Goal: Information Seeking & Learning: Learn about a topic

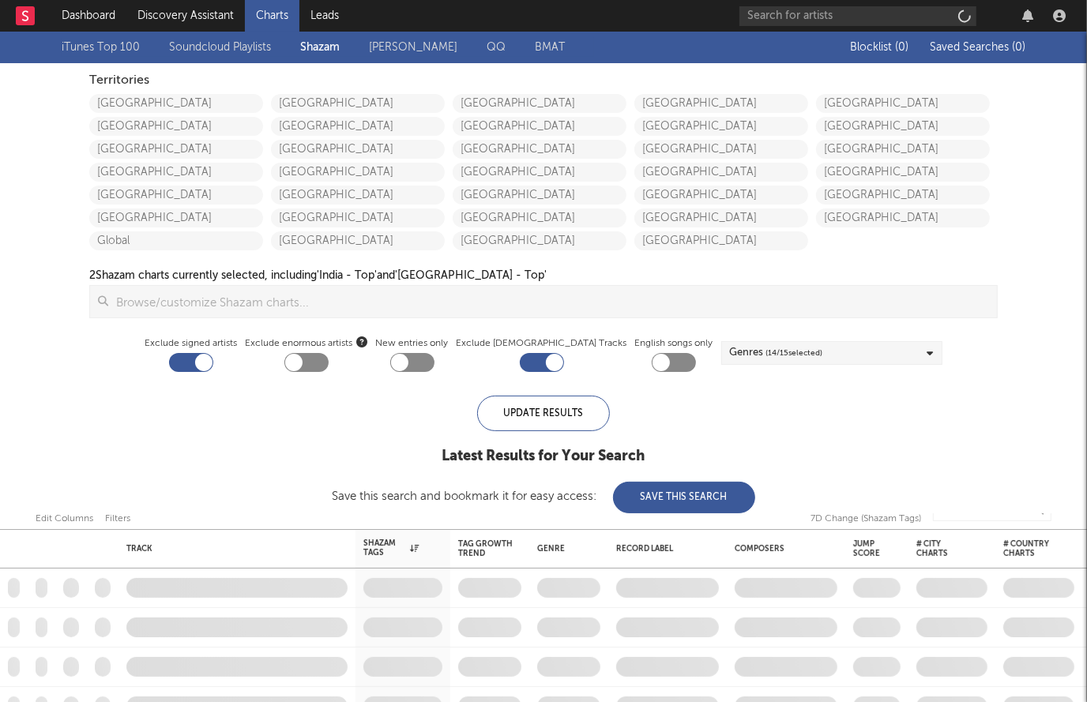
checkbox input "true"
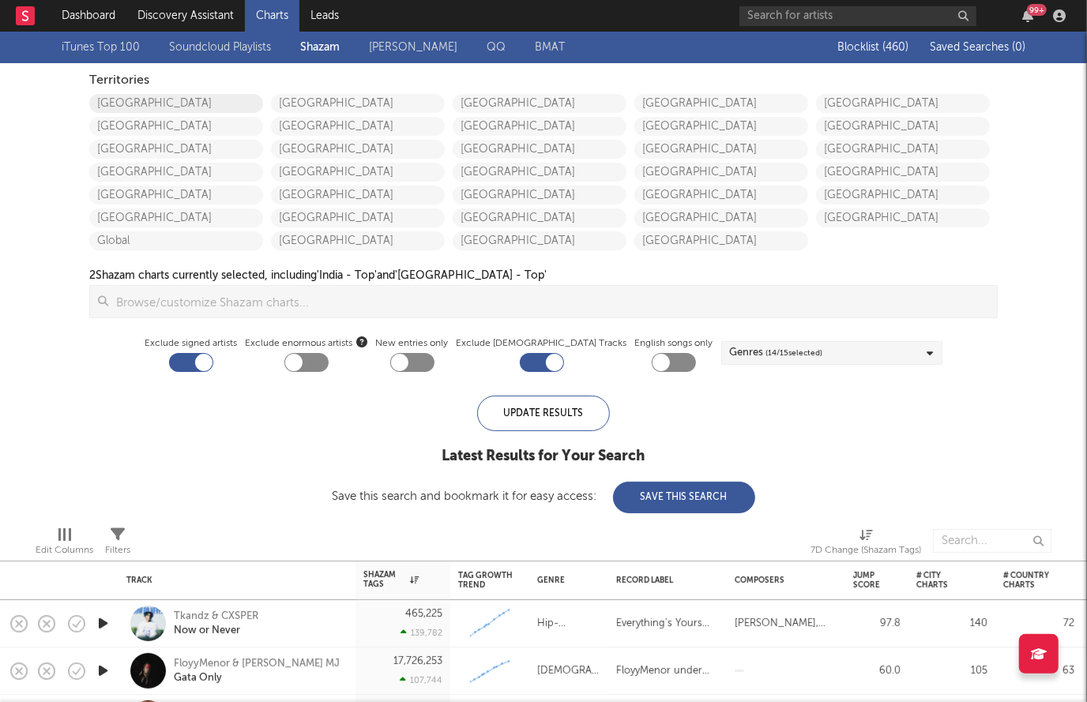
click at [200, 111] on link "United States" at bounding box center [176, 103] width 174 height 19
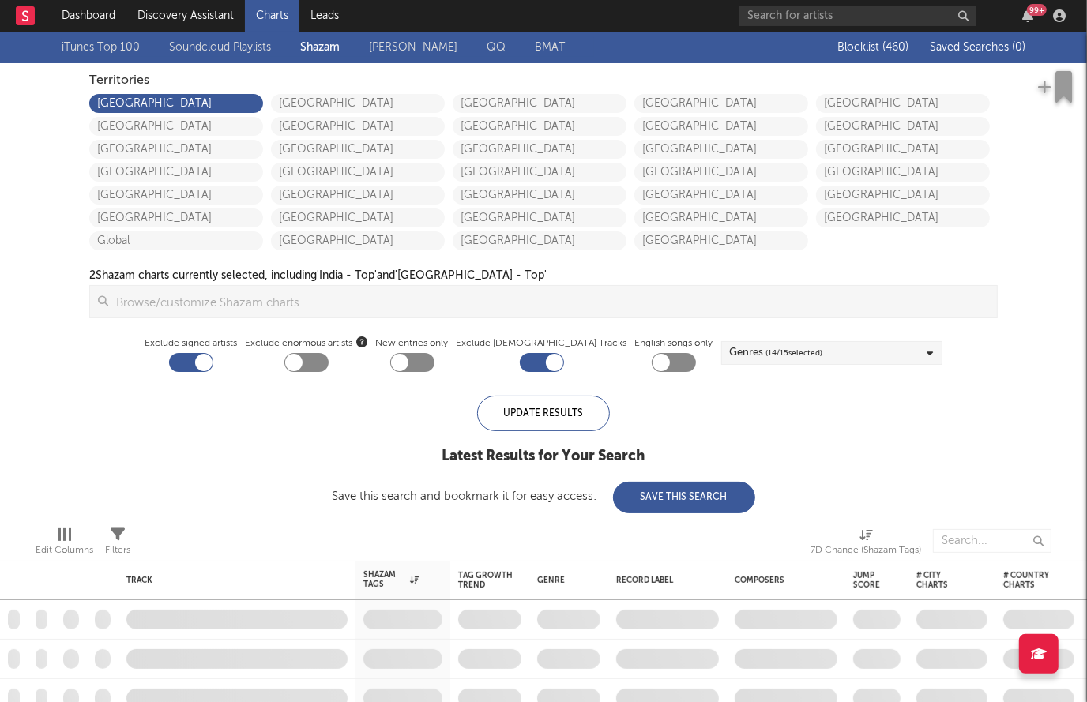
checkbox input "true"
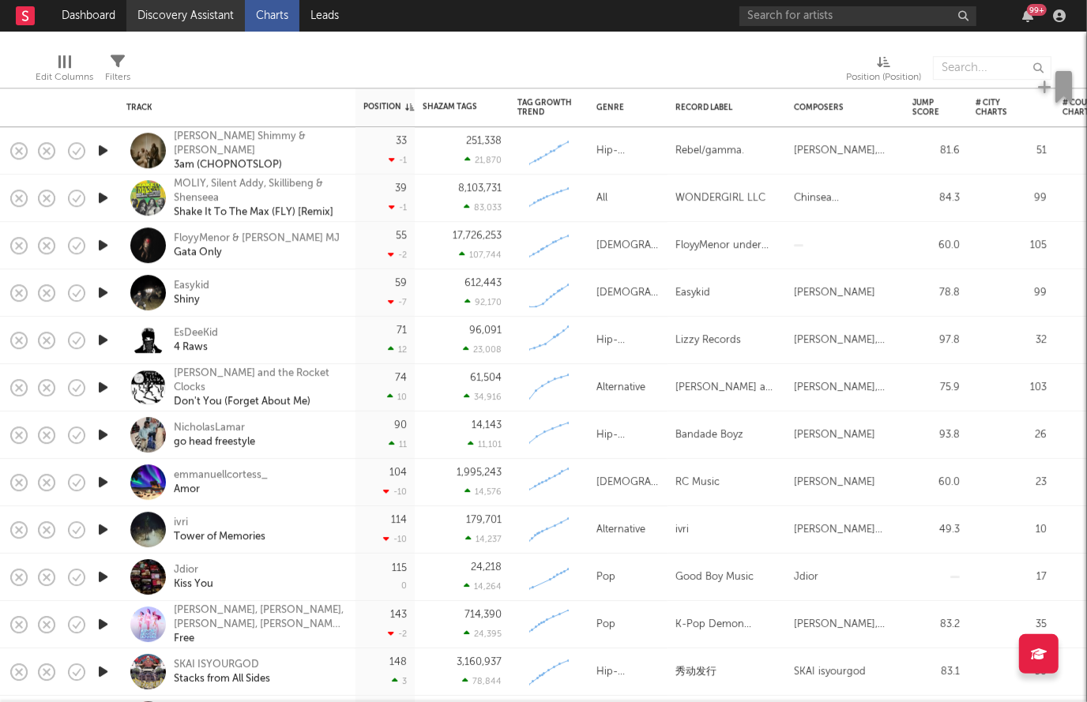
click at [199, 13] on link "Discovery Assistant" at bounding box center [185, 16] width 119 height 32
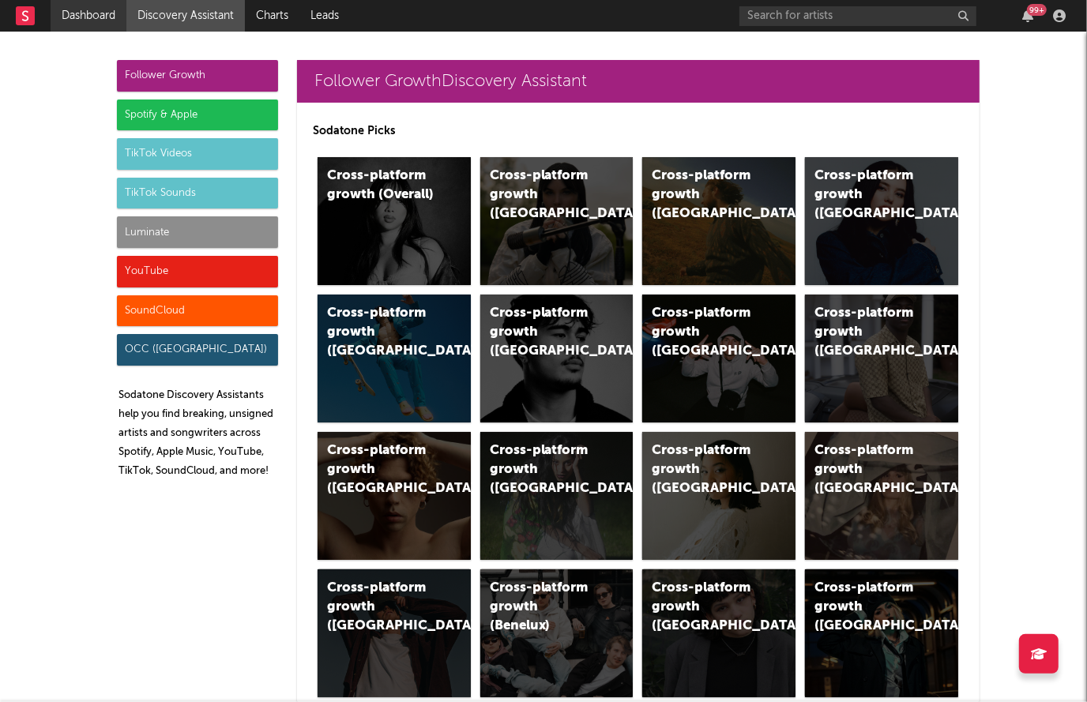
click at [82, 12] on link "Dashboard" at bounding box center [89, 16] width 76 height 32
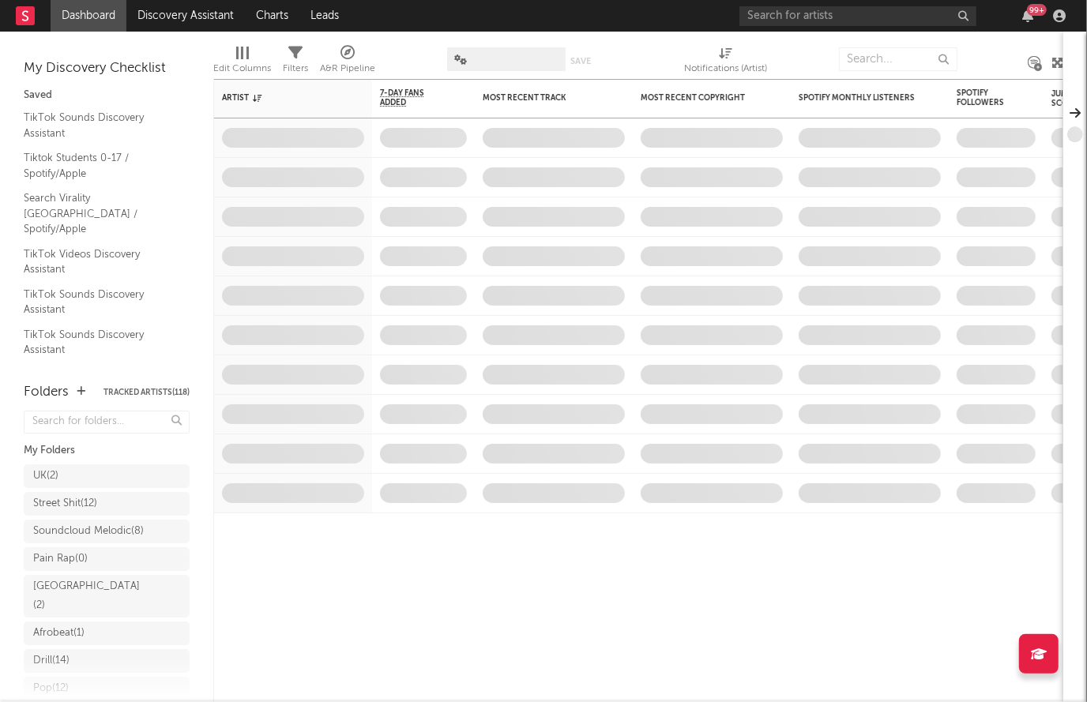
scroll to position [291, 0]
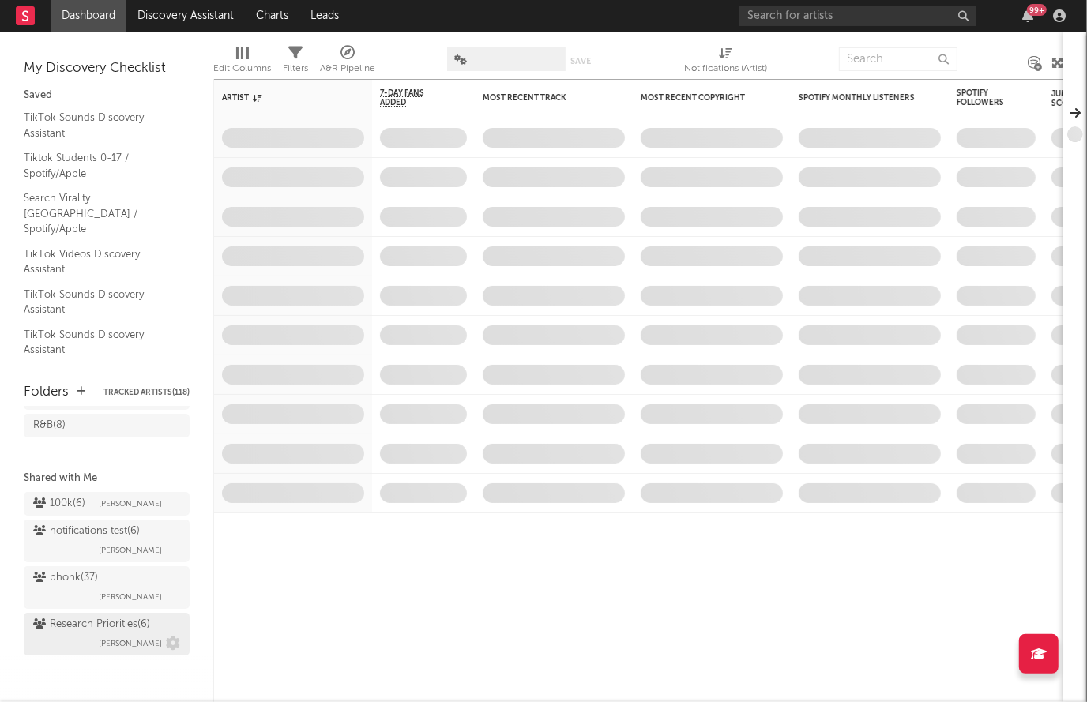
click at [119, 624] on div "Research Priorities ( 6 )" at bounding box center [91, 625] width 117 height 19
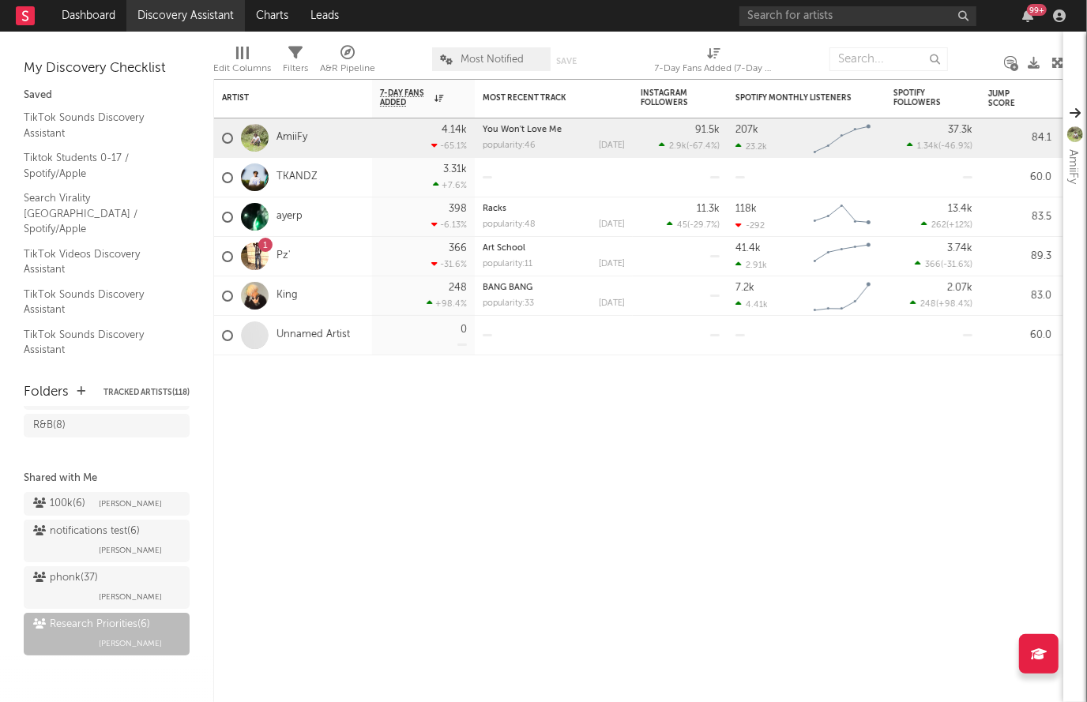
click at [169, 13] on link "Discovery Assistant" at bounding box center [185, 16] width 119 height 32
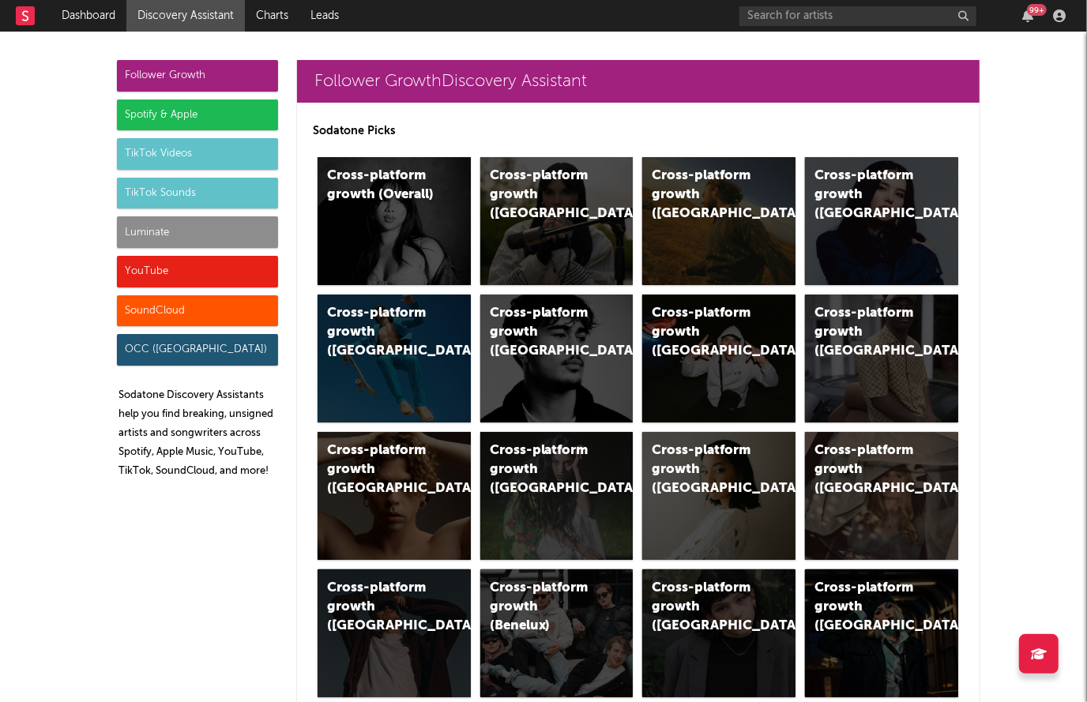
click at [166, 217] on div "Luminate" at bounding box center [197, 233] width 161 height 32
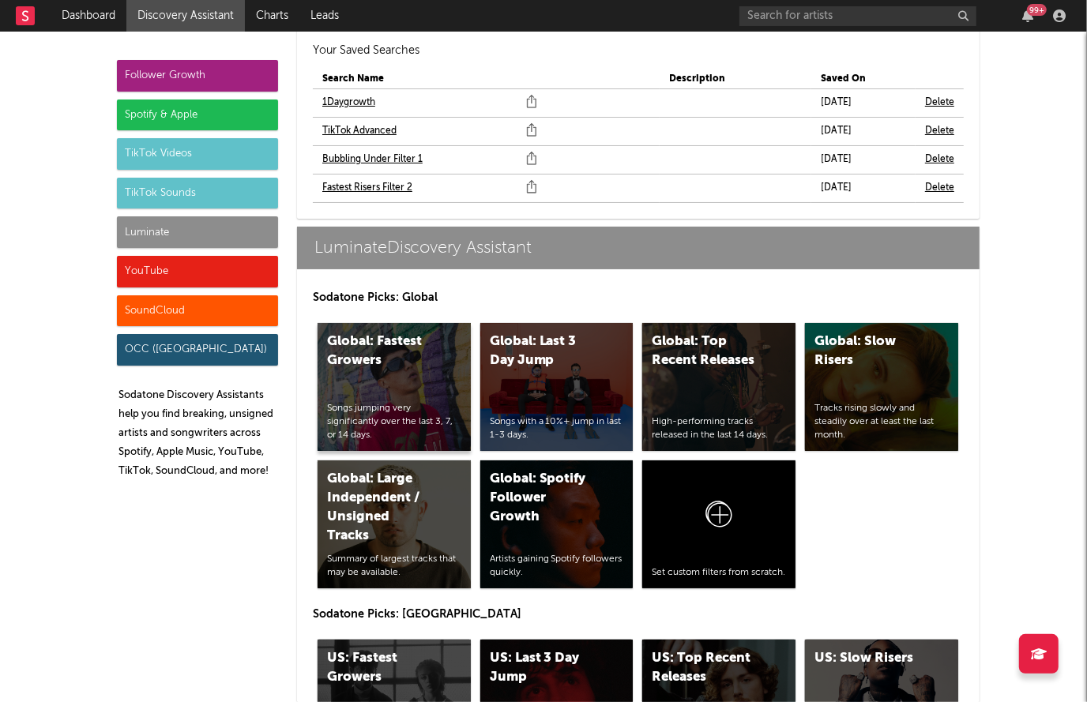
scroll to position [7207, 0]
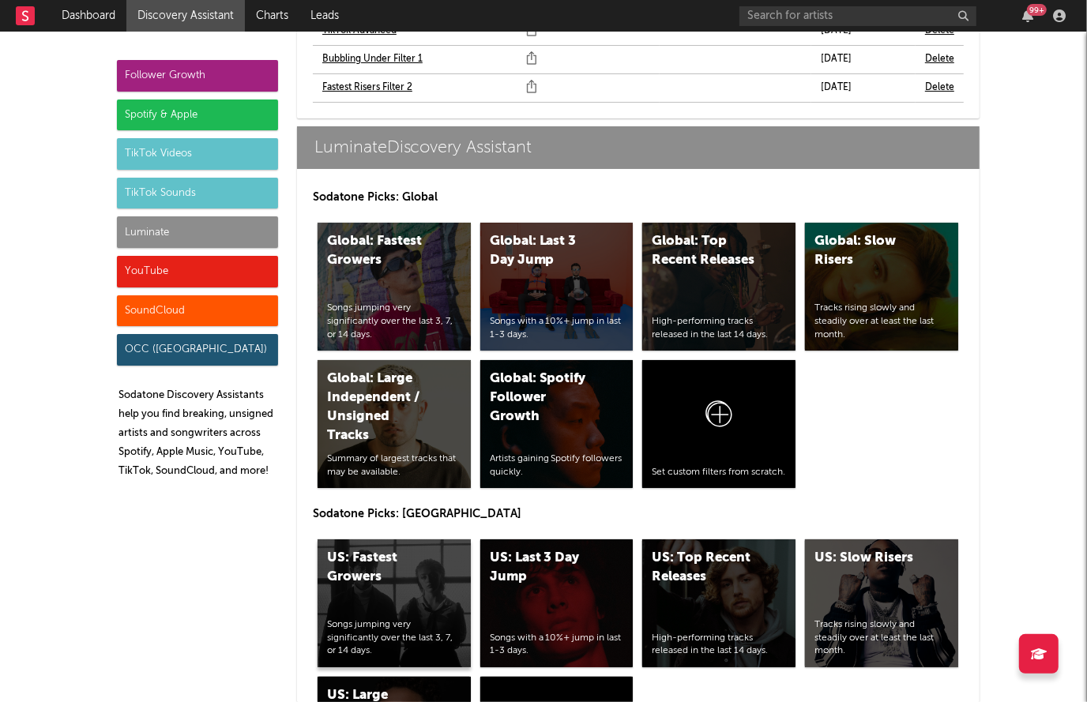
click at [394, 540] on div "US: Fastest Growers Songs jumping very significantly over the last 3, 7, or 14 …" at bounding box center [394, 604] width 153 height 128
click at [701, 551] on div "US: Top Recent Releases High-performing tracks released in the last 14 days." at bounding box center [718, 604] width 153 height 128
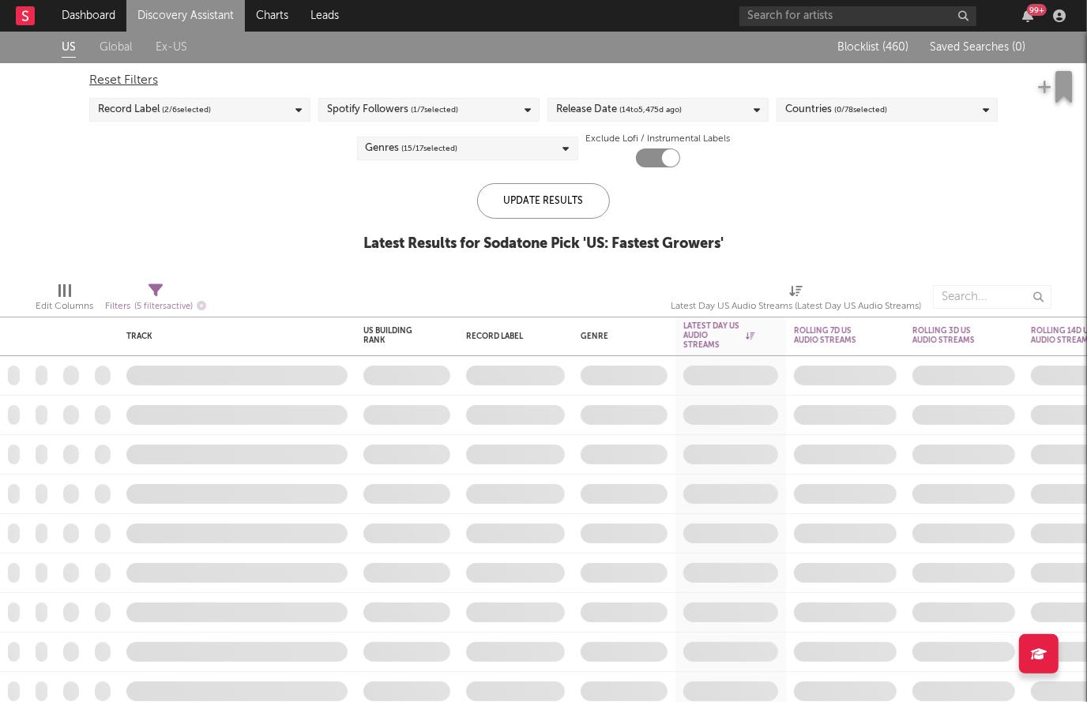
click at [725, 100] on div "Release Date ( 14 to 5,475 d ago)" at bounding box center [658, 110] width 221 height 24
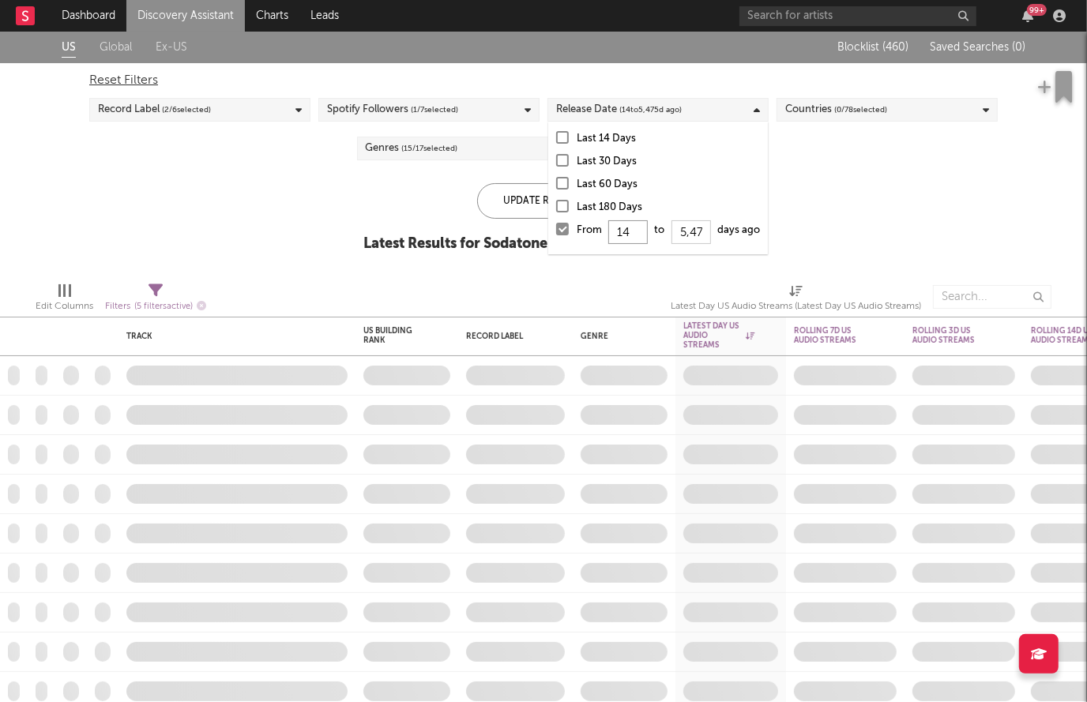
click at [642, 228] on input "14" at bounding box center [628, 232] width 40 height 24
type input "1"
type input "0"
click at [516, 208] on div "Update Results" at bounding box center [543, 201] width 133 height 36
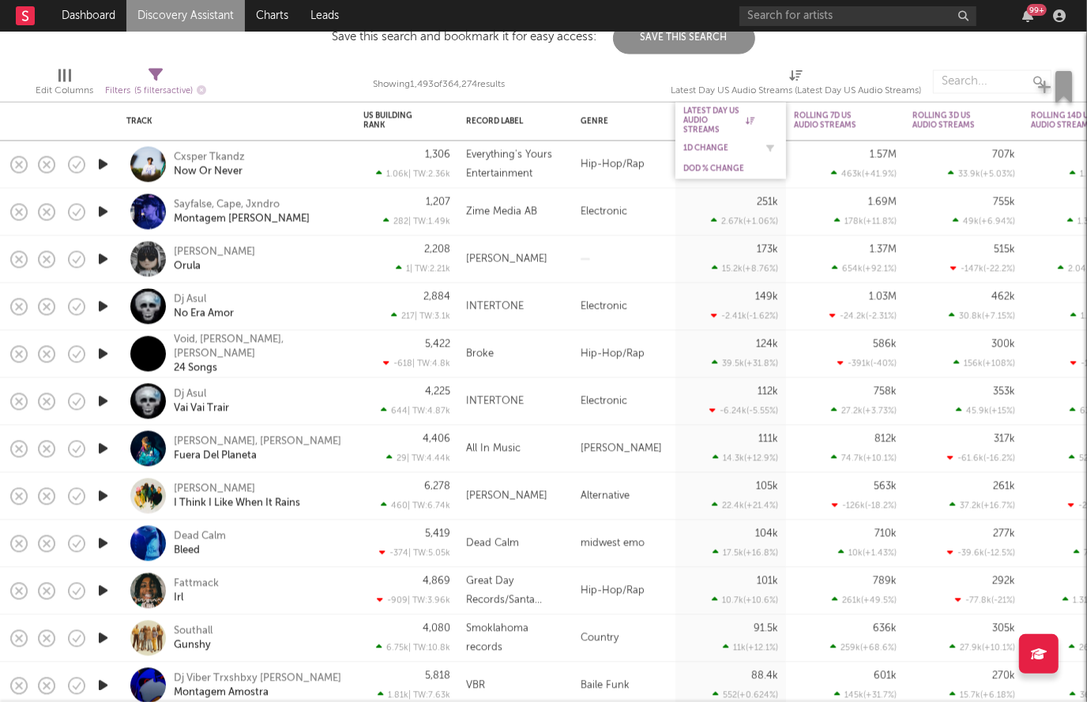
click at [711, 149] on div "1D Change" at bounding box center [719, 148] width 71 height 9
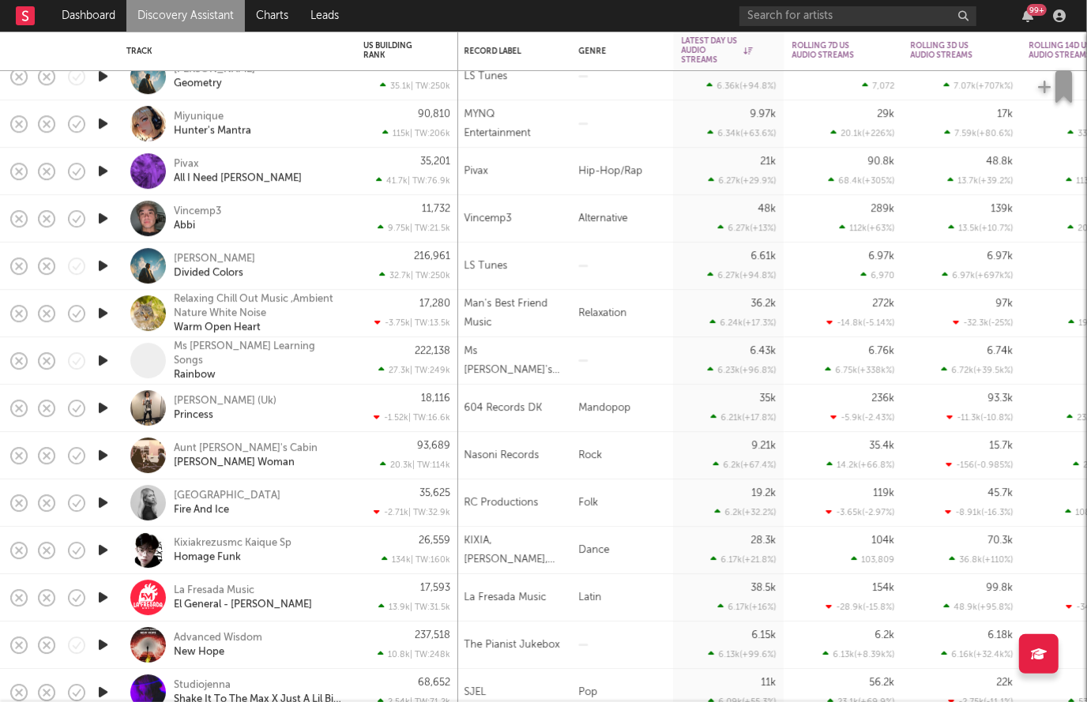
click at [104, 126] on icon "button" at bounding box center [103, 124] width 17 height 20
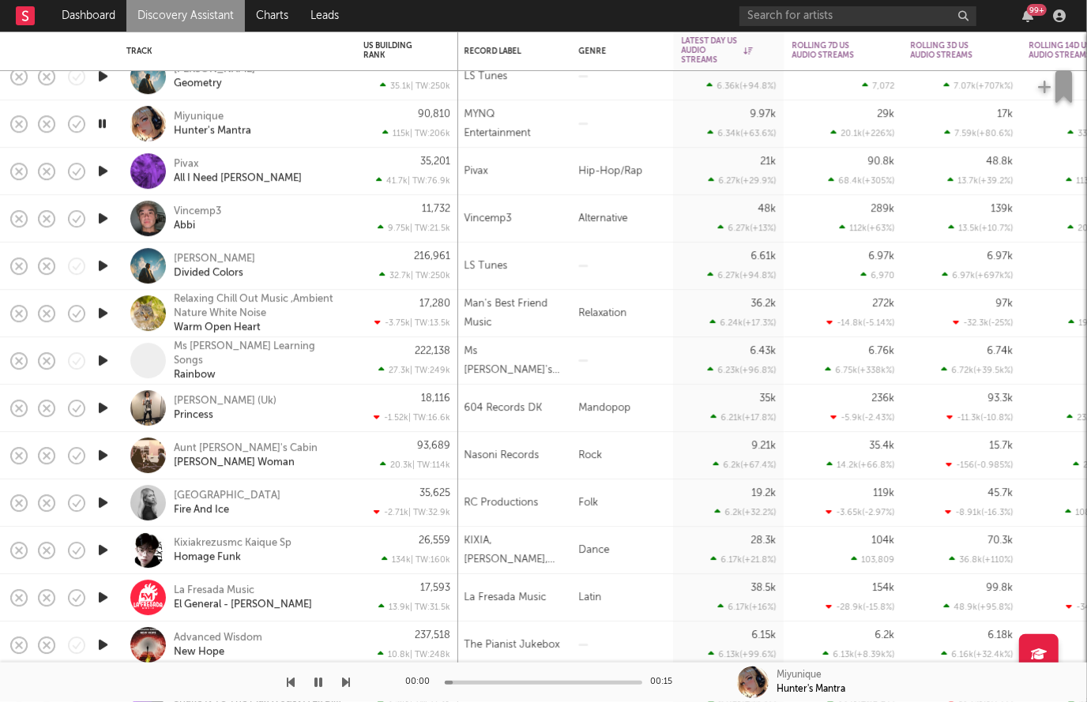
click at [103, 126] on icon "button" at bounding box center [102, 124] width 15 height 20
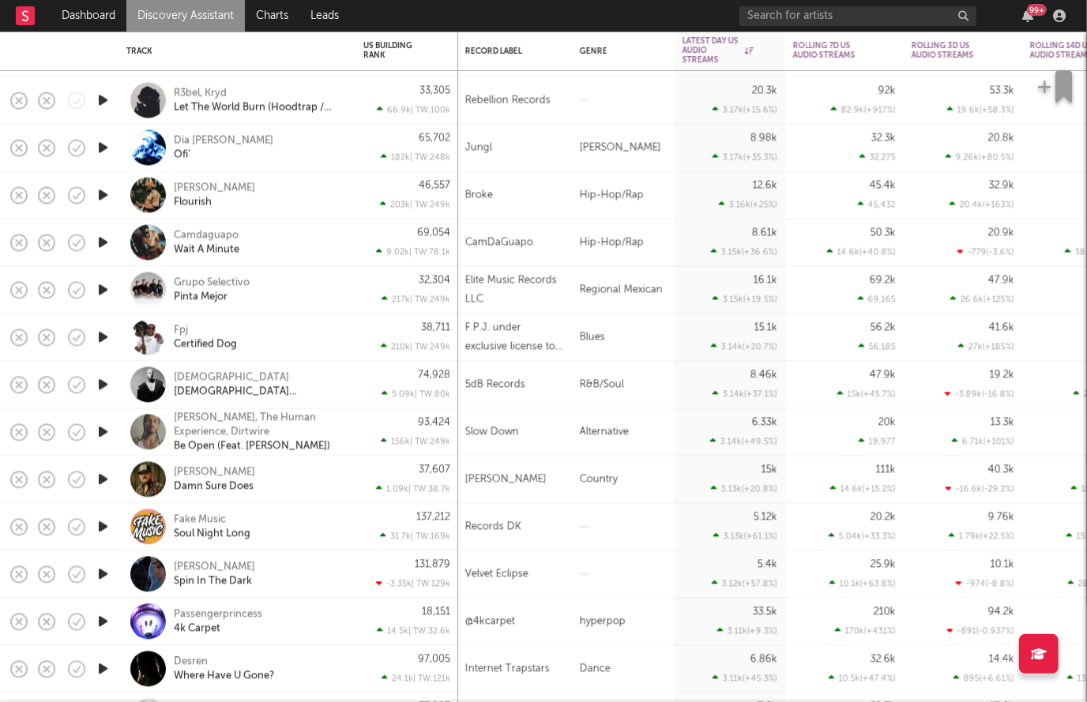
click at [97, 238] on icon "button" at bounding box center [103, 243] width 17 height 20
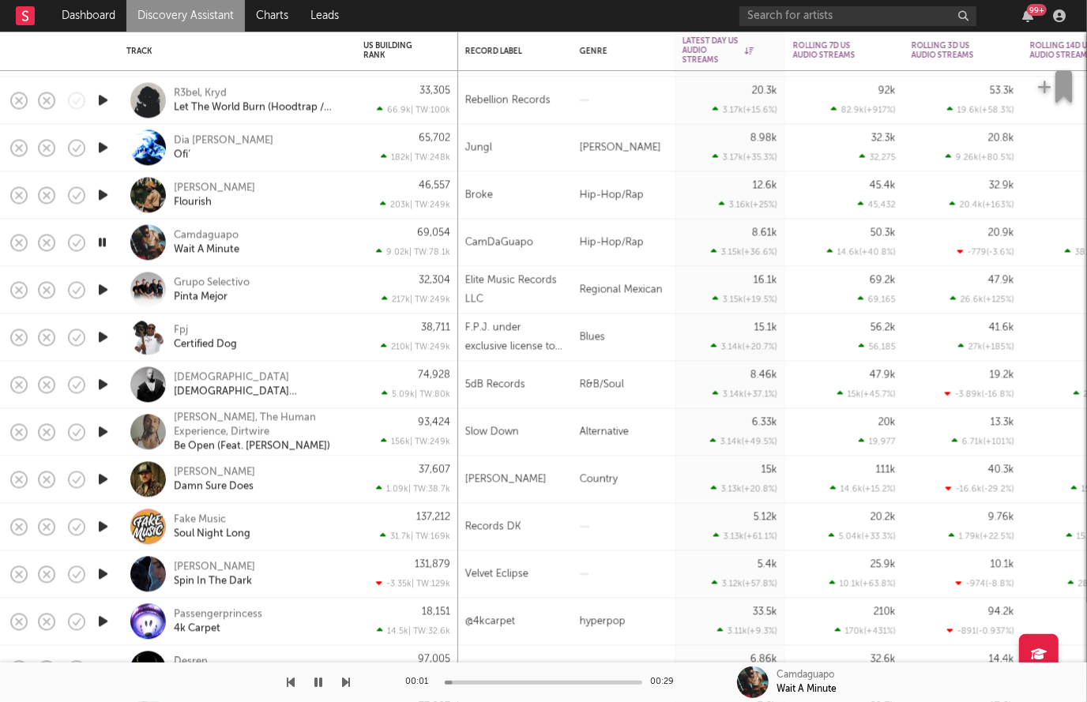
click at [96, 238] on icon "button" at bounding box center [102, 243] width 15 height 20
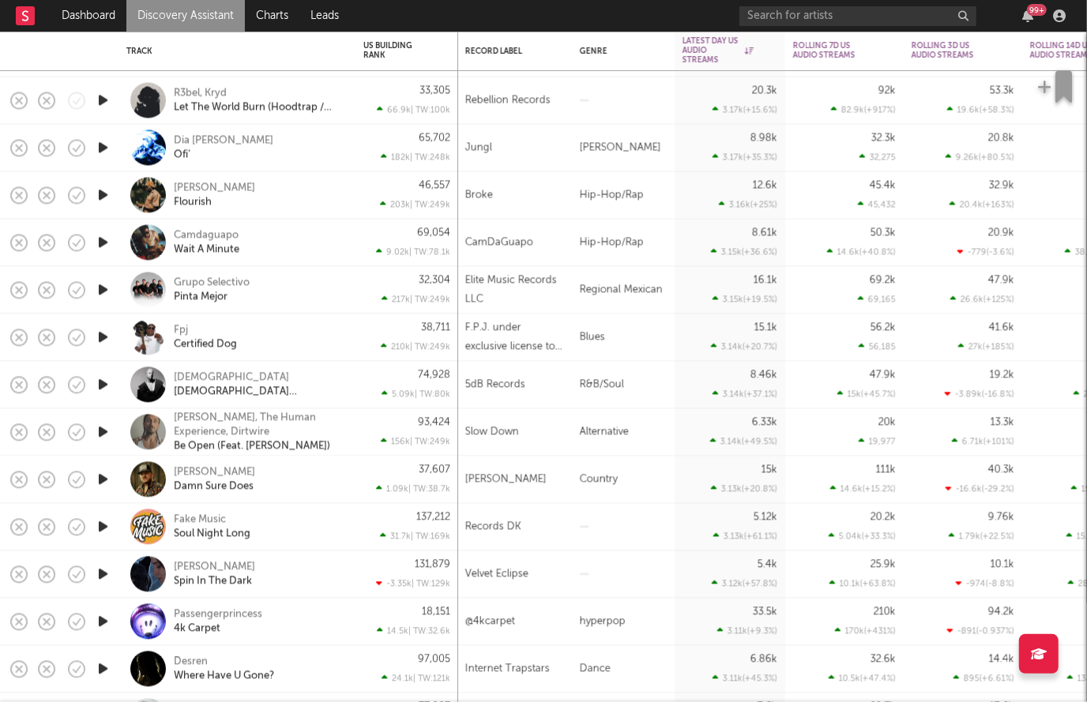
click at [95, 248] on icon "button" at bounding box center [103, 243] width 17 height 20
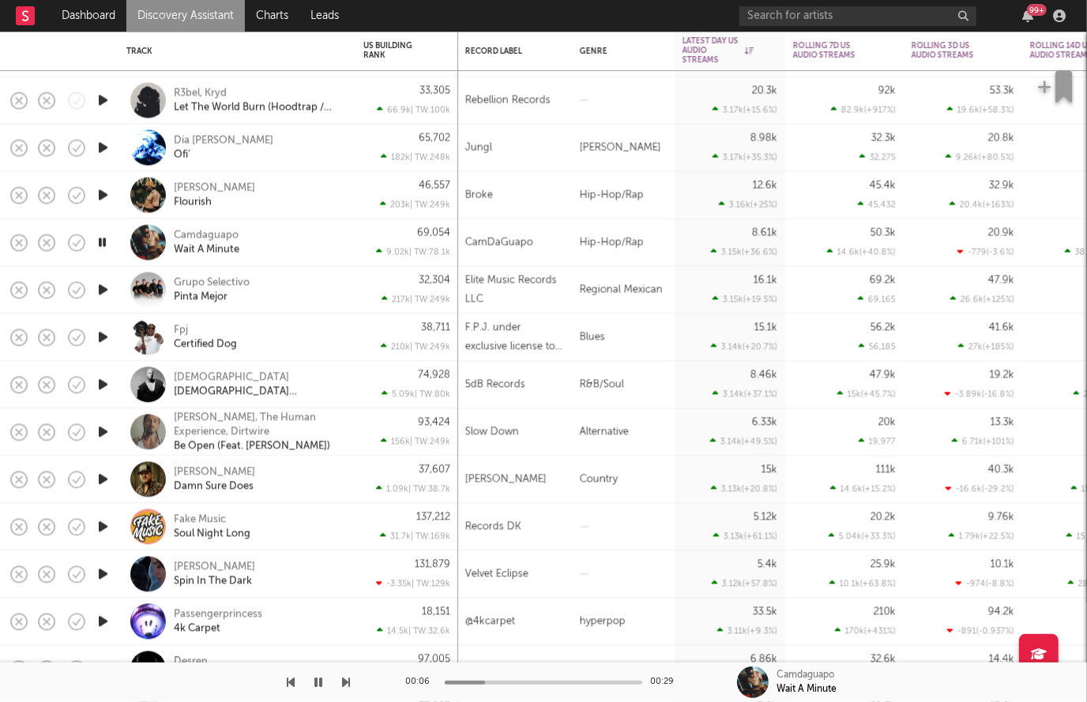
click at [103, 242] on icon "button" at bounding box center [102, 243] width 15 height 20
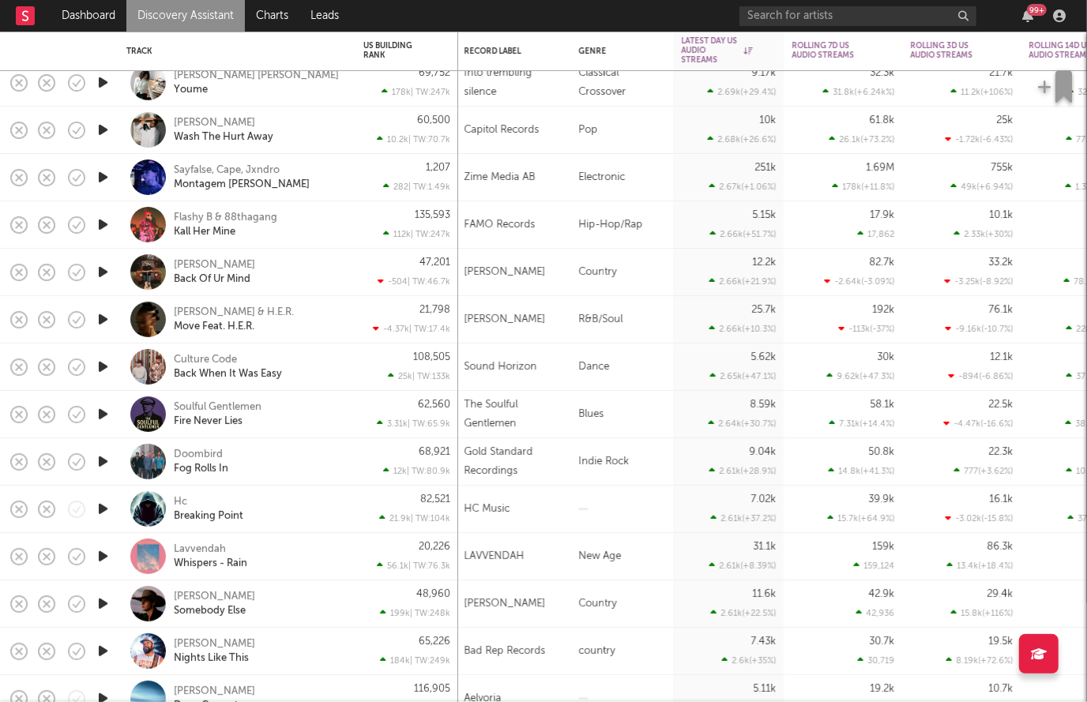
click at [101, 223] on icon "button" at bounding box center [103, 225] width 17 height 20
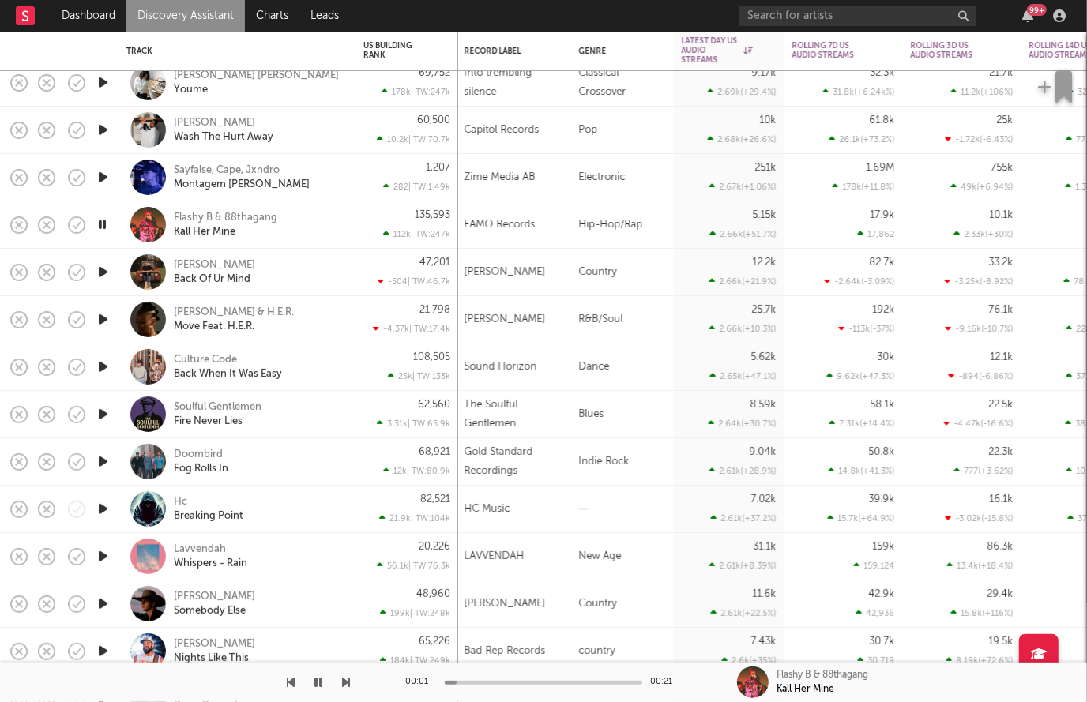
click at [101, 223] on icon "button" at bounding box center [102, 225] width 15 height 20
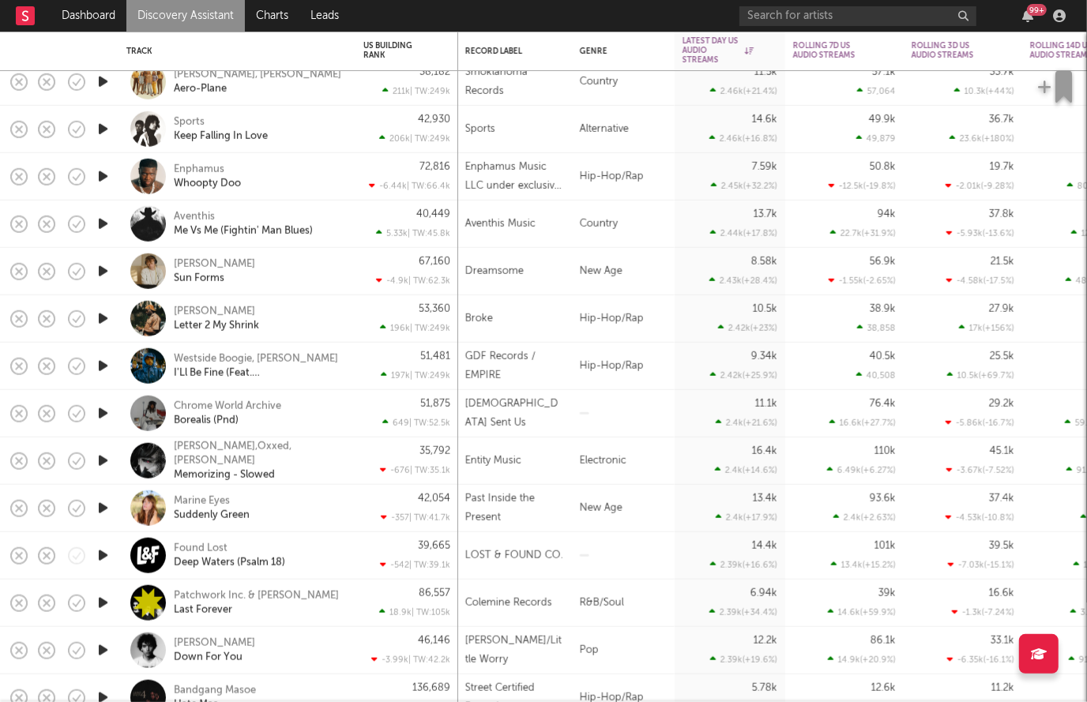
click at [107, 179] on icon "button" at bounding box center [103, 177] width 17 height 20
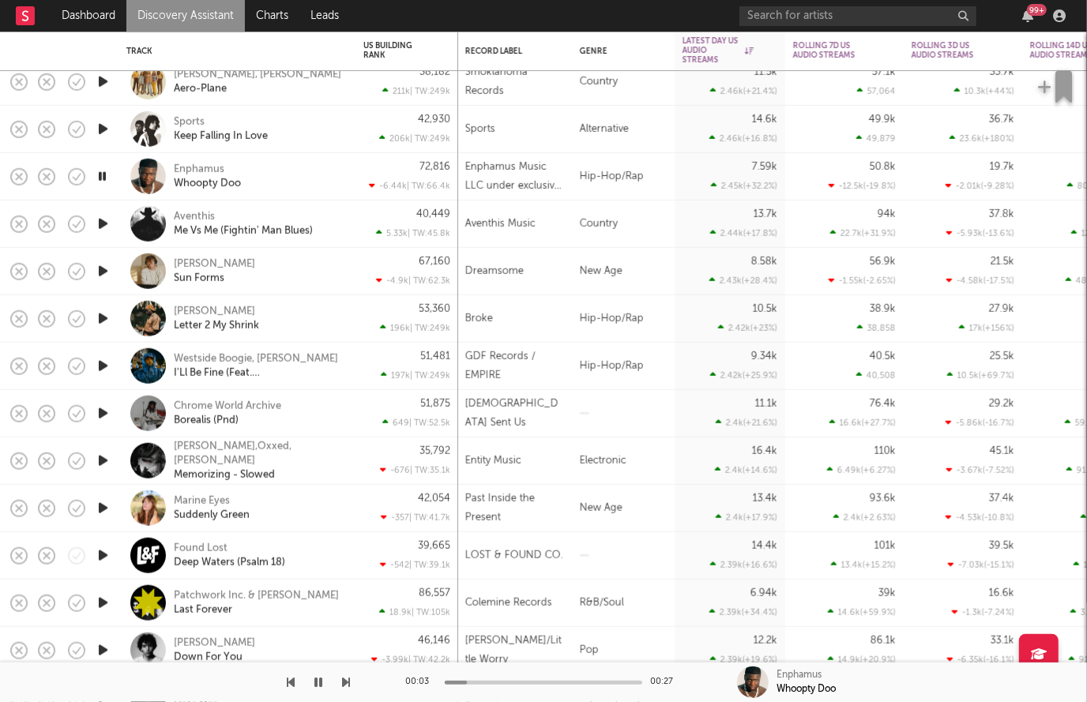
click at [106, 179] on icon "button" at bounding box center [102, 177] width 15 height 20
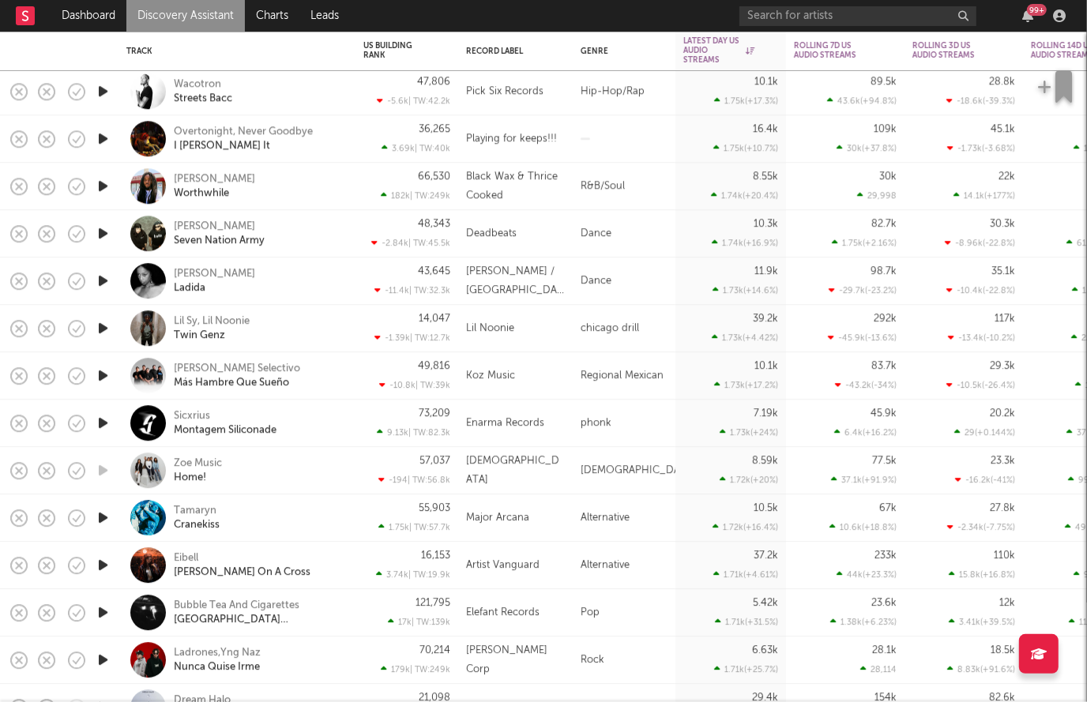
click at [1054, 0] on div "99 +" at bounding box center [906, 16] width 332 height 32
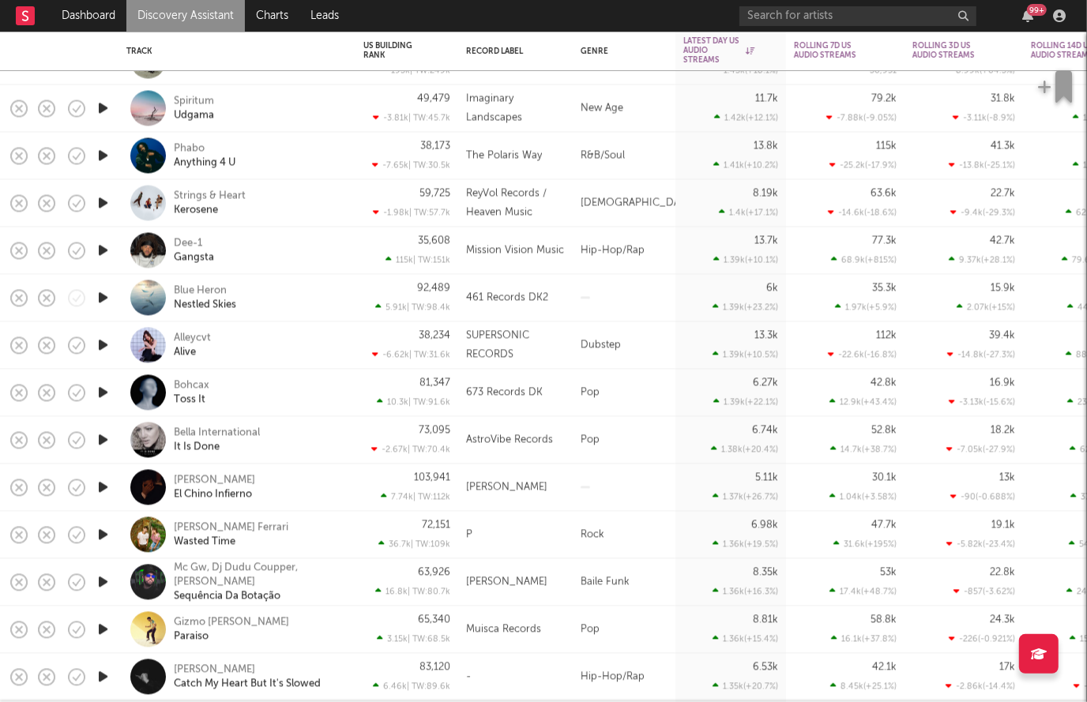
click at [98, 149] on icon "button" at bounding box center [103, 156] width 17 height 20
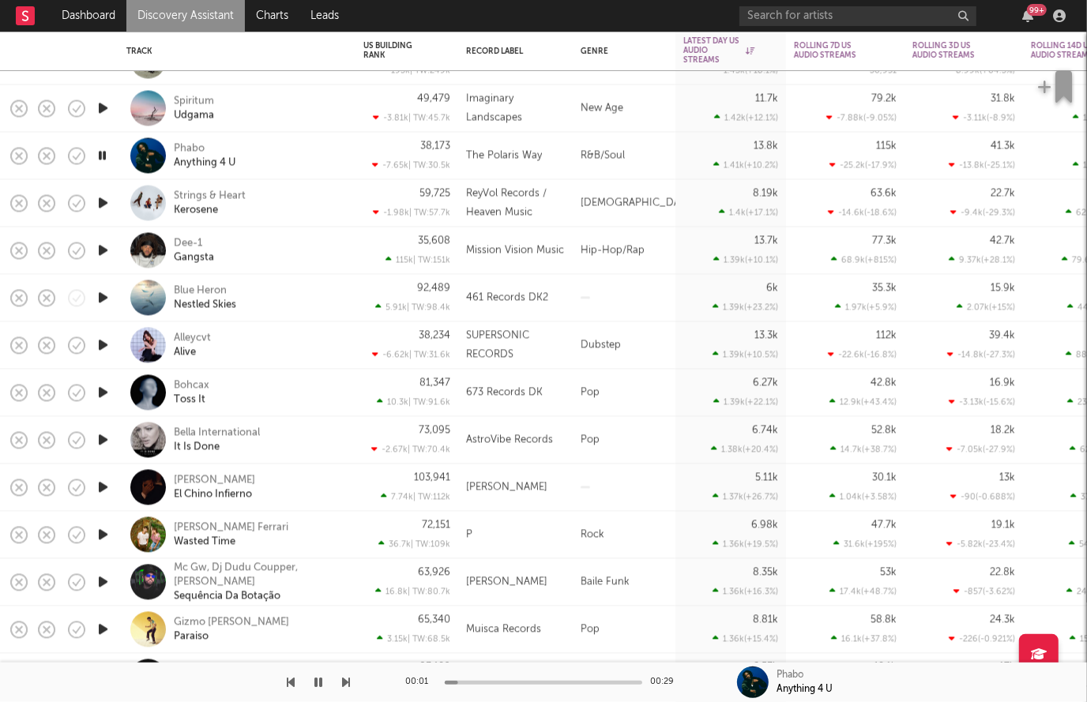
click at [102, 160] on icon "button" at bounding box center [102, 156] width 15 height 20
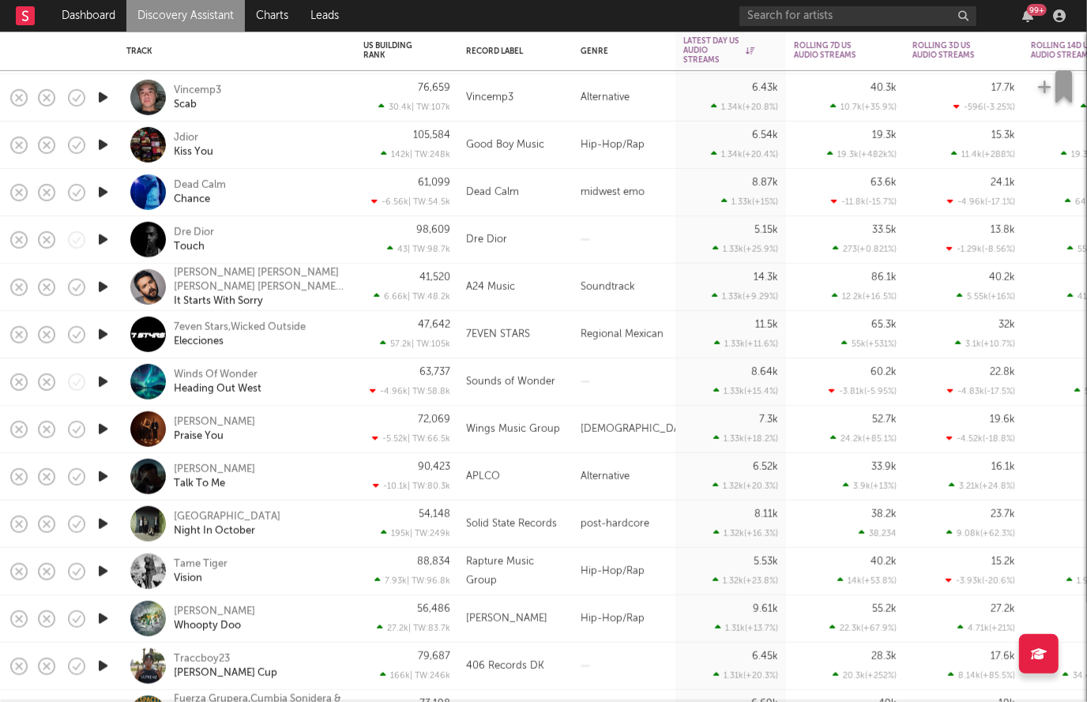
click at [104, 237] on icon "button" at bounding box center [103, 240] width 17 height 20
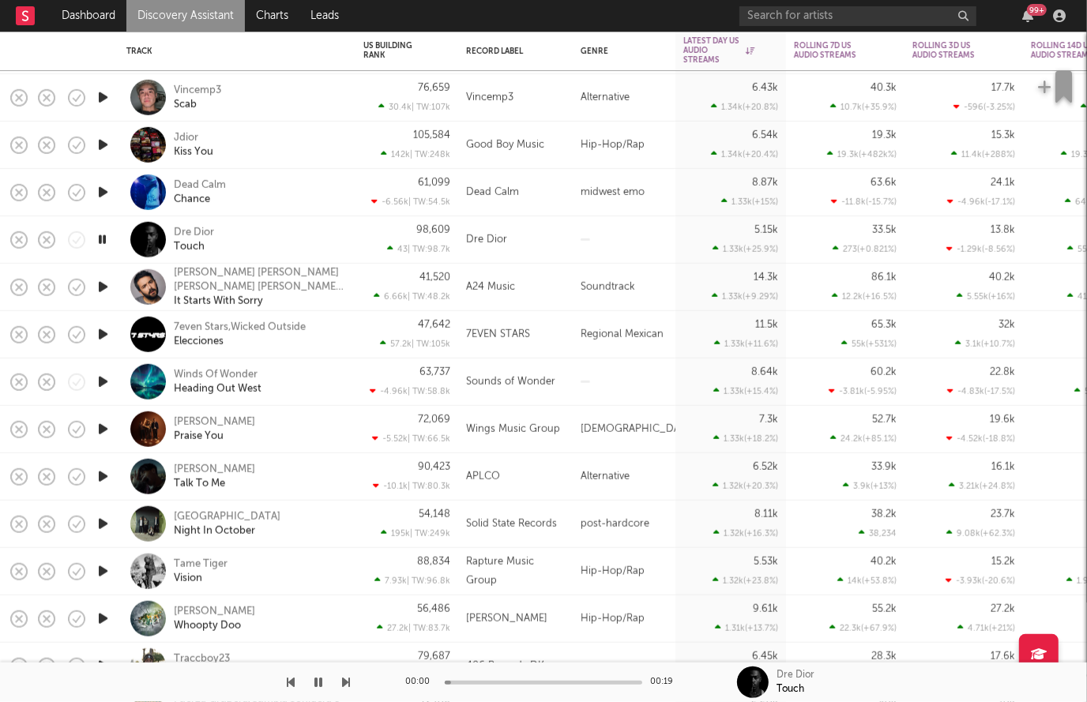
click at [104, 237] on icon "button" at bounding box center [102, 240] width 15 height 20
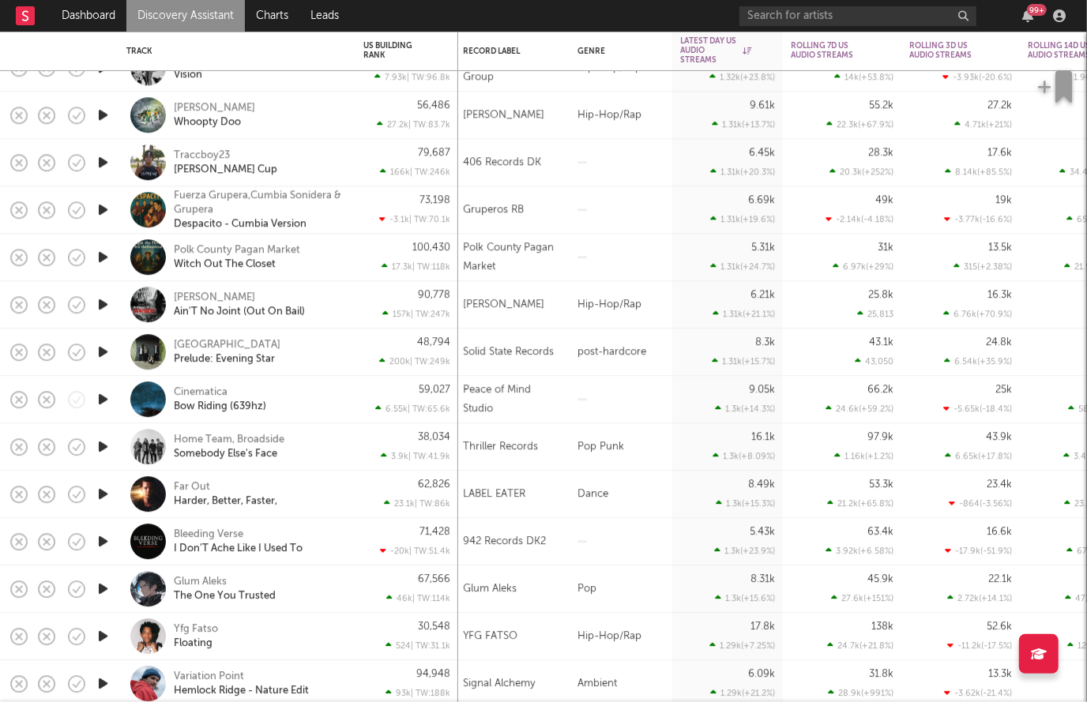
click at [100, 166] on icon "button" at bounding box center [103, 163] width 17 height 20
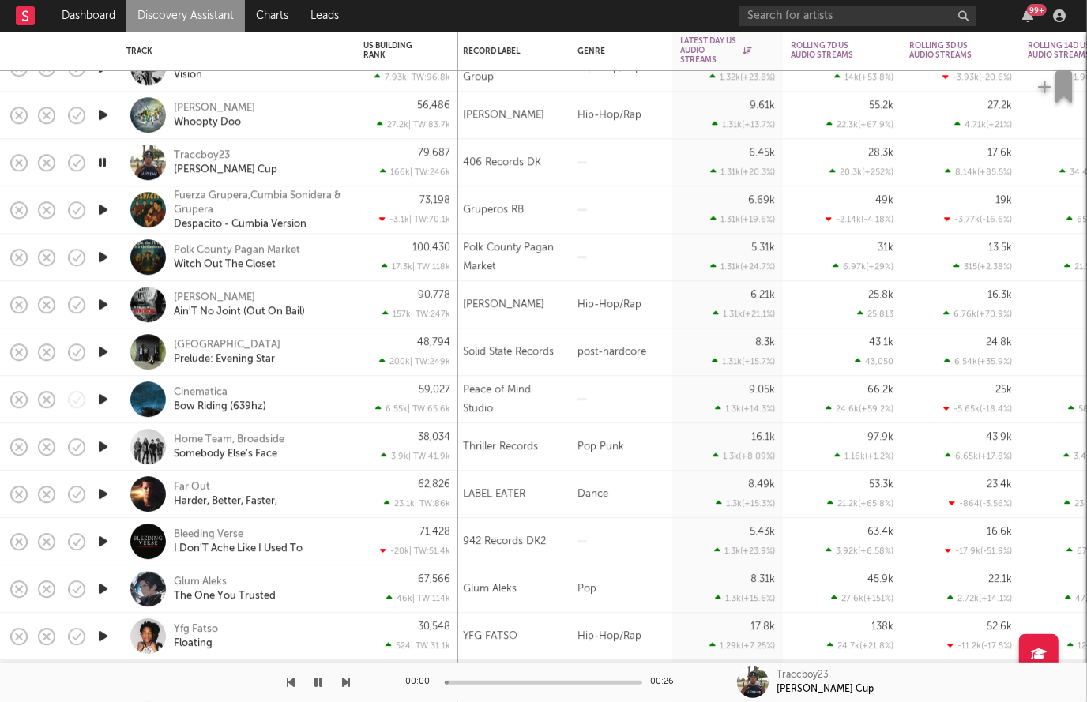
click at [100, 166] on icon "button" at bounding box center [102, 163] width 15 height 20
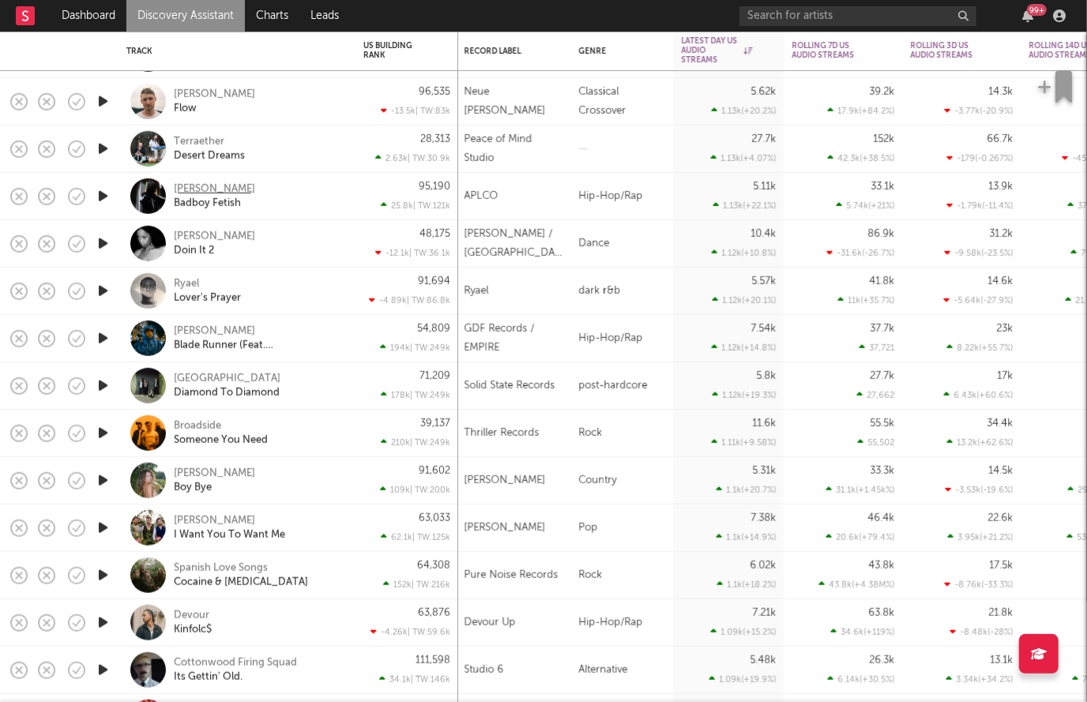
click at [202, 190] on div "[PERSON_NAME]" at bounding box center [214, 189] width 81 height 14
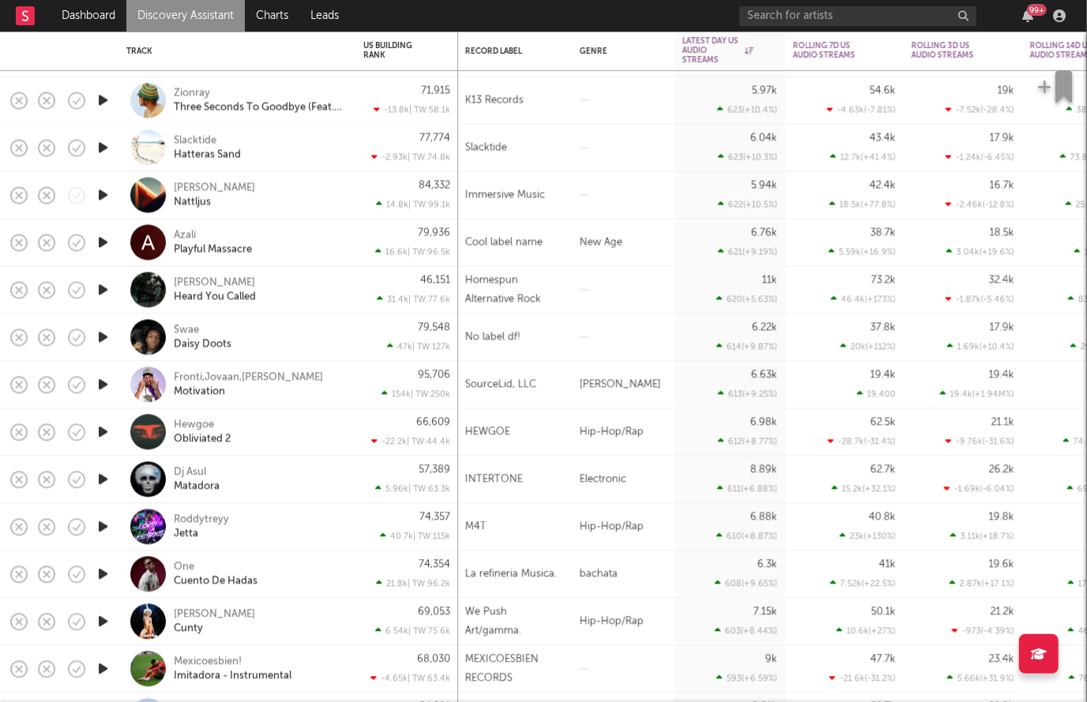
click at [95, 339] on icon "button" at bounding box center [103, 338] width 17 height 20
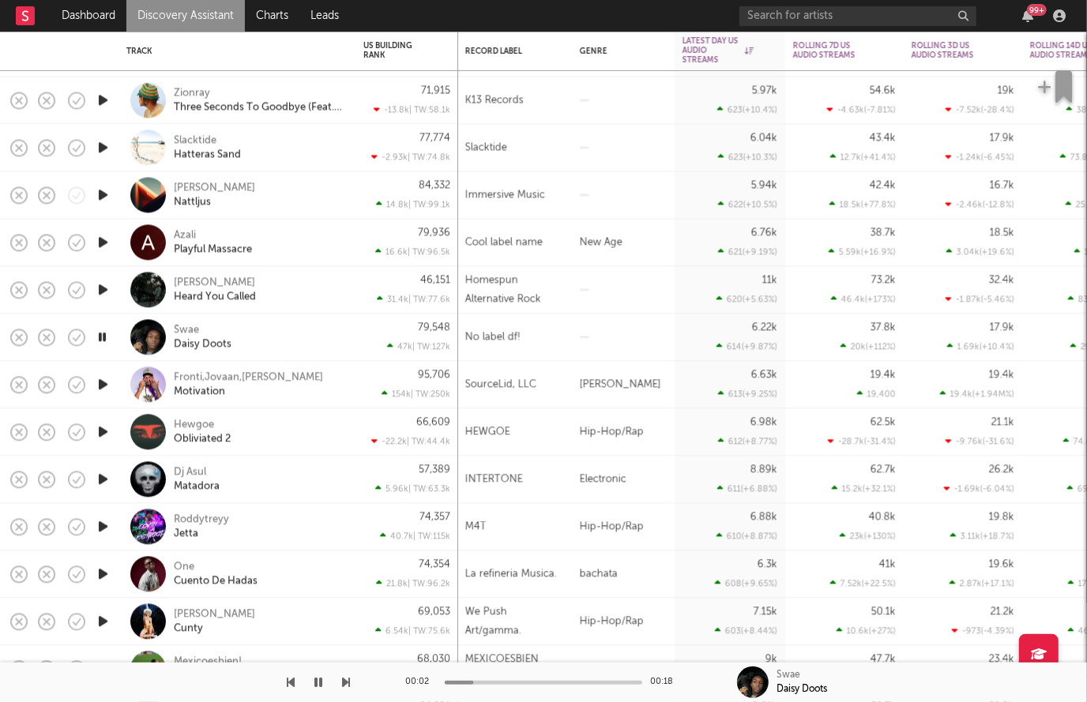
click at [95, 339] on icon "button" at bounding box center [102, 338] width 15 height 20
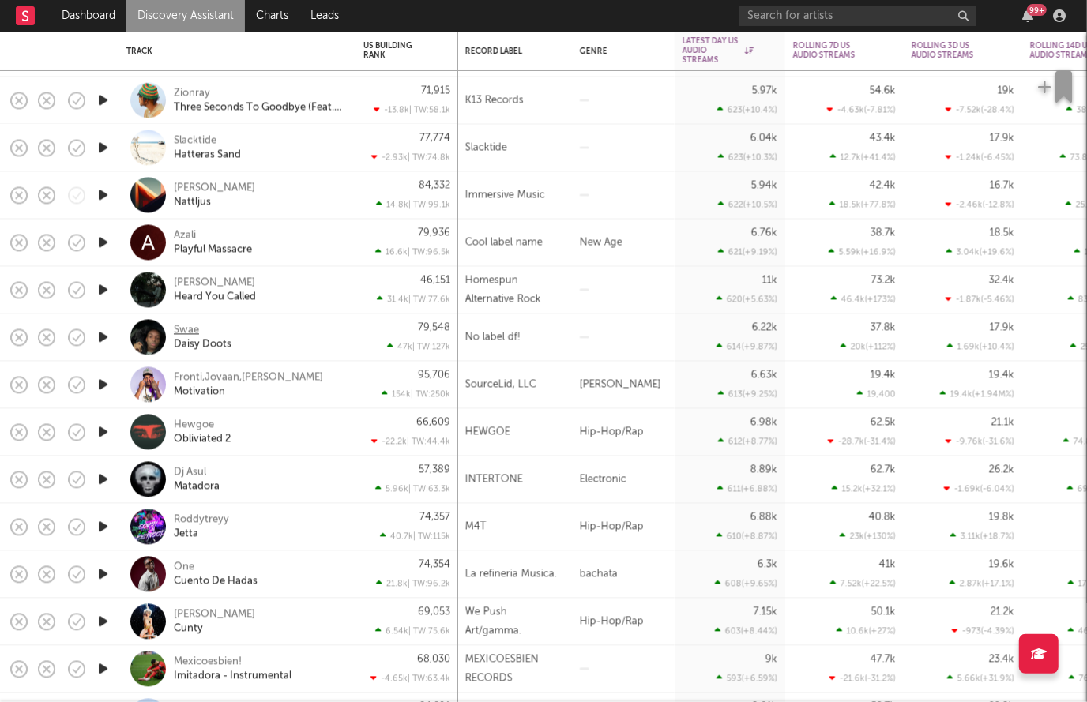
click at [183, 330] on div "Swae" at bounding box center [186, 330] width 25 height 14
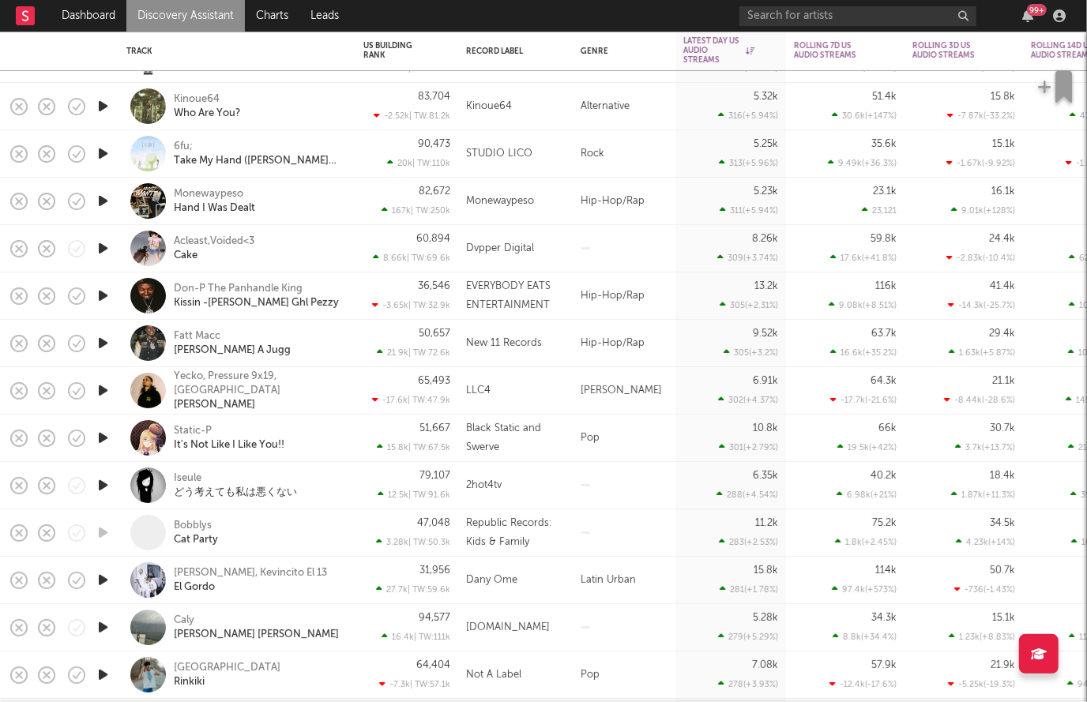
click at [100, 203] on icon "button" at bounding box center [103, 201] width 17 height 20
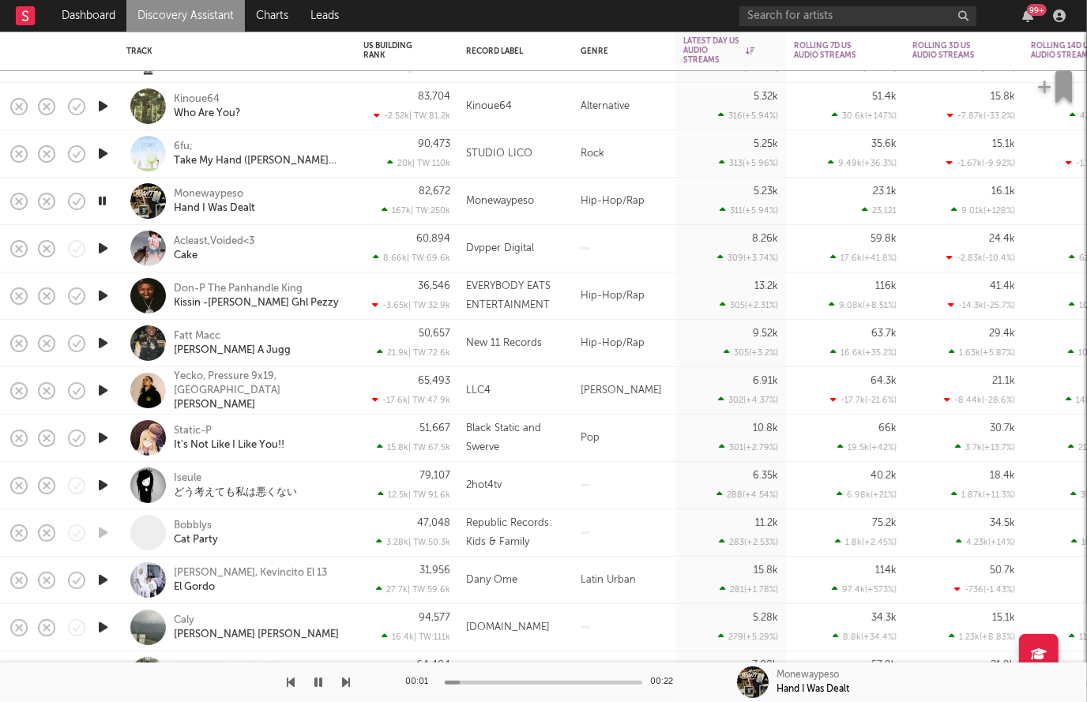
click at [101, 203] on icon "button" at bounding box center [102, 201] width 15 height 20
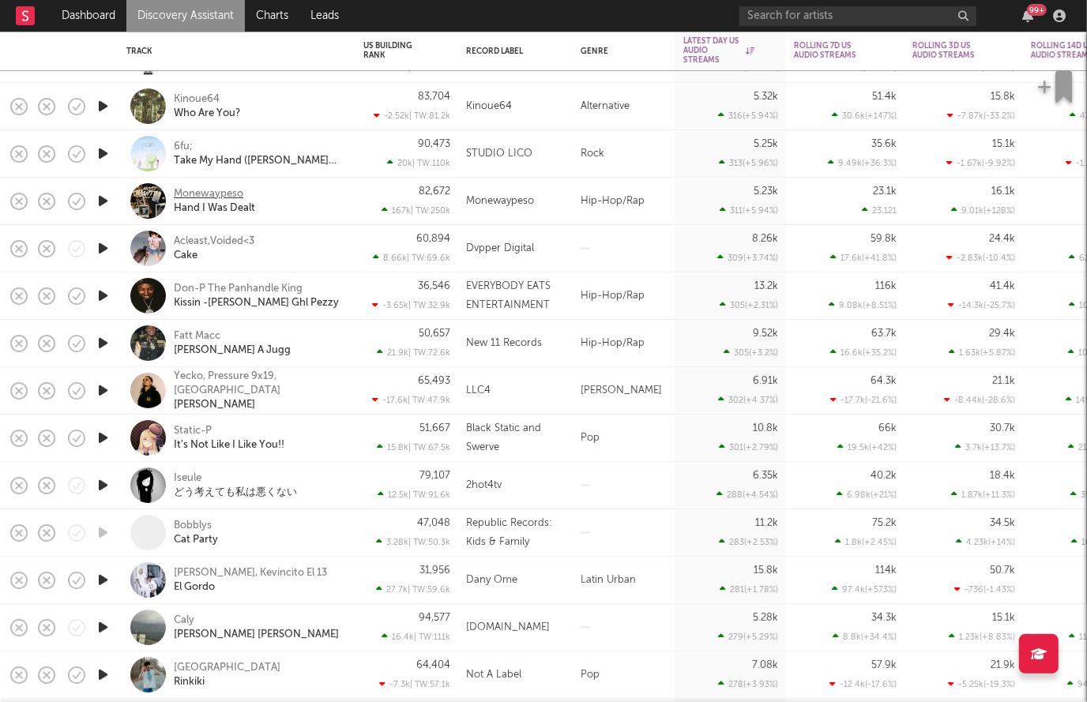
click at [227, 191] on div "Monewaypeso" at bounding box center [209, 194] width 70 height 14
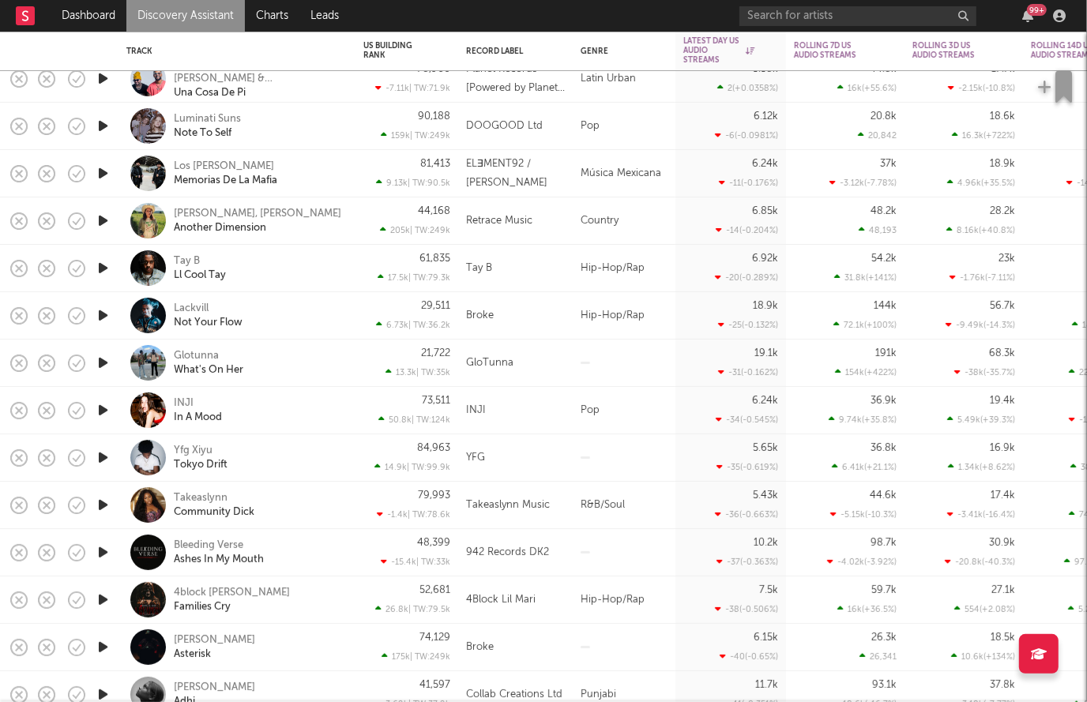
click at [104, 364] on icon "button" at bounding box center [103, 363] width 17 height 20
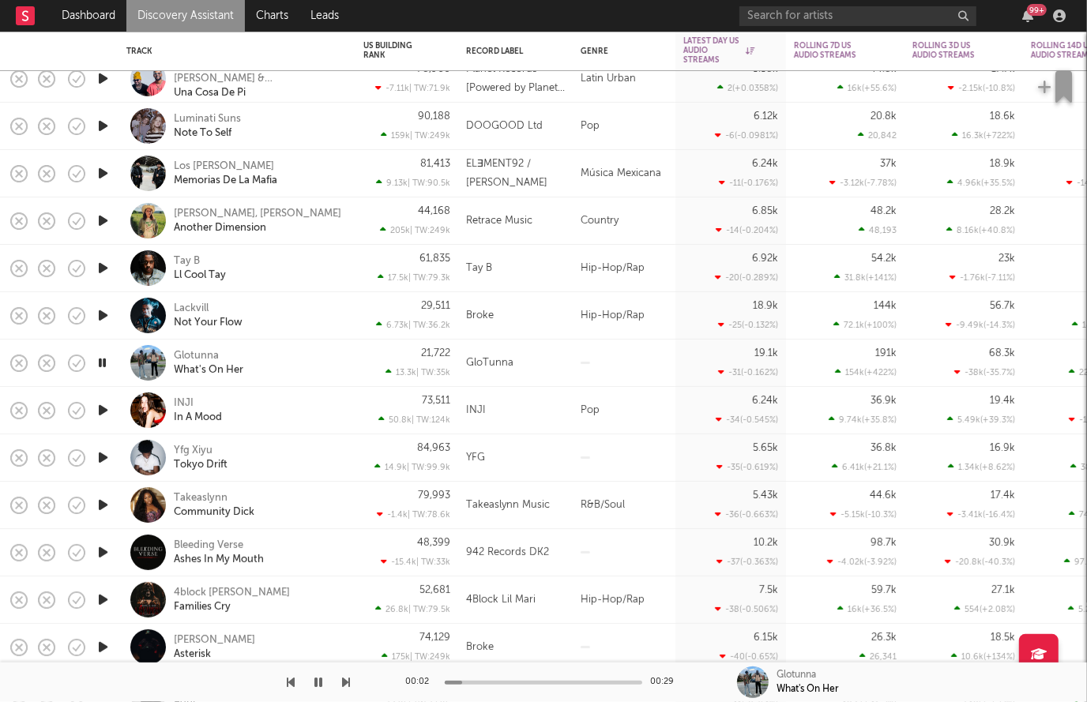
click at [104, 364] on icon "button" at bounding box center [102, 363] width 15 height 20
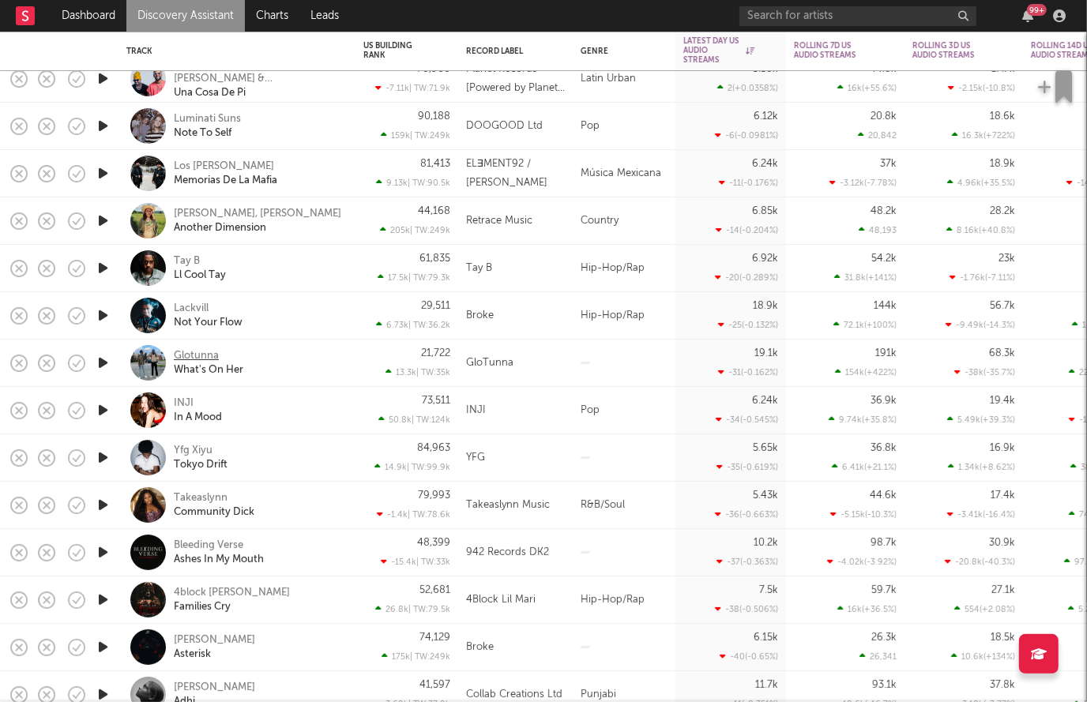
click at [186, 360] on div "Glotunna" at bounding box center [196, 356] width 45 height 14
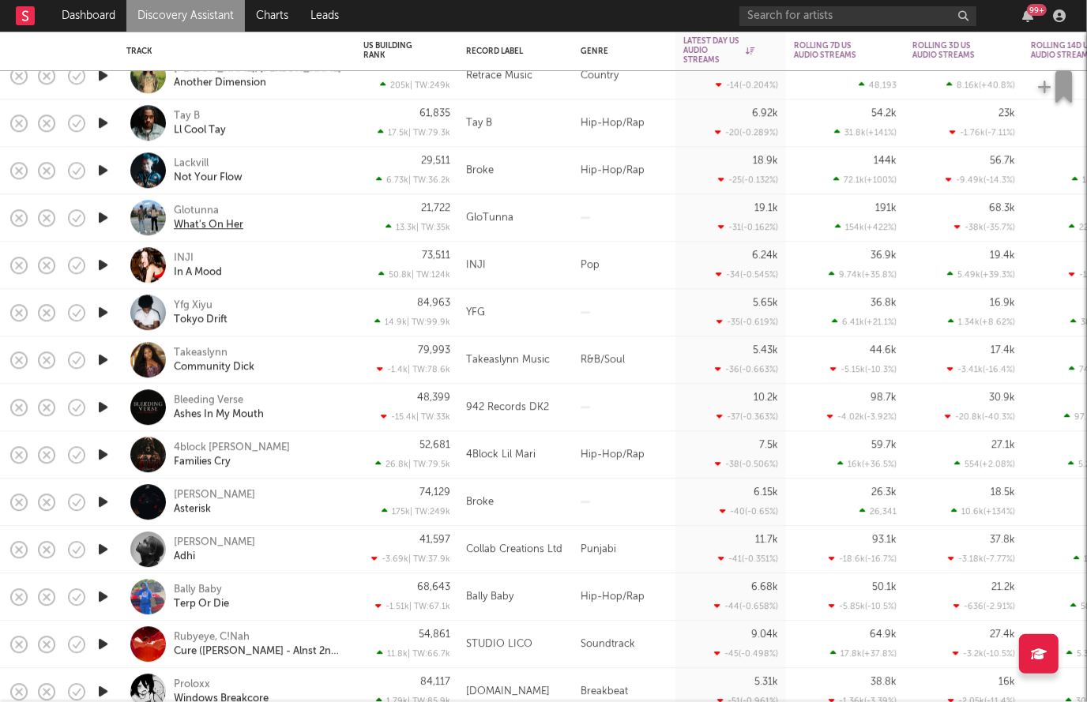
click at [212, 227] on div "What's On Her" at bounding box center [209, 225] width 70 height 14
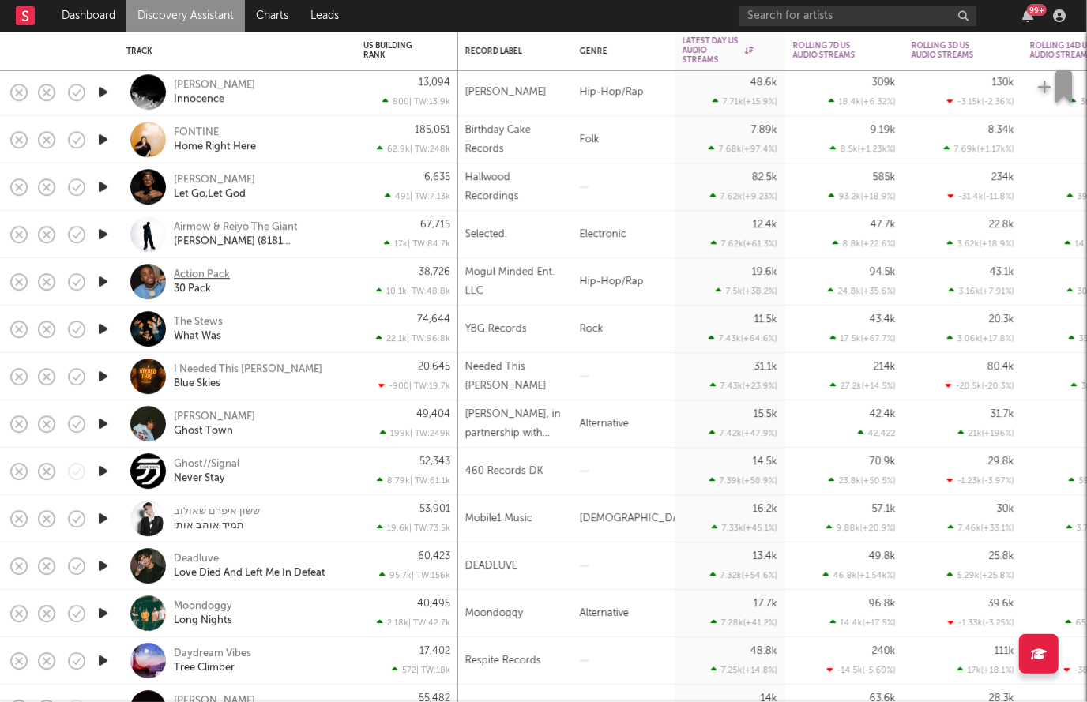
click at [201, 277] on div "Action Pack" at bounding box center [202, 275] width 56 height 14
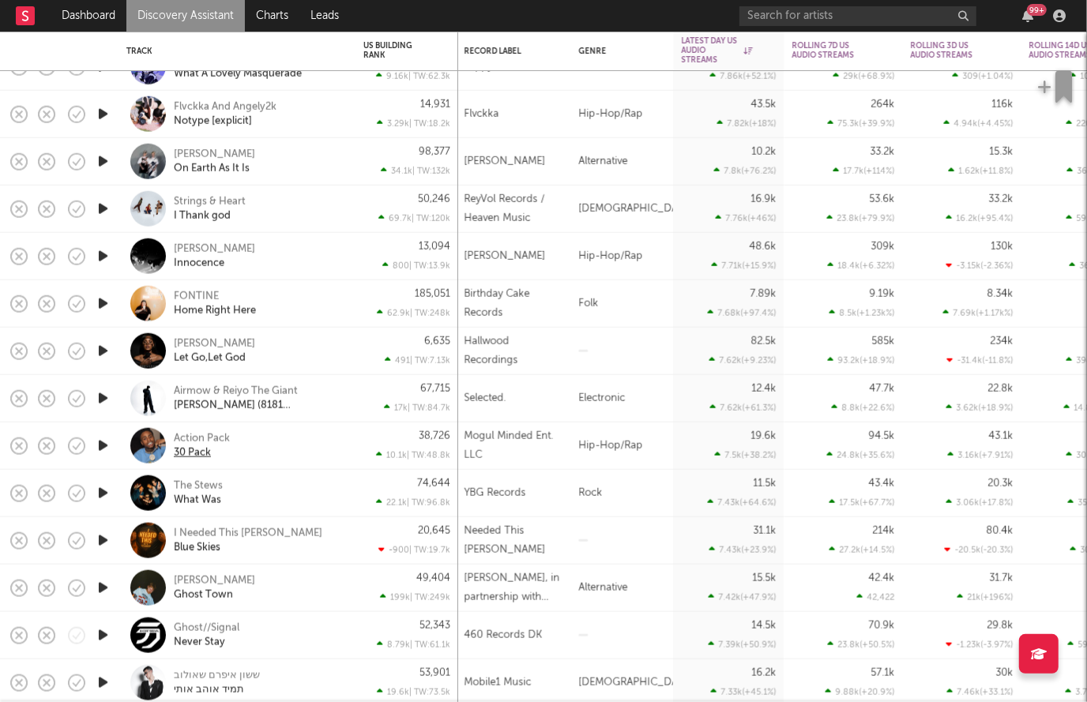
click at [184, 451] on div "30 Pack" at bounding box center [192, 453] width 37 height 14
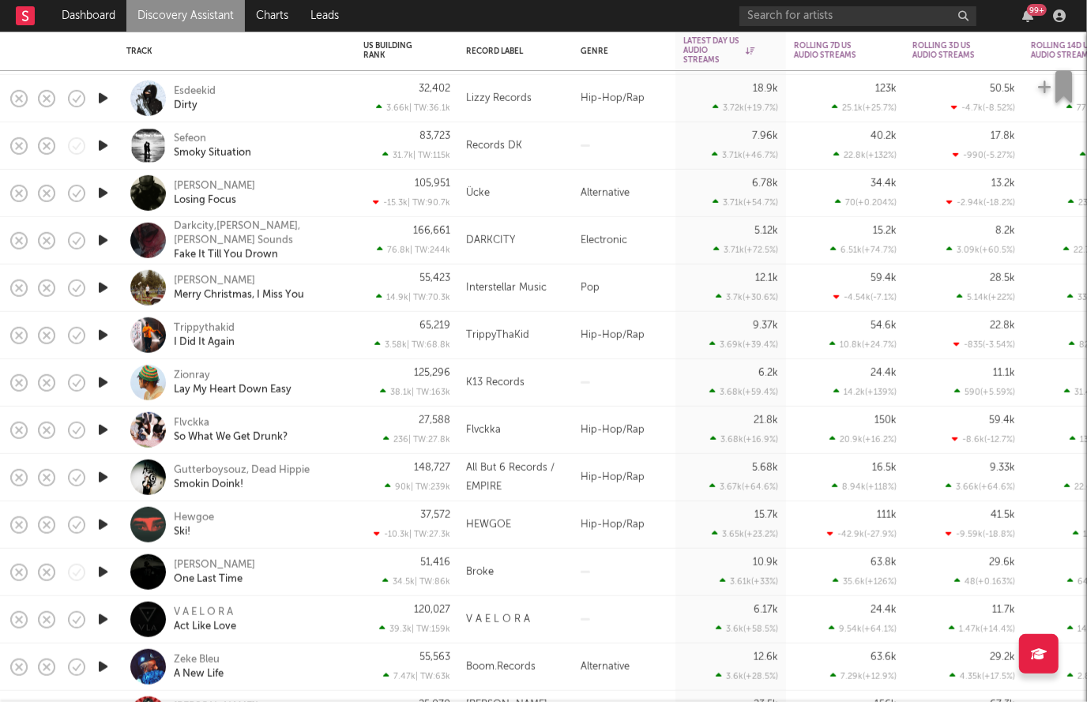
click at [100, 381] on icon "button" at bounding box center [103, 383] width 17 height 20
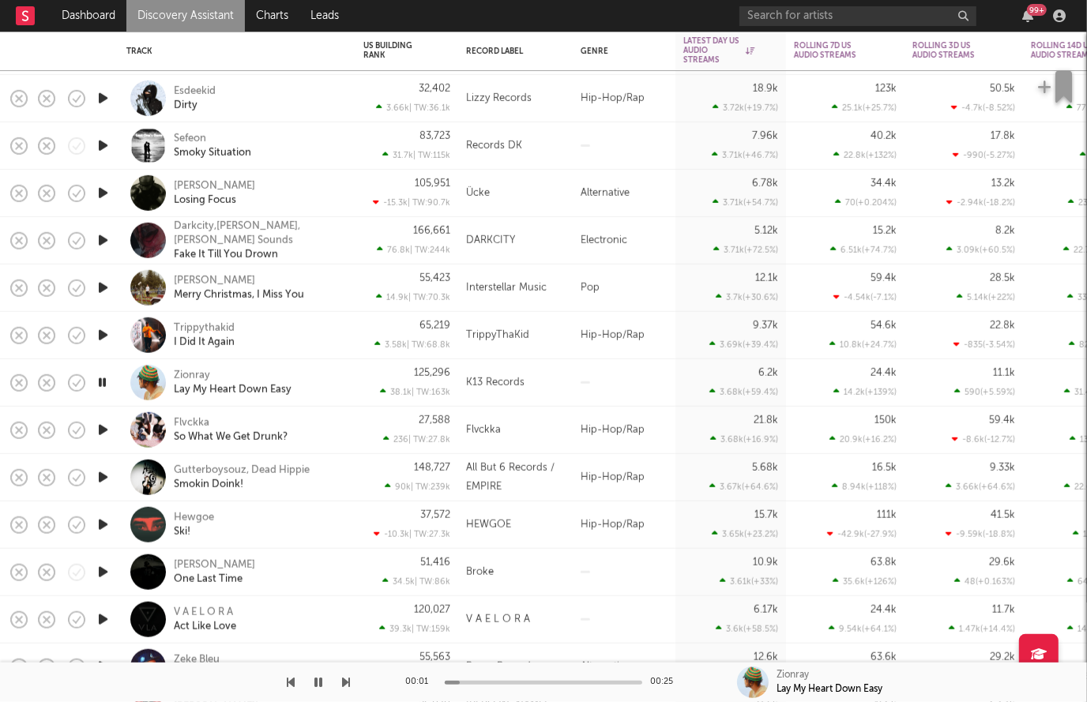
click at [100, 380] on icon "button" at bounding box center [102, 383] width 15 height 20
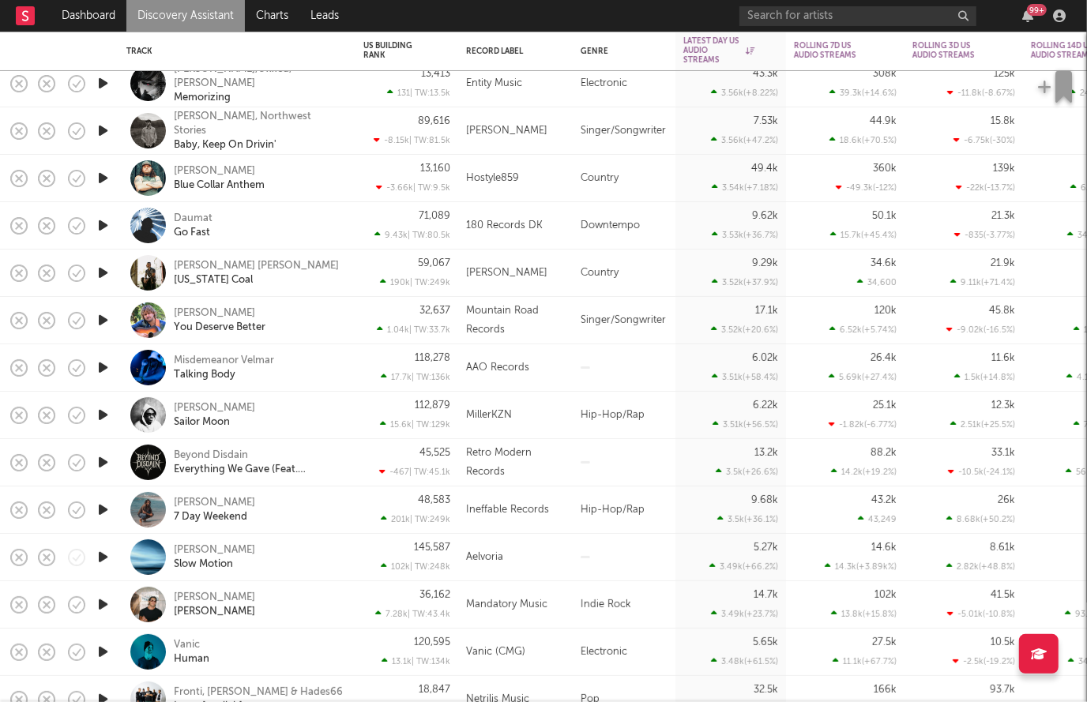
click at [100, 418] on icon "button" at bounding box center [103, 415] width 17 height 20
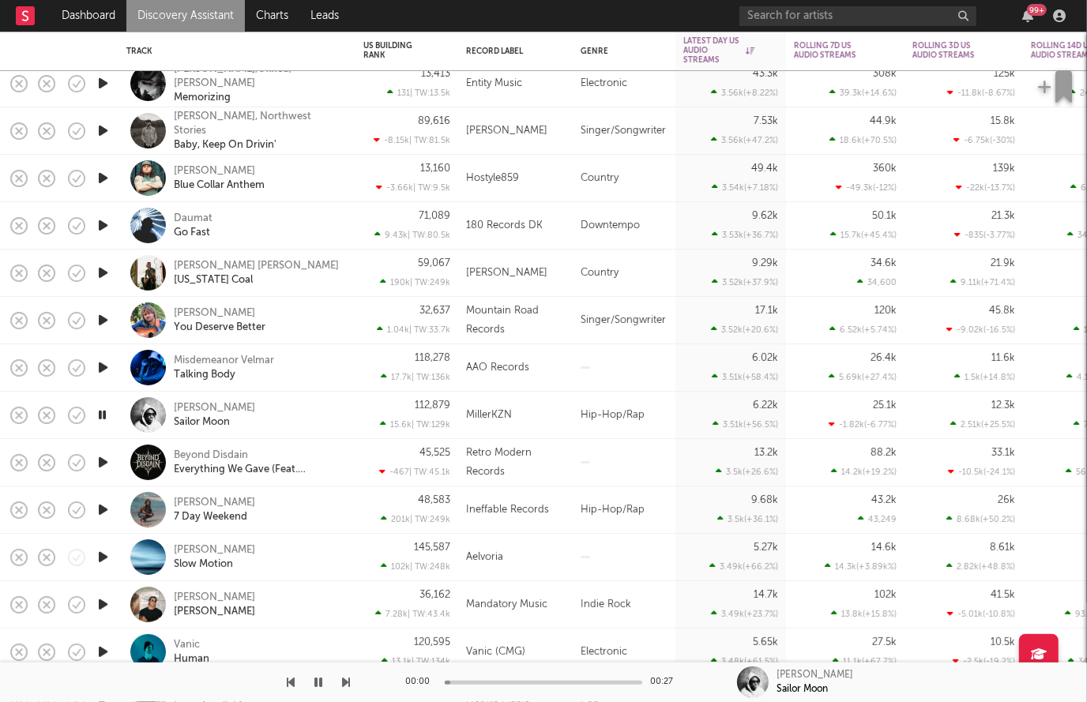
click at [101, 419] on icon "button" at bounding box center [102, 415] width 15 height 20
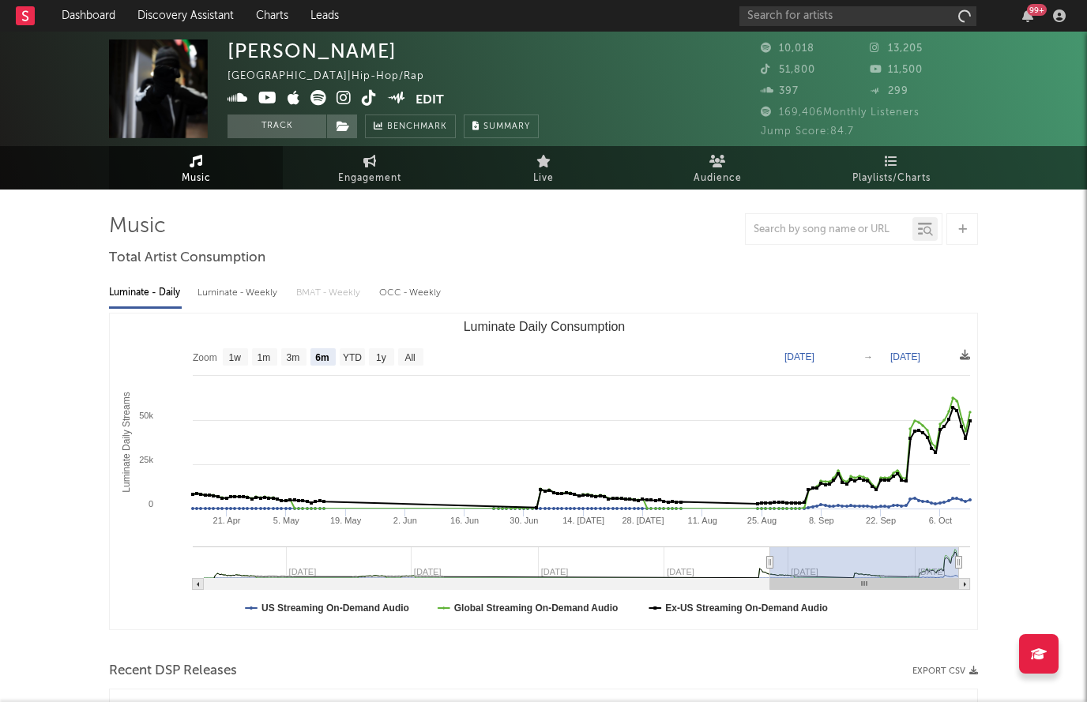
select select "6m"
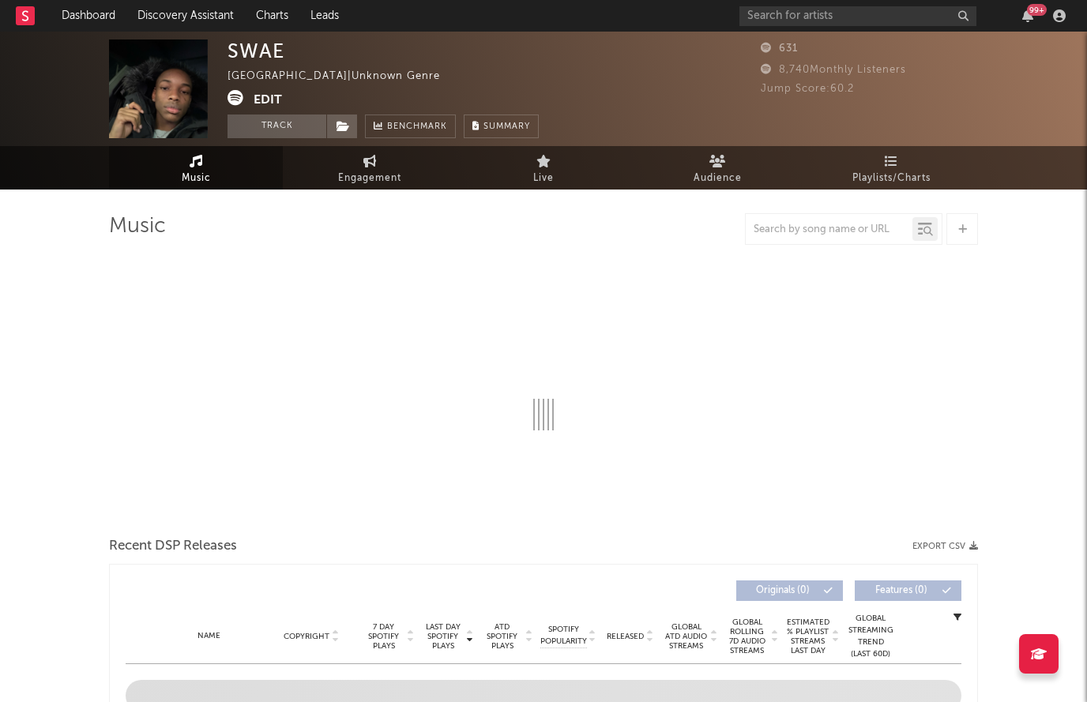
select select "6m"
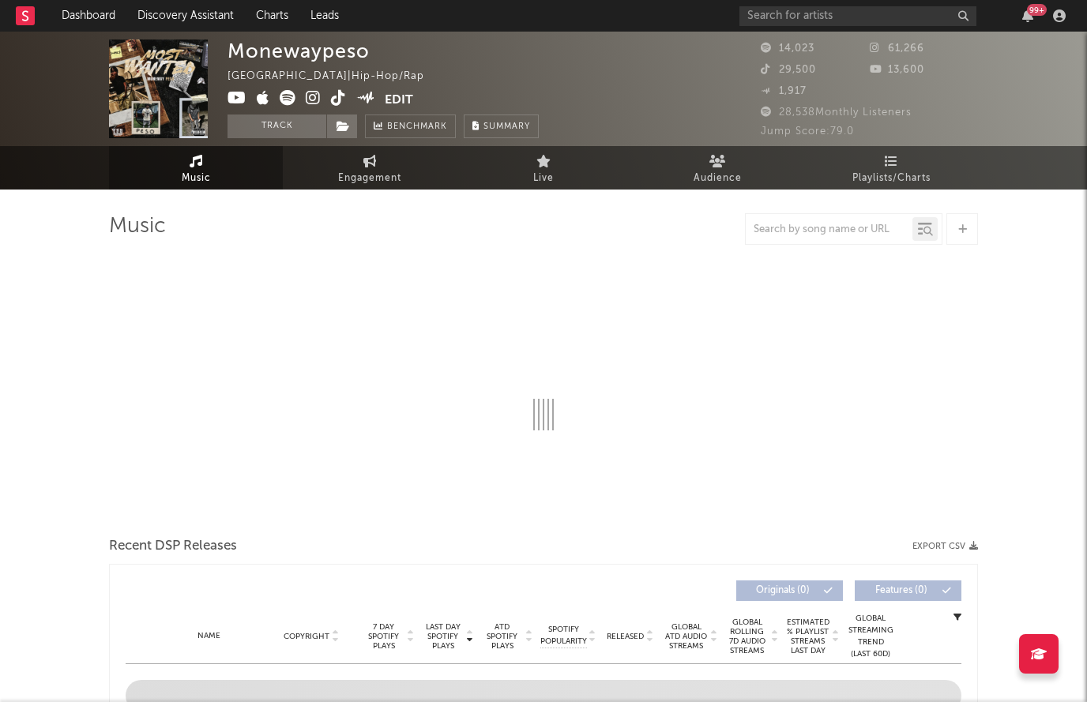
select select "6m"
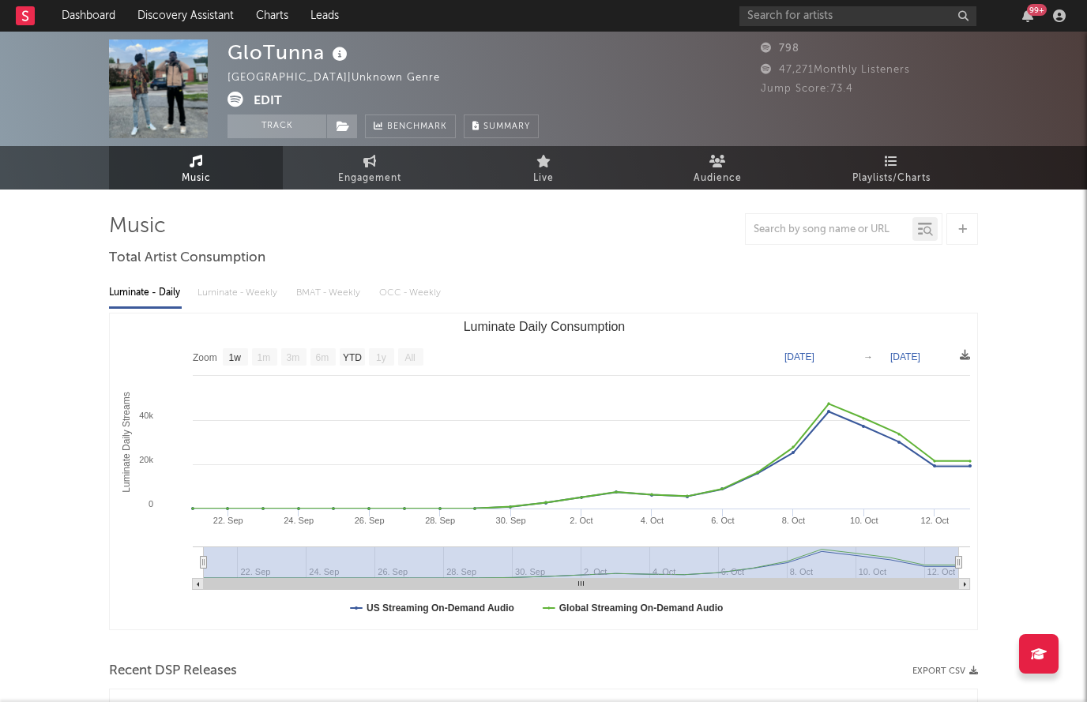
select select "1w"
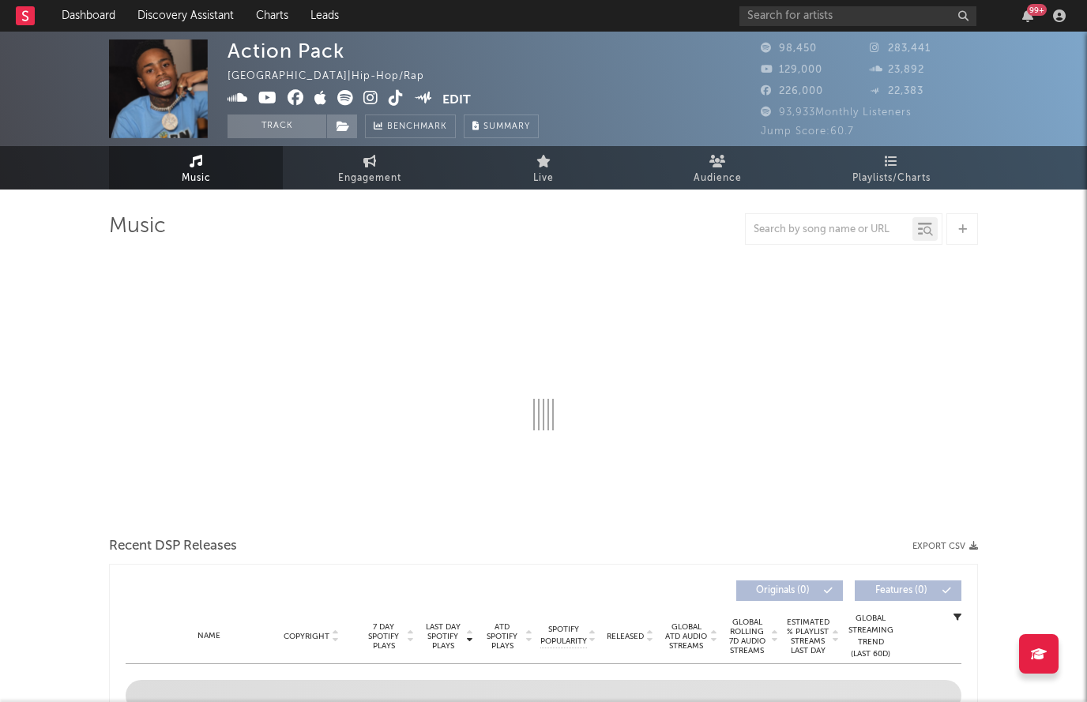
select select "6m"
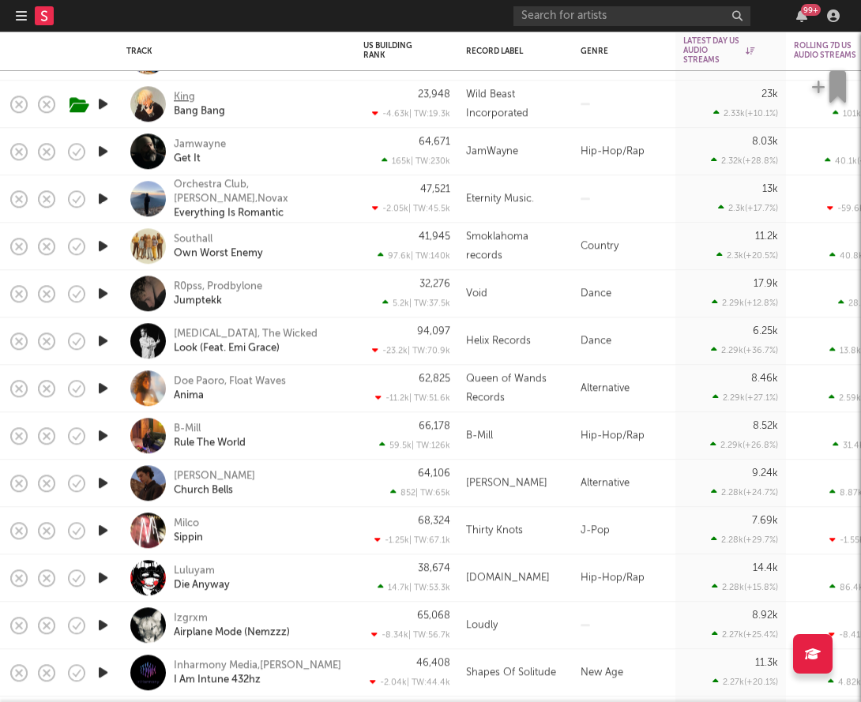
click at [184, 94] on div "King" at bounding box center [184, 97] width 21 height 14
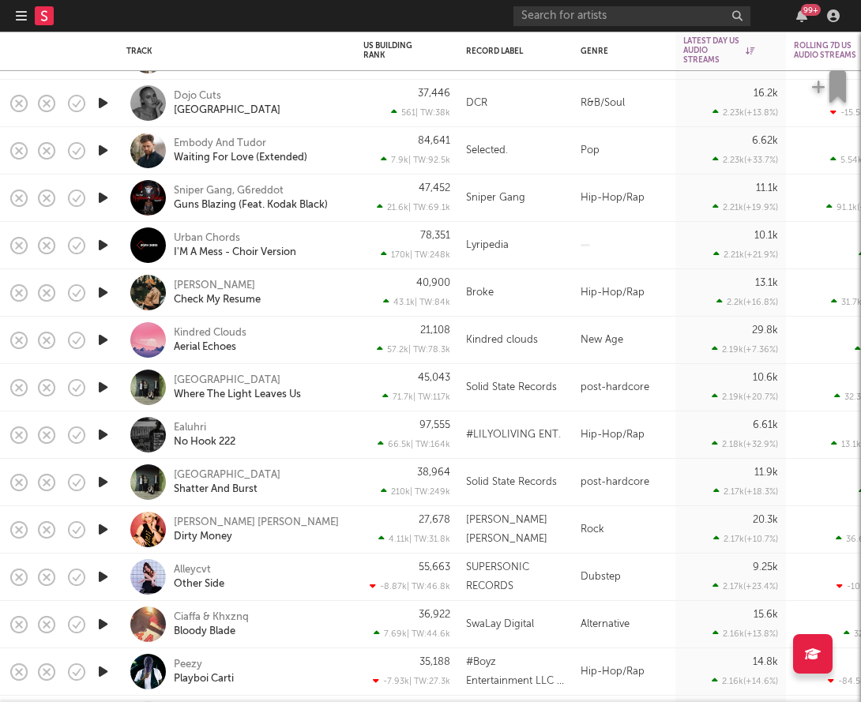
click at [278, 426] on div "Ealuhri No Hook 222" at bounding box center [259, 435] width 170 height 28
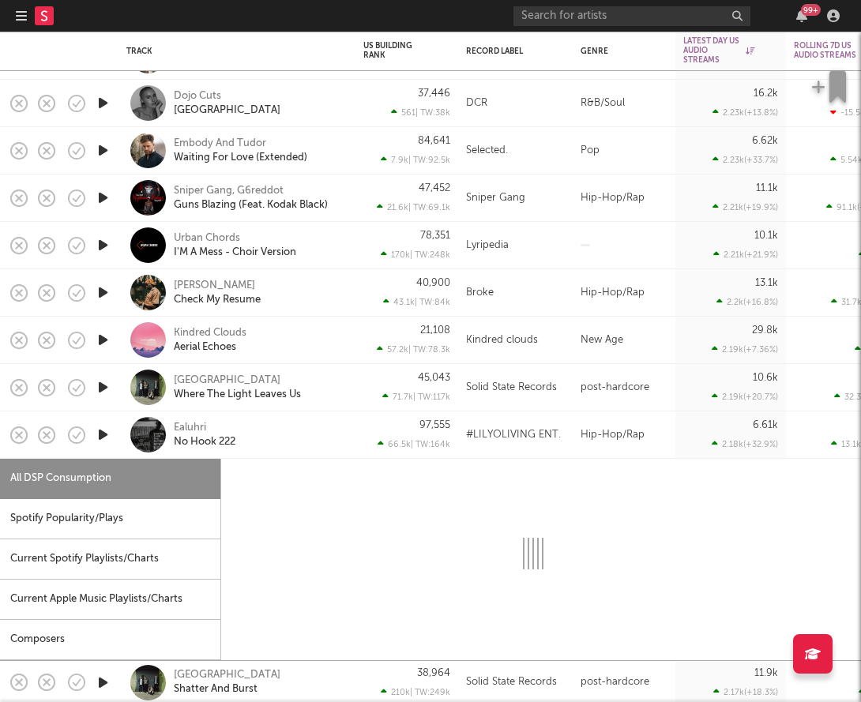
select select "1w"
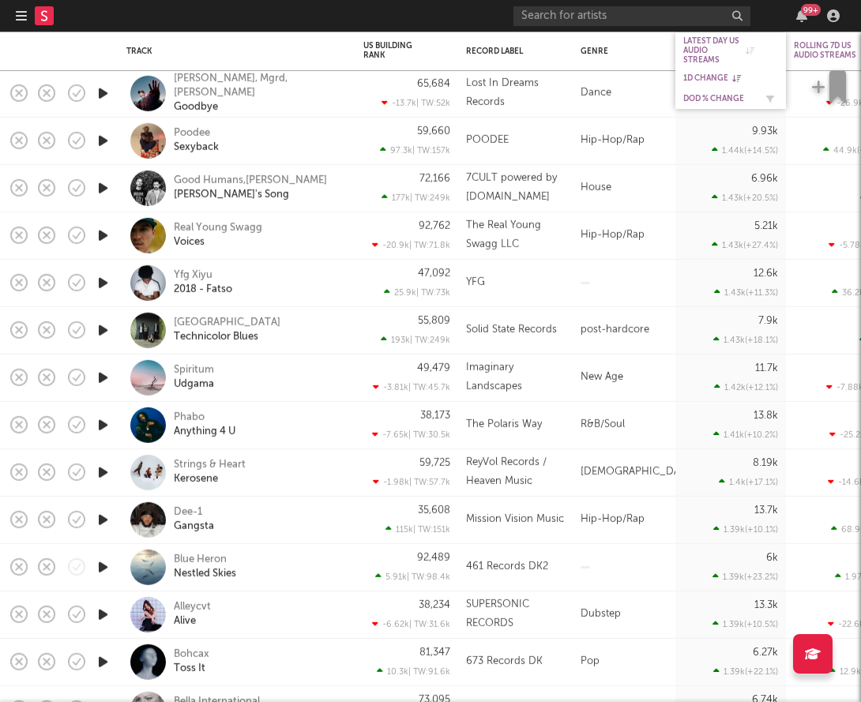
click at [697, 96] on div "DoD % Change" at bounding box center [719, 98] width 71 height 9
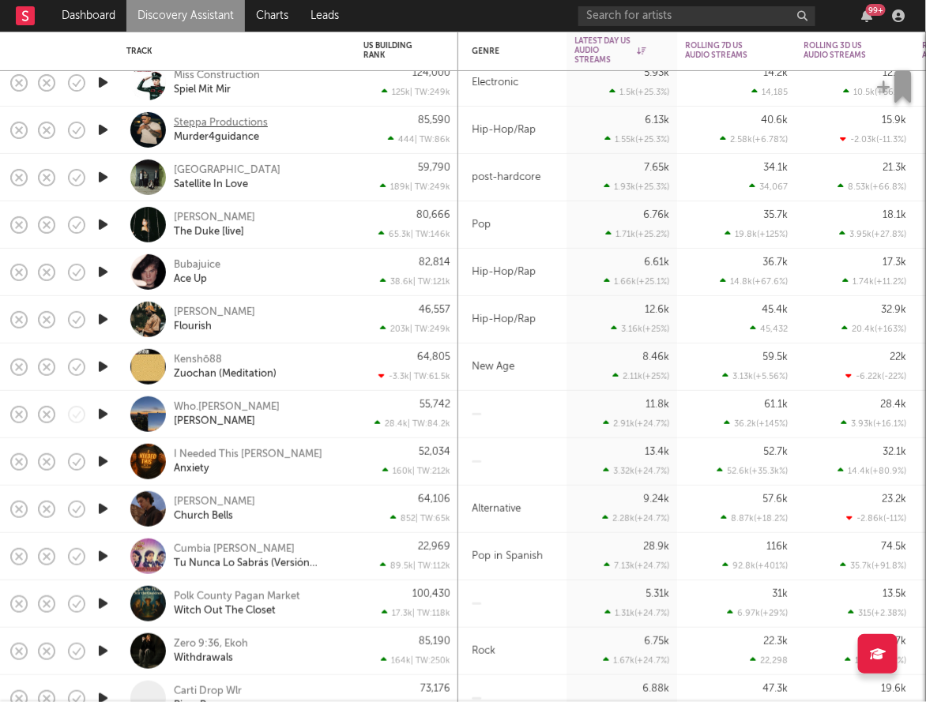
click at [223, 122] on div "Steppa Productions" at bounding box center [221, 123] width 94 height 14
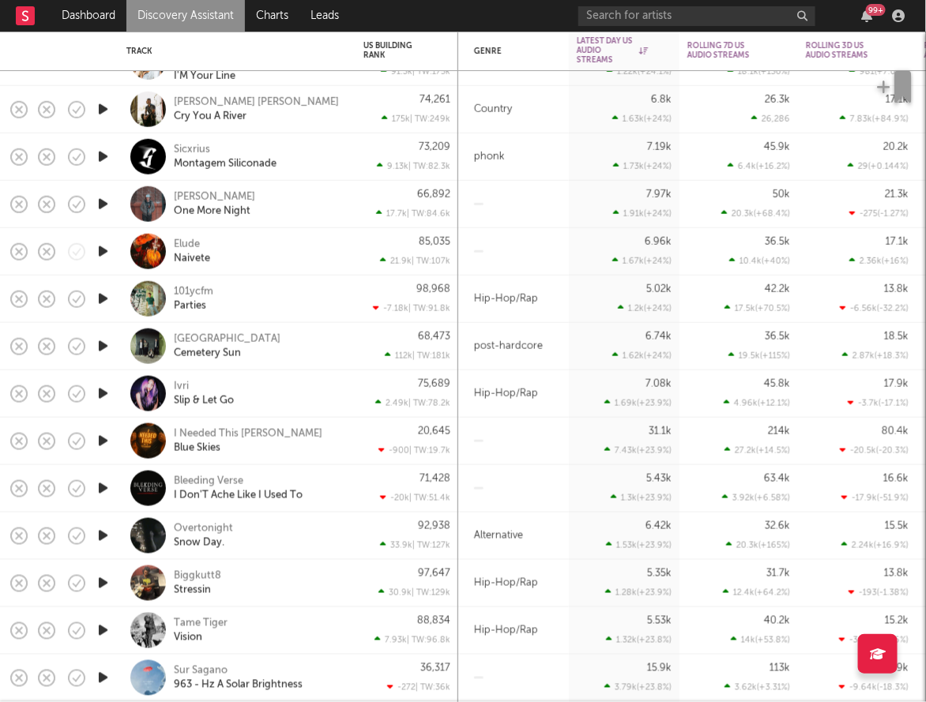
click at [107, 300] on icon "button" at bounding box center [103, 299] width 17 height 20
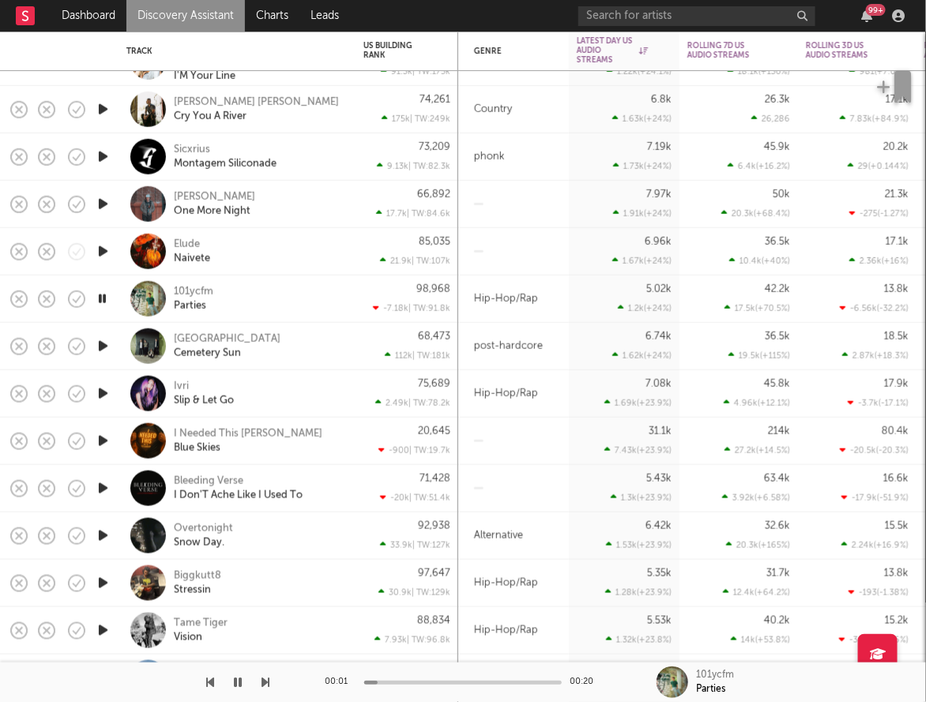
click at [107, 308] on icon "button" at bounding box center [102, 299] width 15 height 20
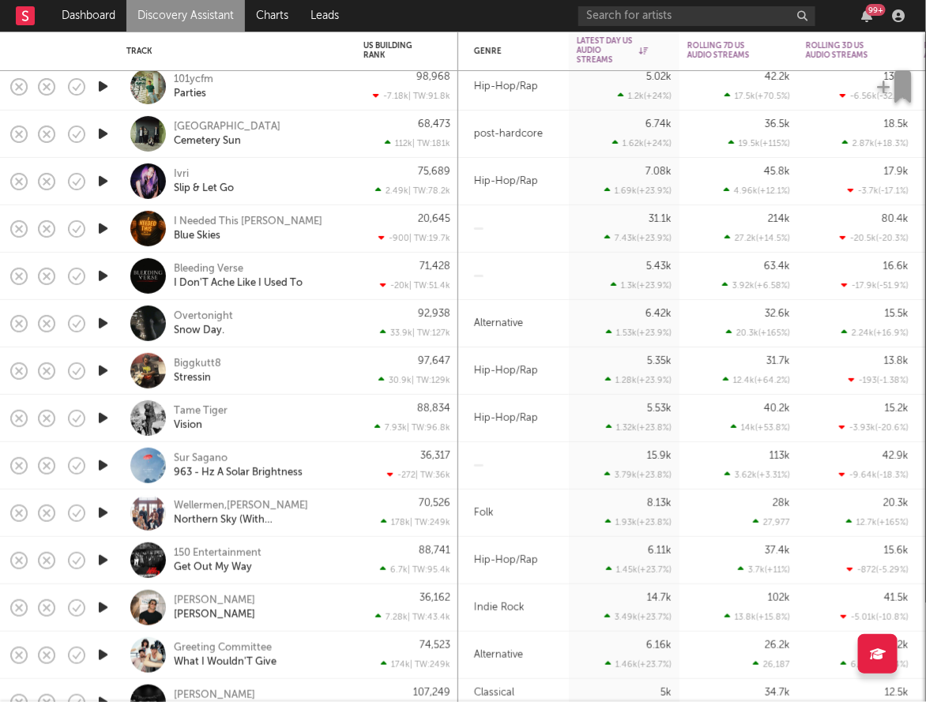
click at [105, 371] on icon "button" at bounding box center [103, 371] width 17 height 20
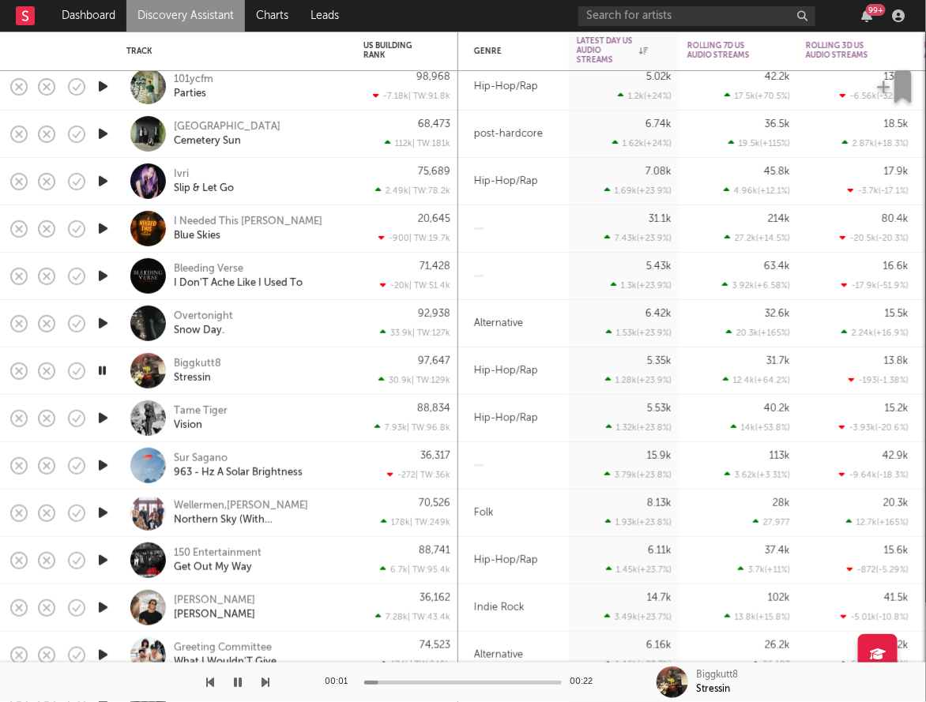
click at [105, 371] on icon "button" at bounding box center [102, 371] width 15 height 20
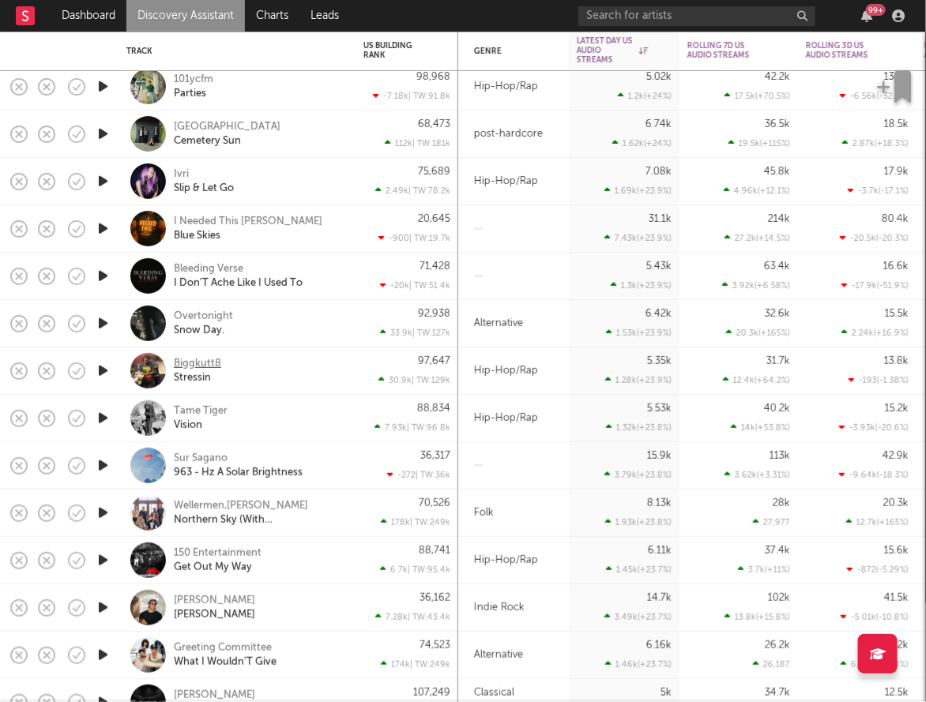
click at [194, 362] on div "Biggkutt8" at bounding box center [197, 364] width 47 height 14
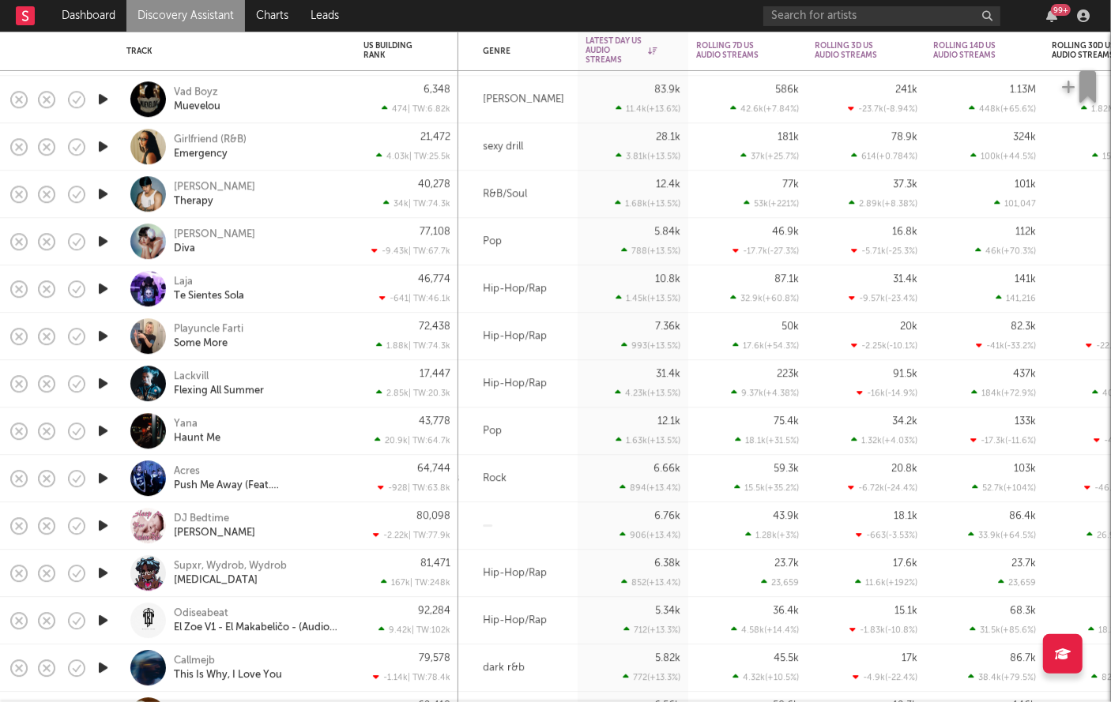
click at [100, 197] on icon "button" at bounding box center [103, 194] width 17 height 20
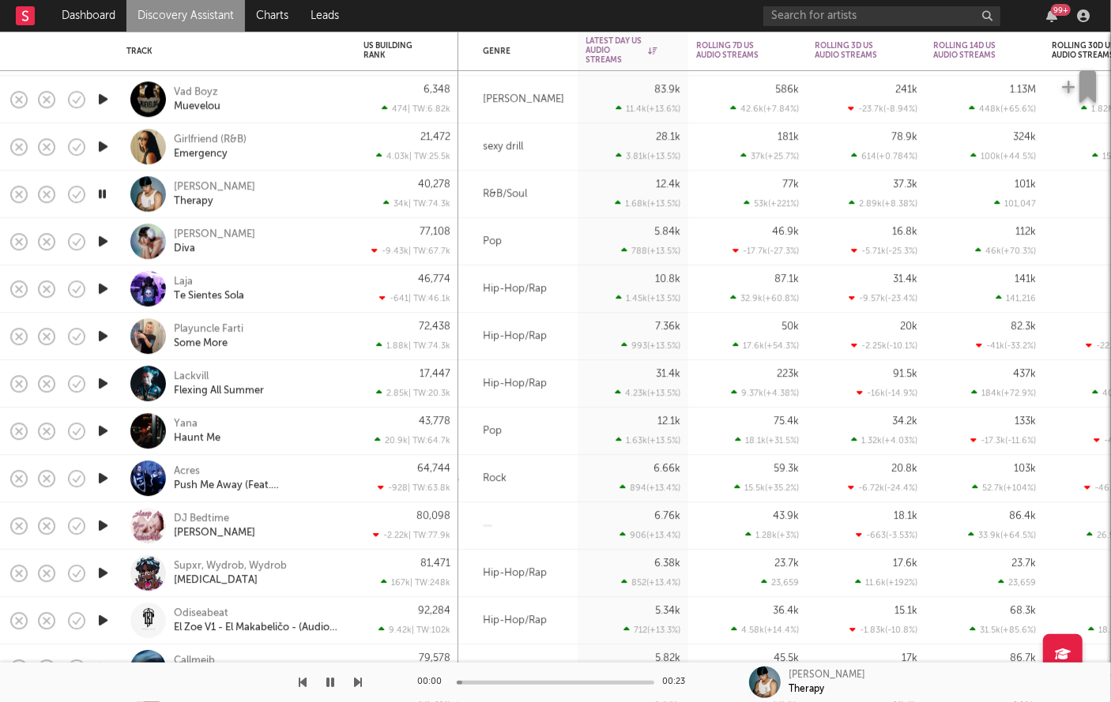
click at [100, 197] on icon "button" at bounding box center [102, 194] width 15 height 20
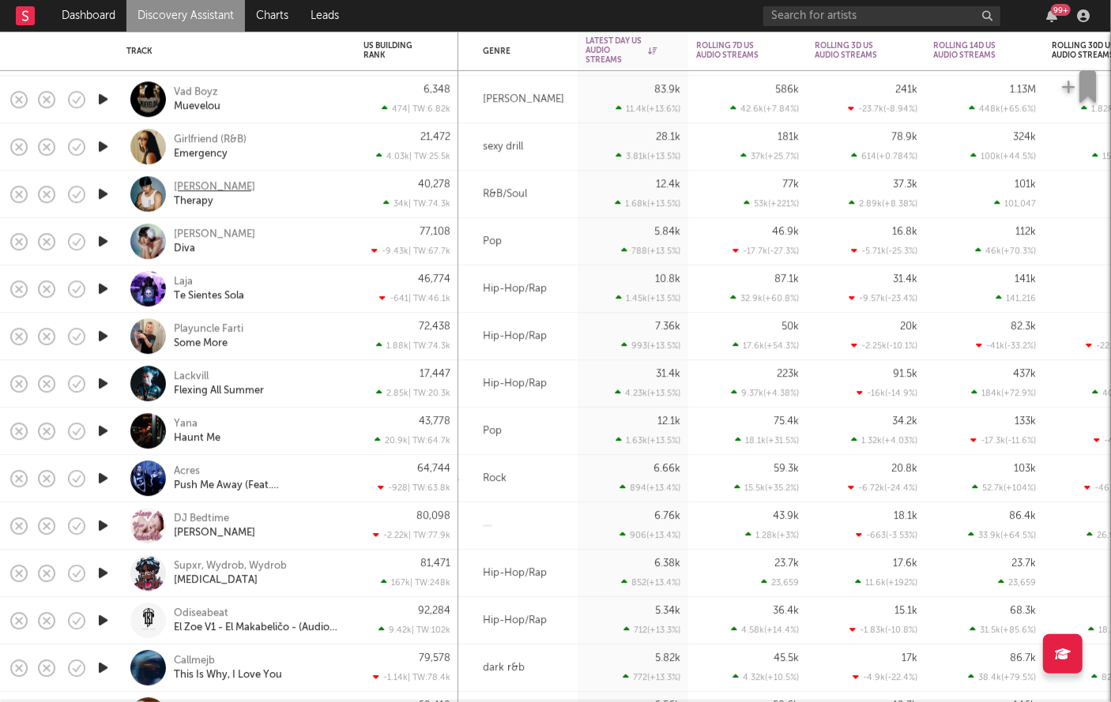
click at [186, 185] on div "Eric IV" at bounding box center [214, 187] width 81 height 14
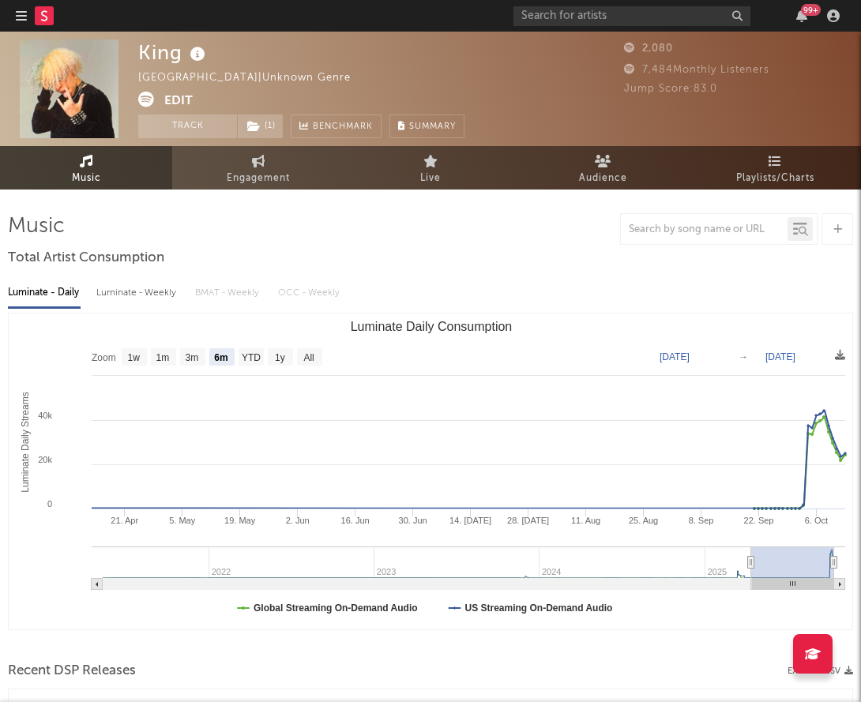
select select "6m"
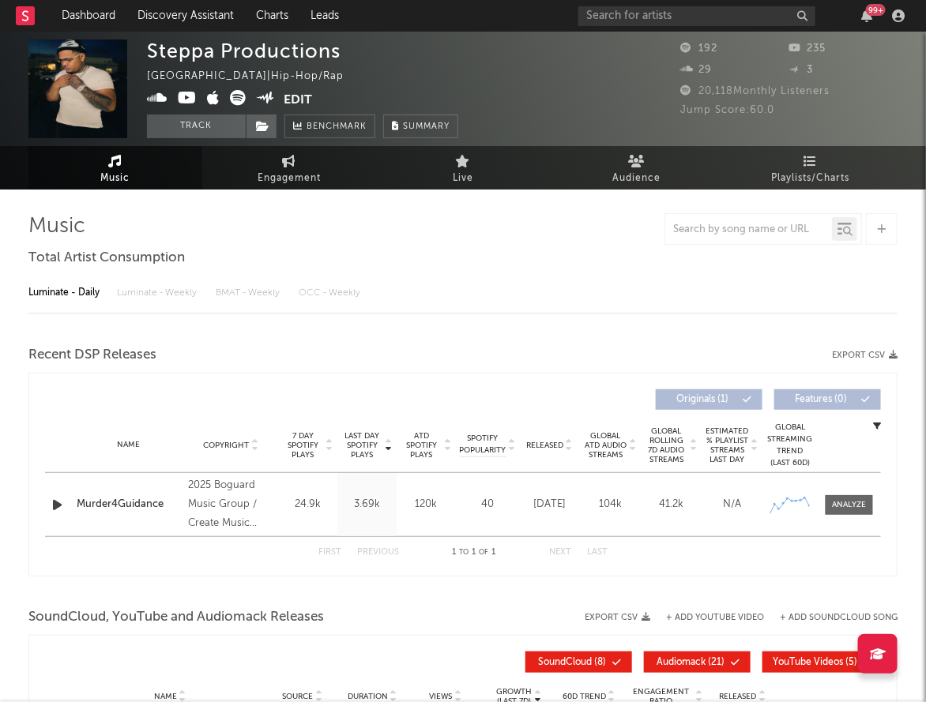
select select "1w"
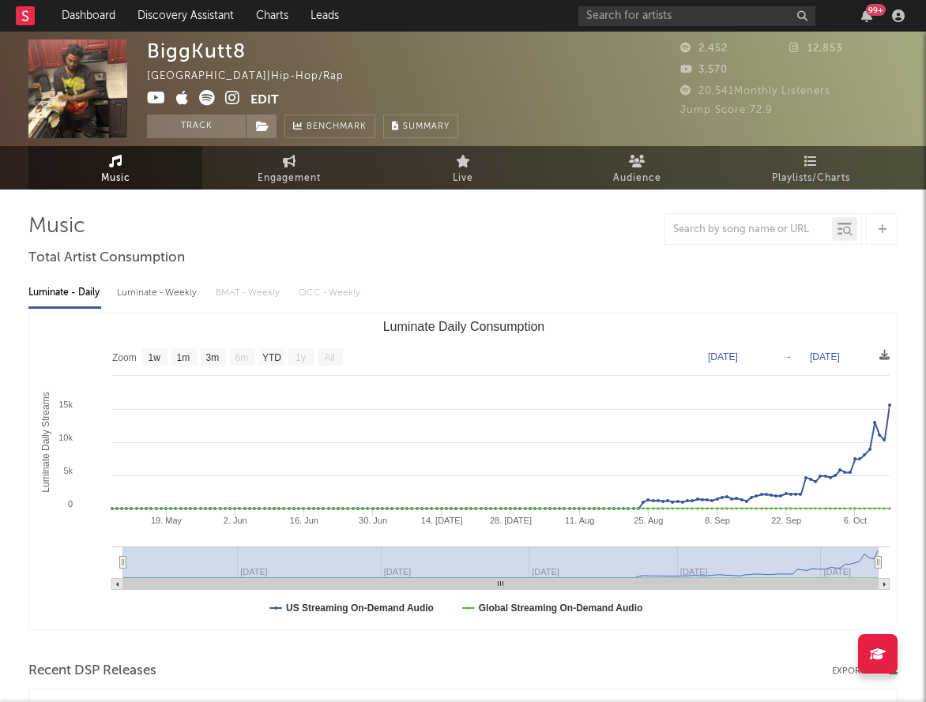
select select "1w"
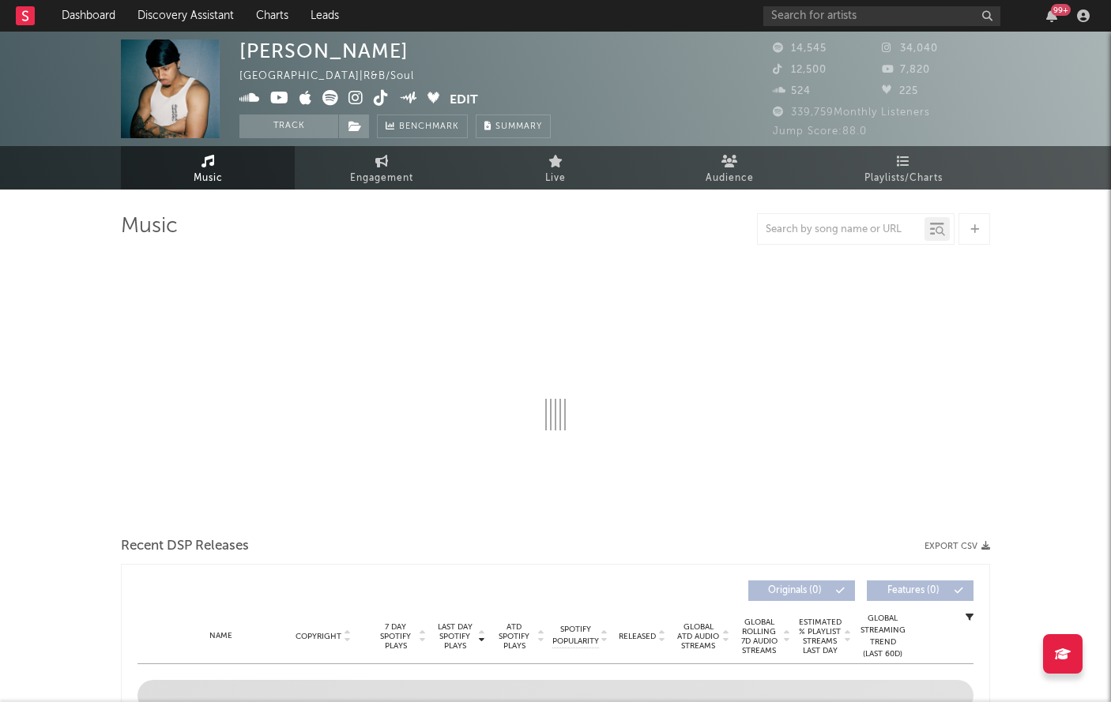
select select "6m"
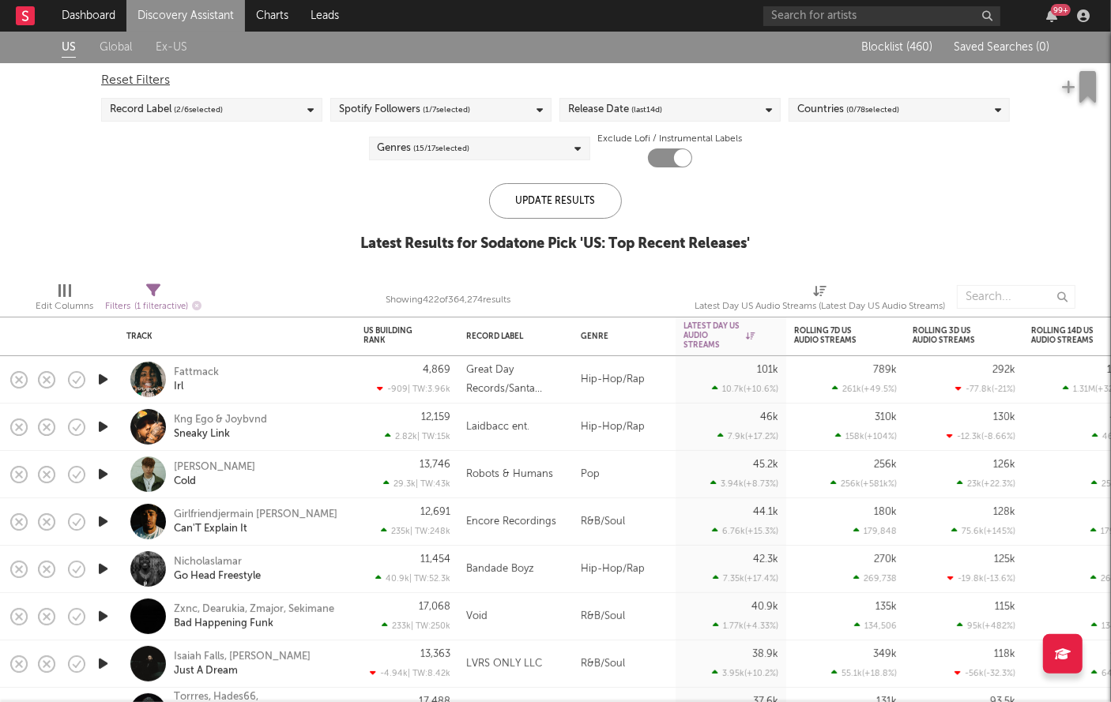
click at [679, 106] on div "Release Date (last 14 d)" at bounding box center [669, 110] width 221 height 24
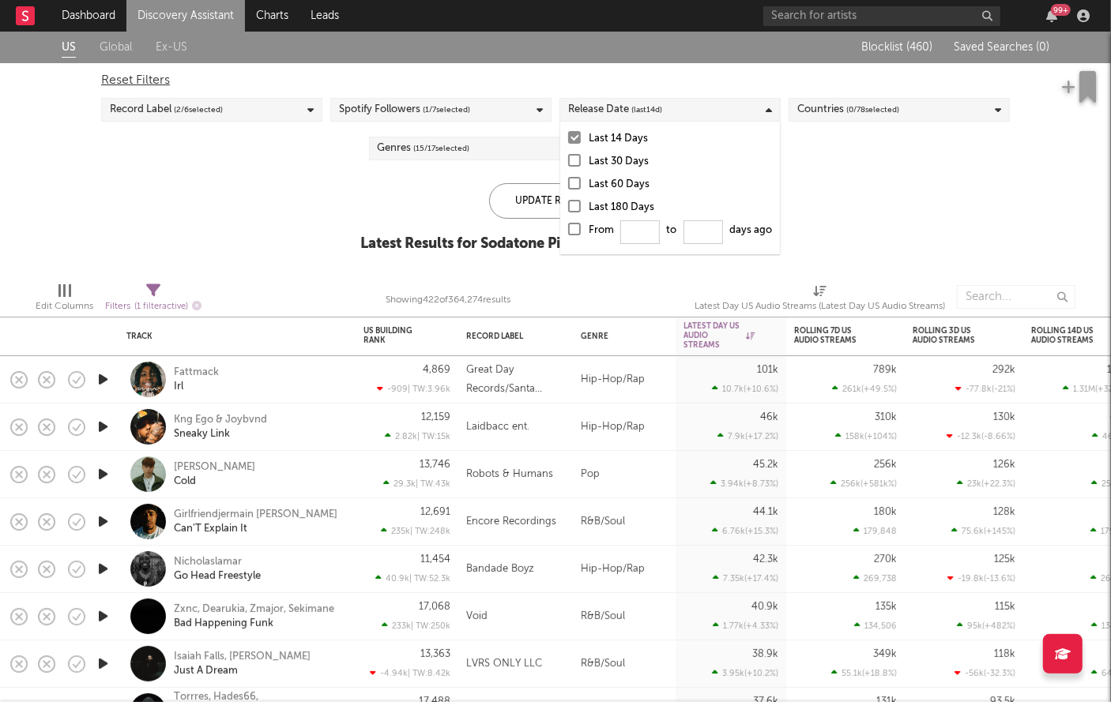
click at [575, 225] on div at bounding box center [574, 229] width 13 height 13
click at [568, 225] on input "From to days ago" at bounding box center [568, 233] width 0 height 25
click at [653, 228] on input "From to days ago" at bounding box center [640, 232] width 40 height 24
type input "0"
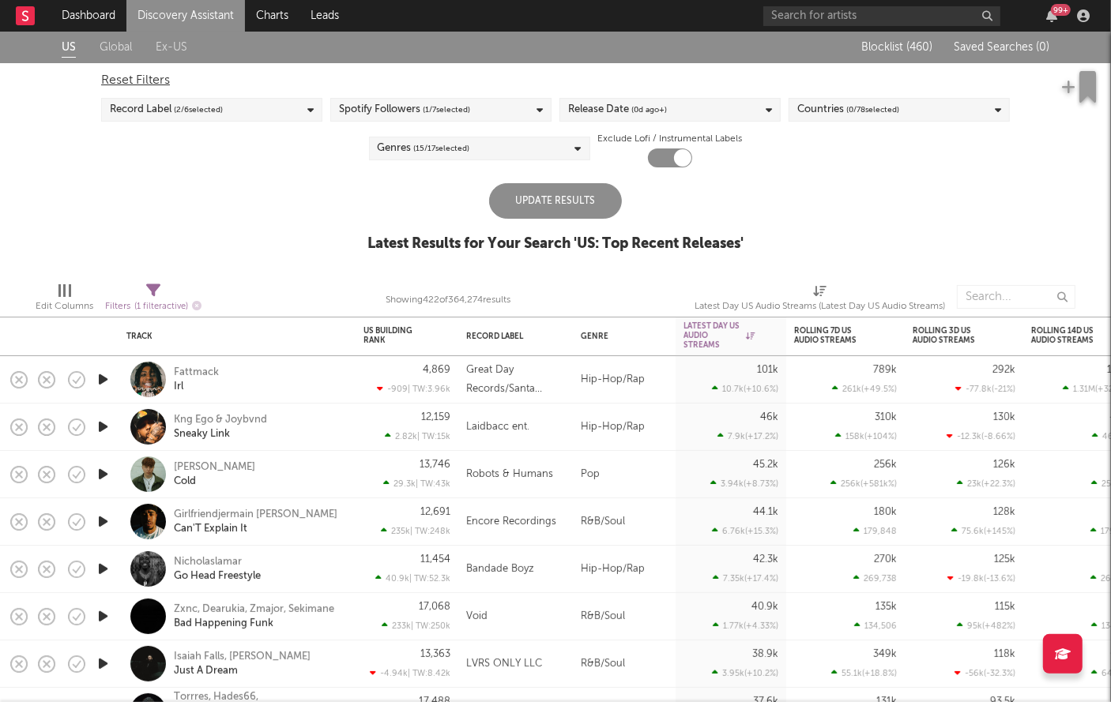
click at [510, 189] on div "Update Results" at bounding box center [555, 201] width 133 height 36
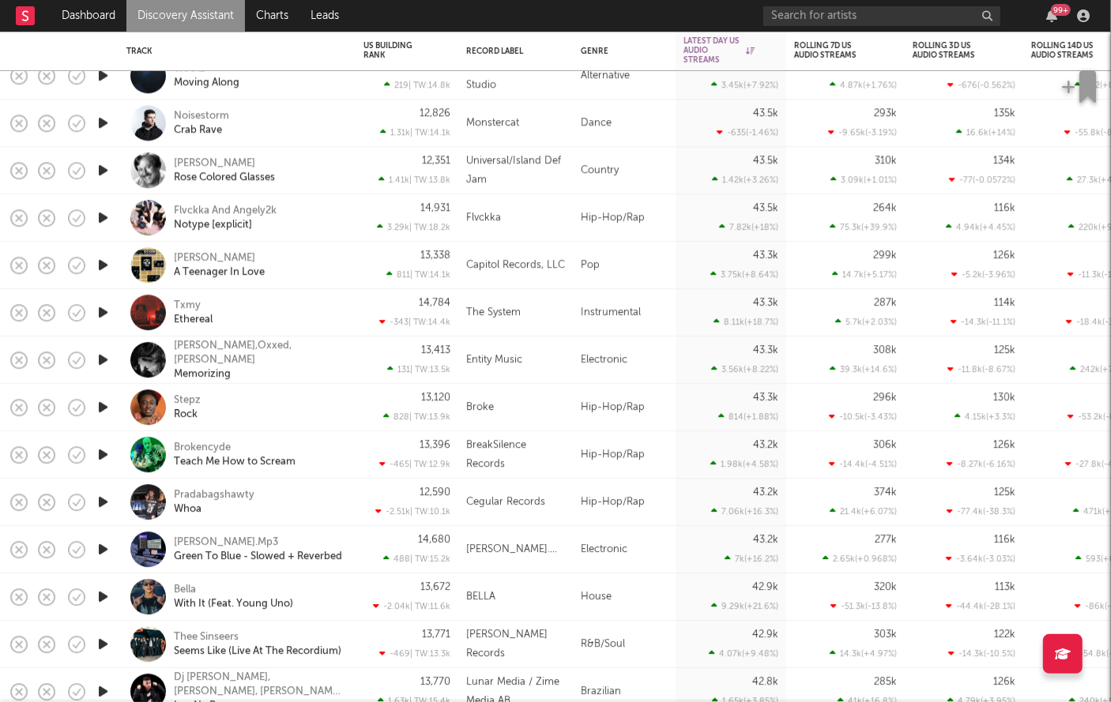
click at [103, 221] on icon "button" at bounding box center [103, 218] width 17 height 20
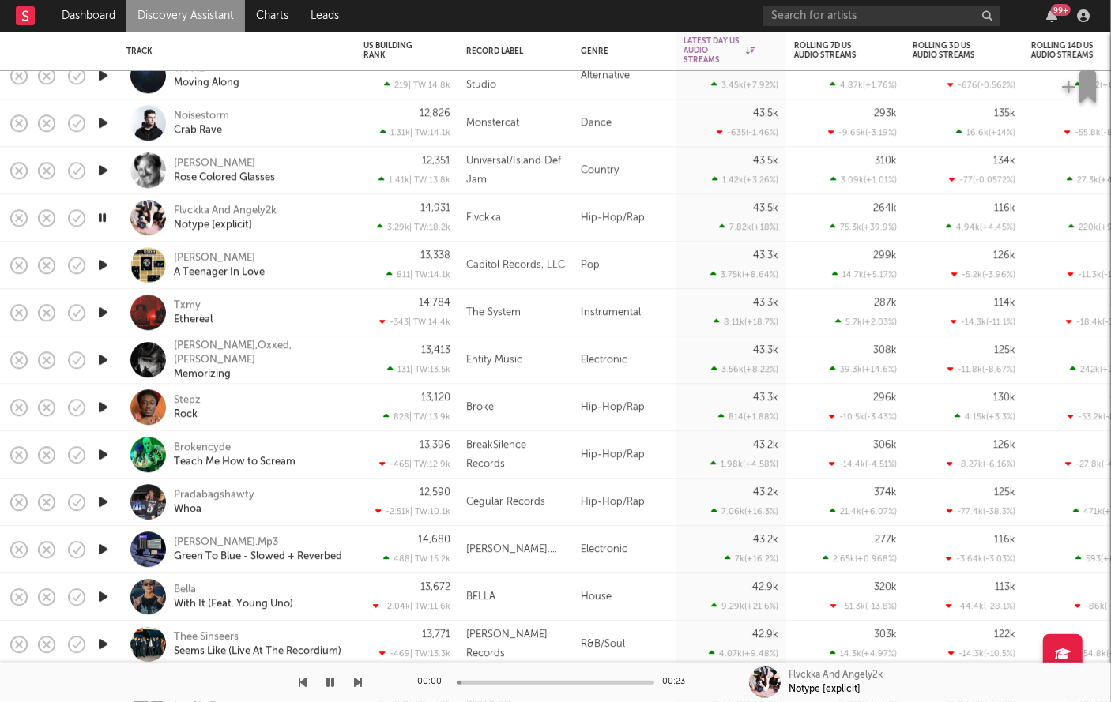
click at [103, 221] on icon "button" at bounding box center [102, 218] width 15 height 20
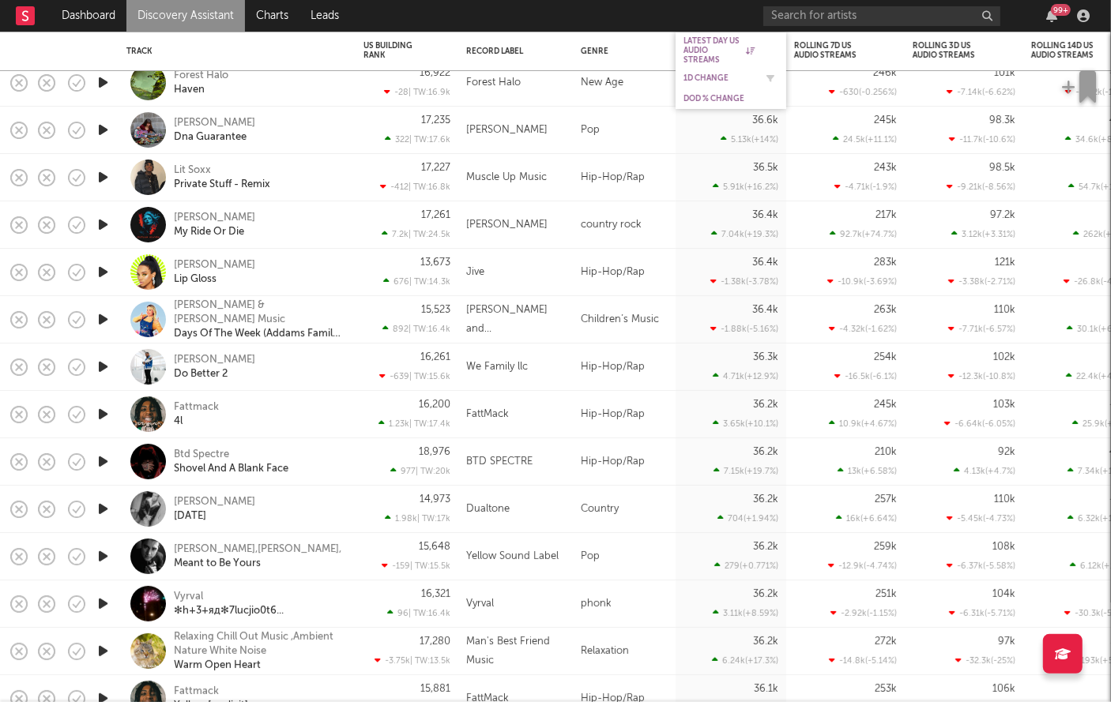
click at [705, 77] on div "1D Change" at bounding box center [719, 77] width 71 height 9
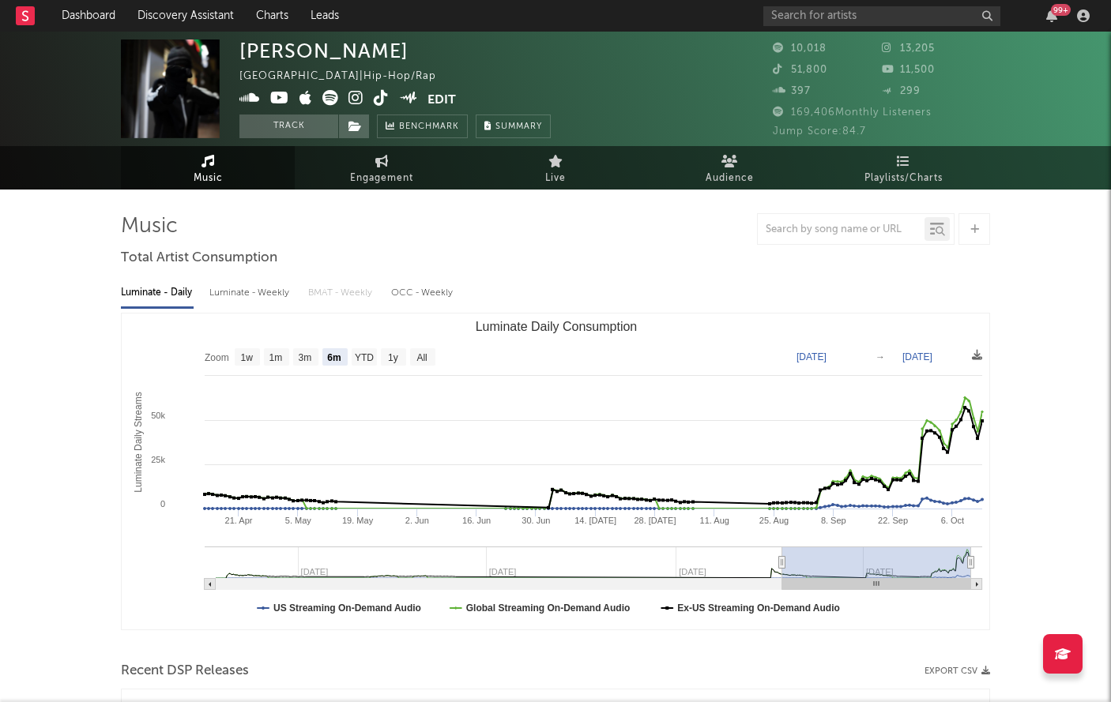
select select "6m"
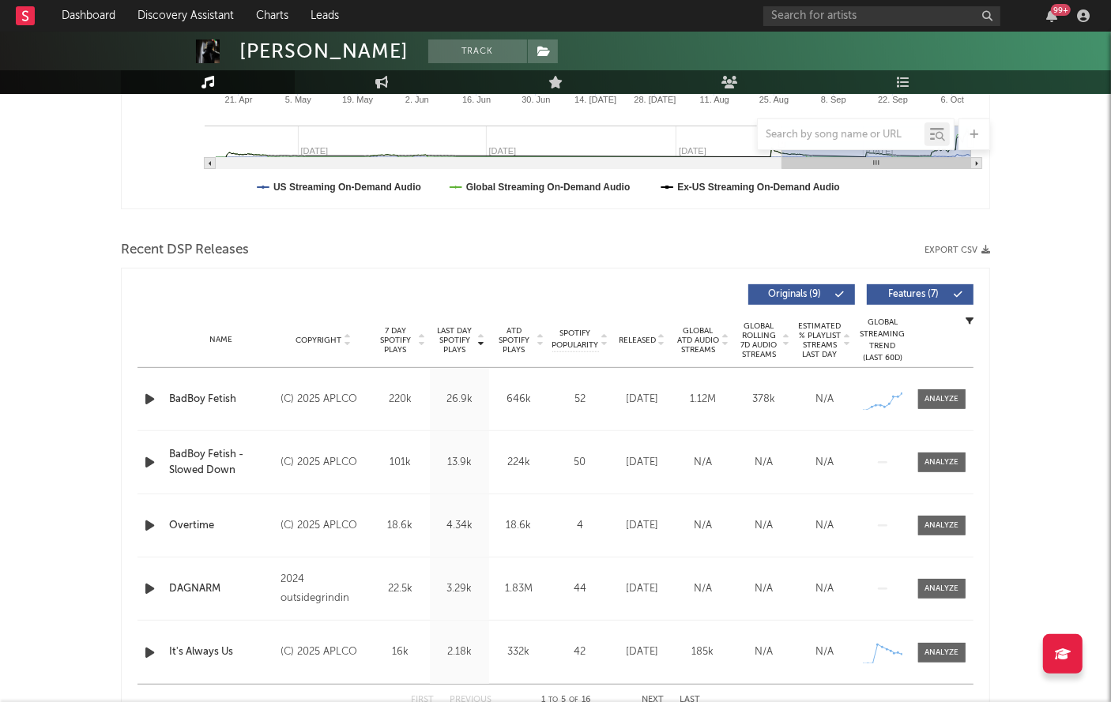
scroll to position [437, 0]
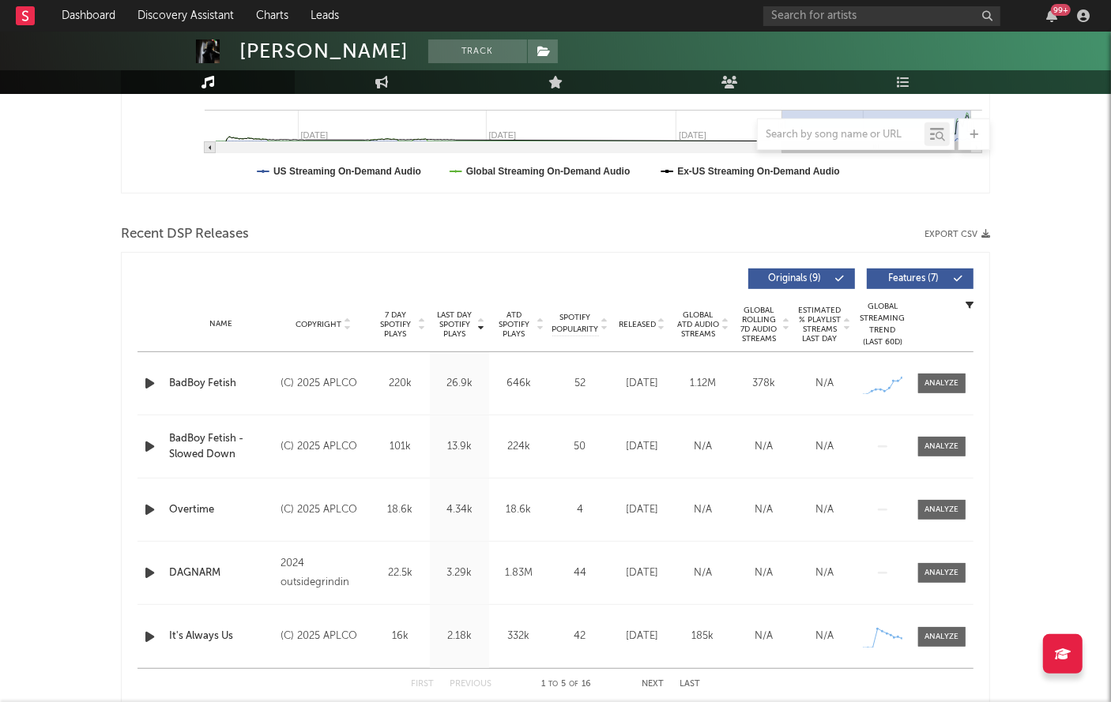
click at [955, 370] on div "Name BadBoy Fetish Copyright (C) 2025 APLCO Label APLCO Album Names BadBoy Feti…" at bounding box center [555, 383] width 836 height 62
click at [947, 379] on div at bounding box center [942, 384] width 34 height 12
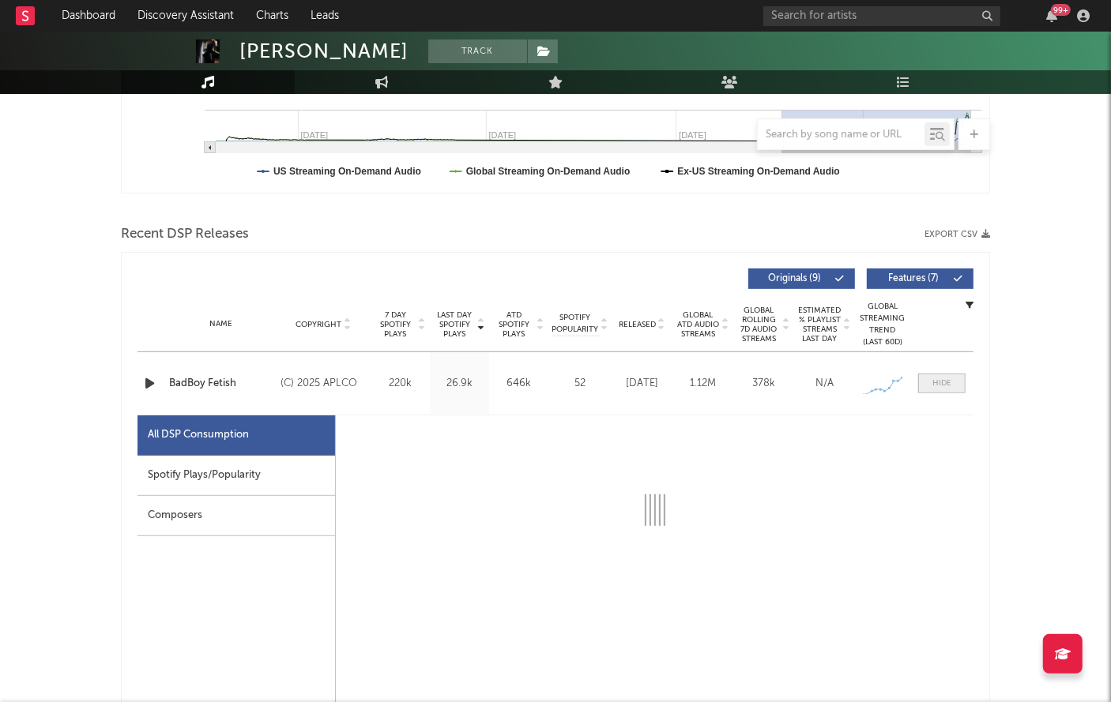
select select "1w"
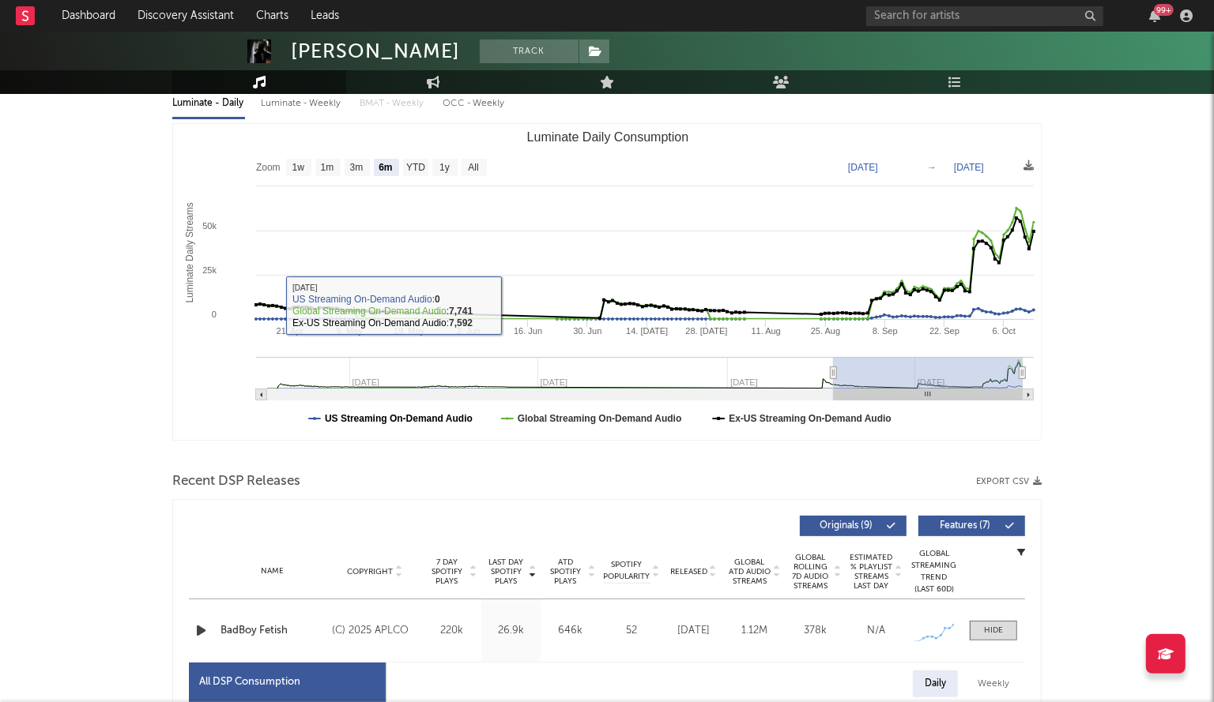
scroll to position [262, 0]
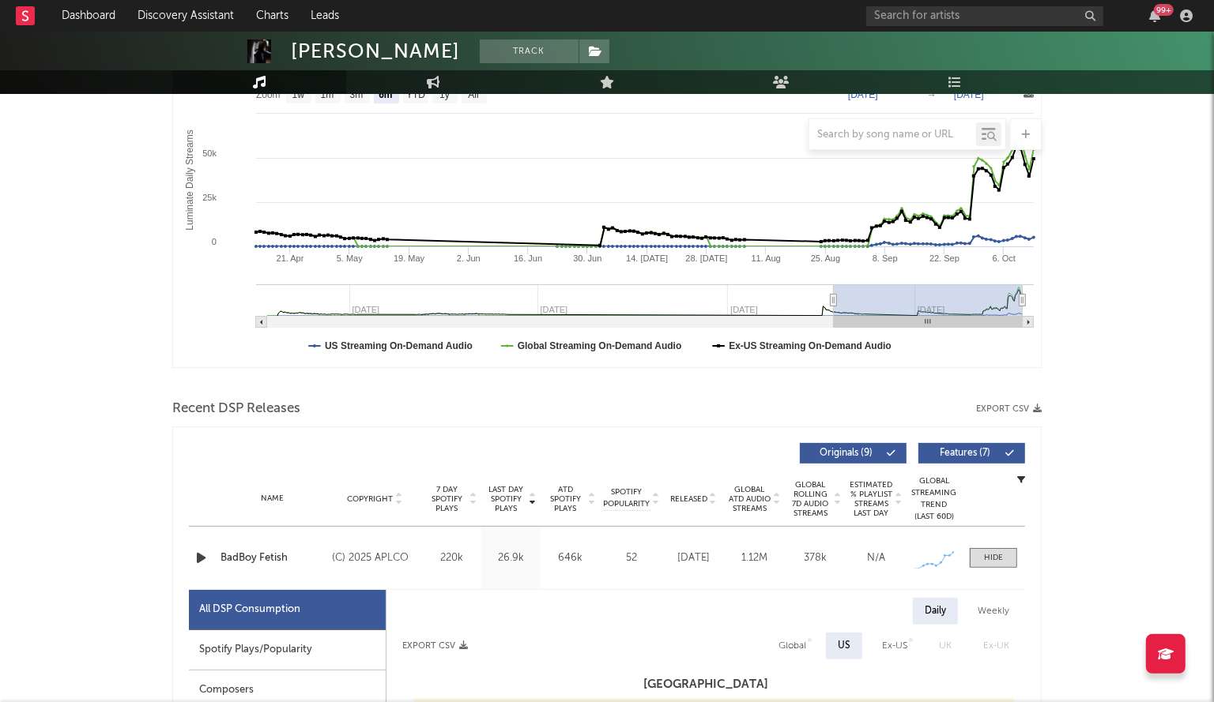
click at [200, 564] on icon "button" at bounding box center [201, 558] width 17 height 20
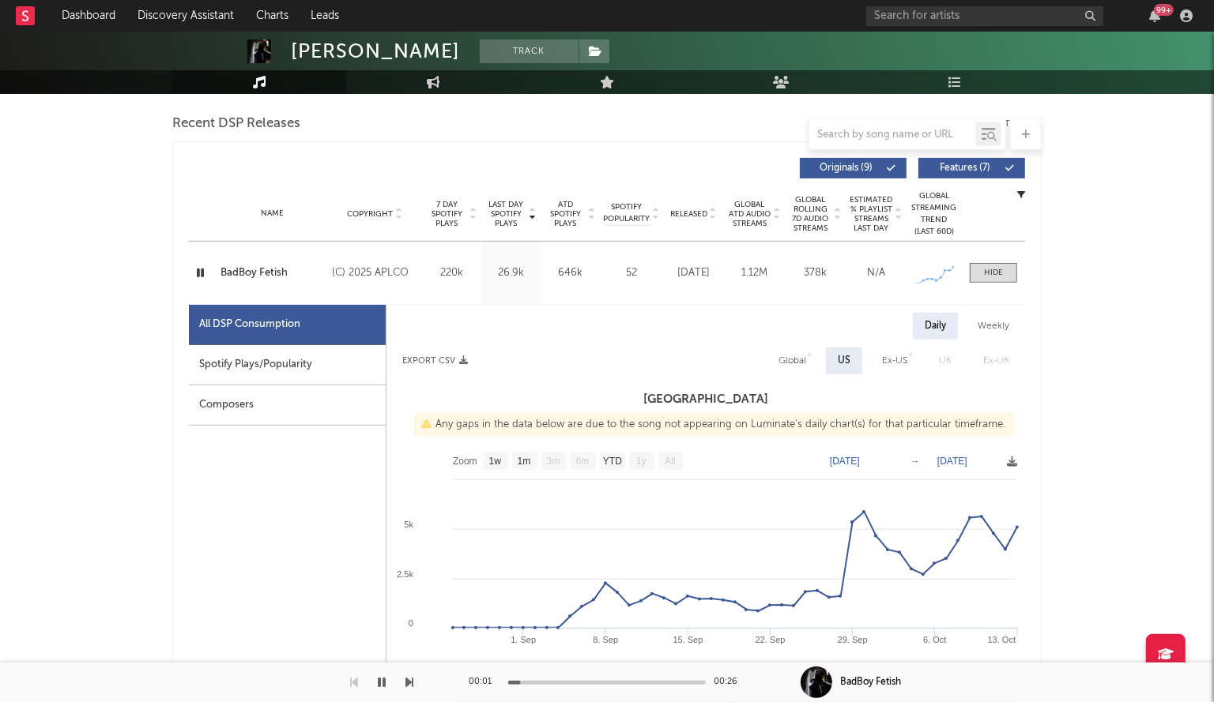
scroll to position [551, 0]
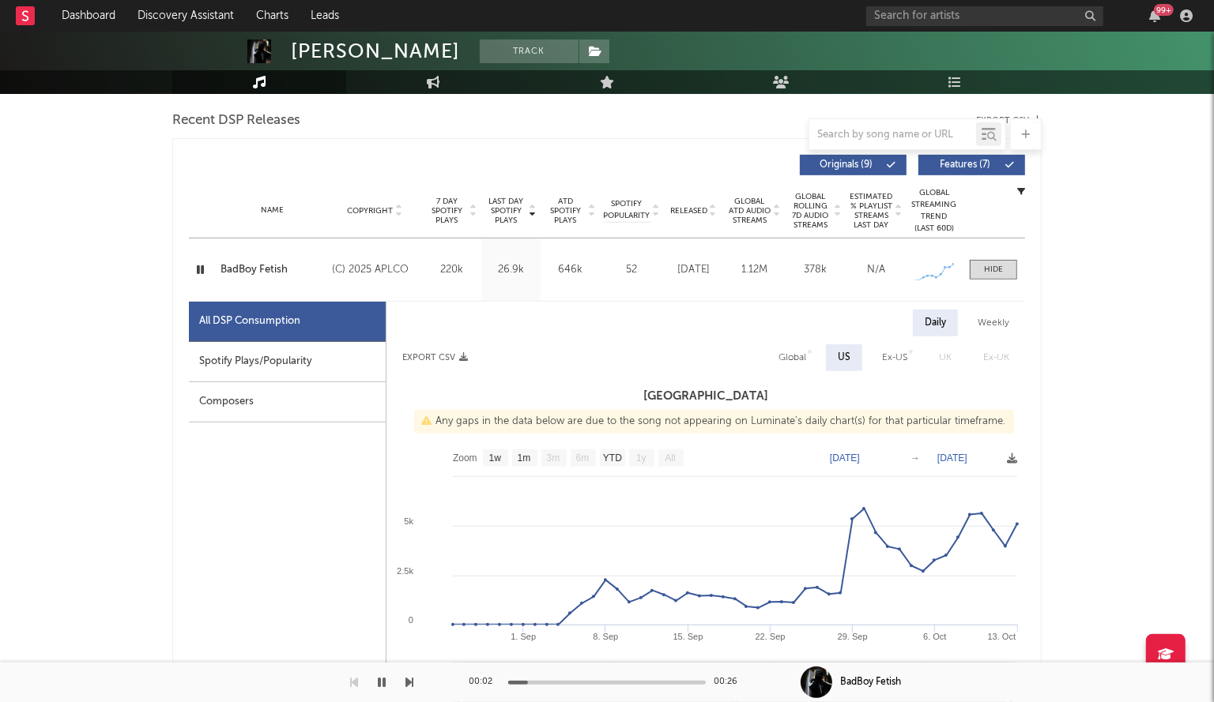
click at [201, 266] on icon "button" at bounding box center [200, 270] width 15 height 20
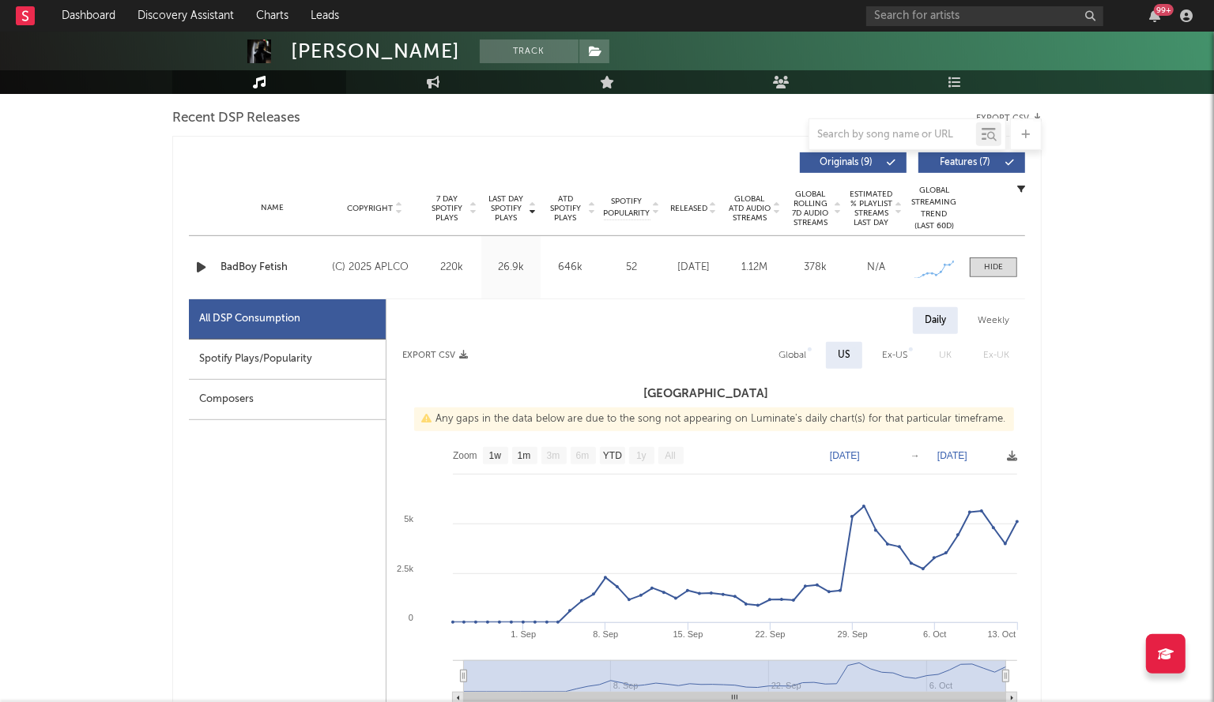
scroll to position [12, 0]
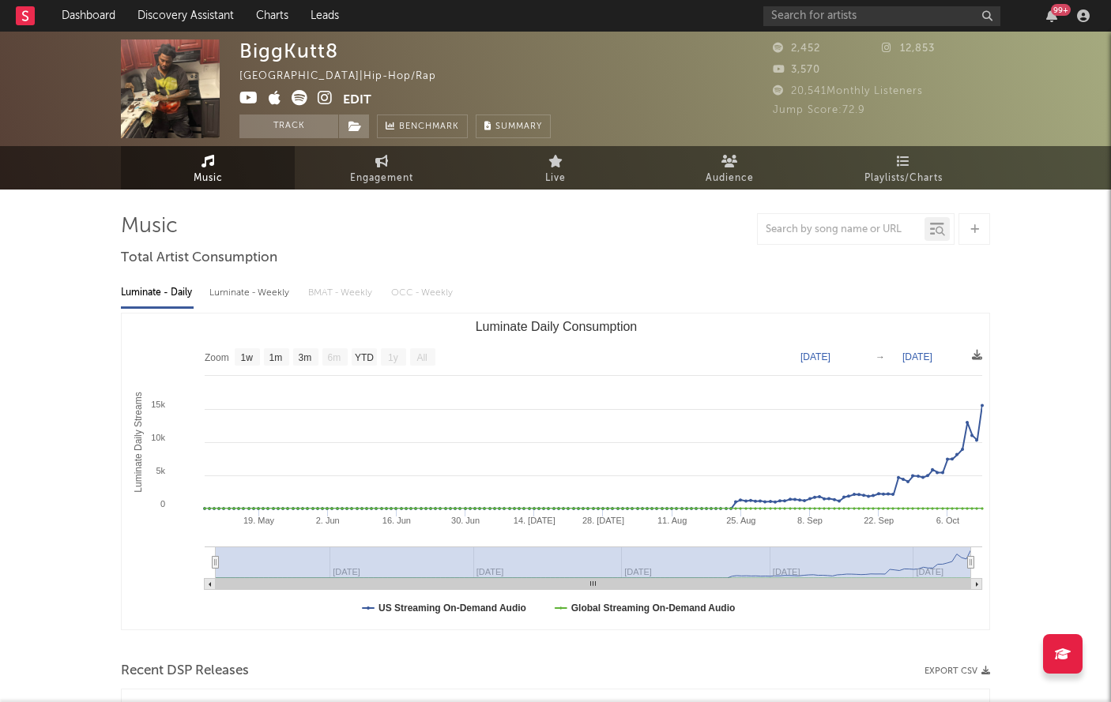
select select "1w"
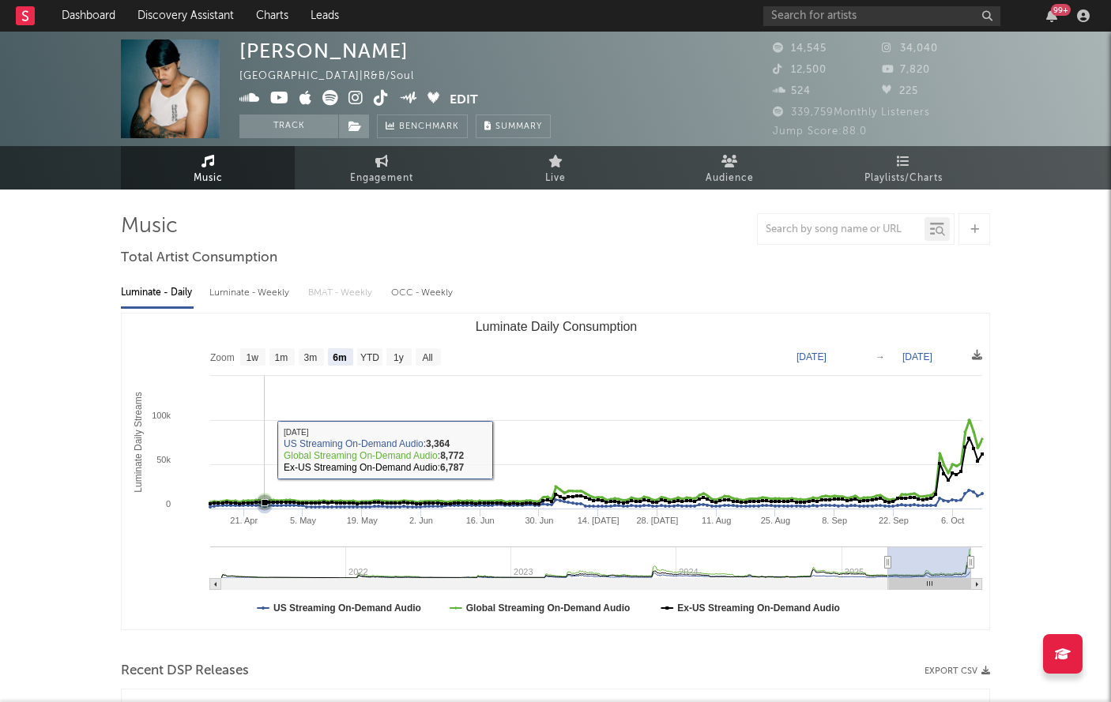
select select "6m"
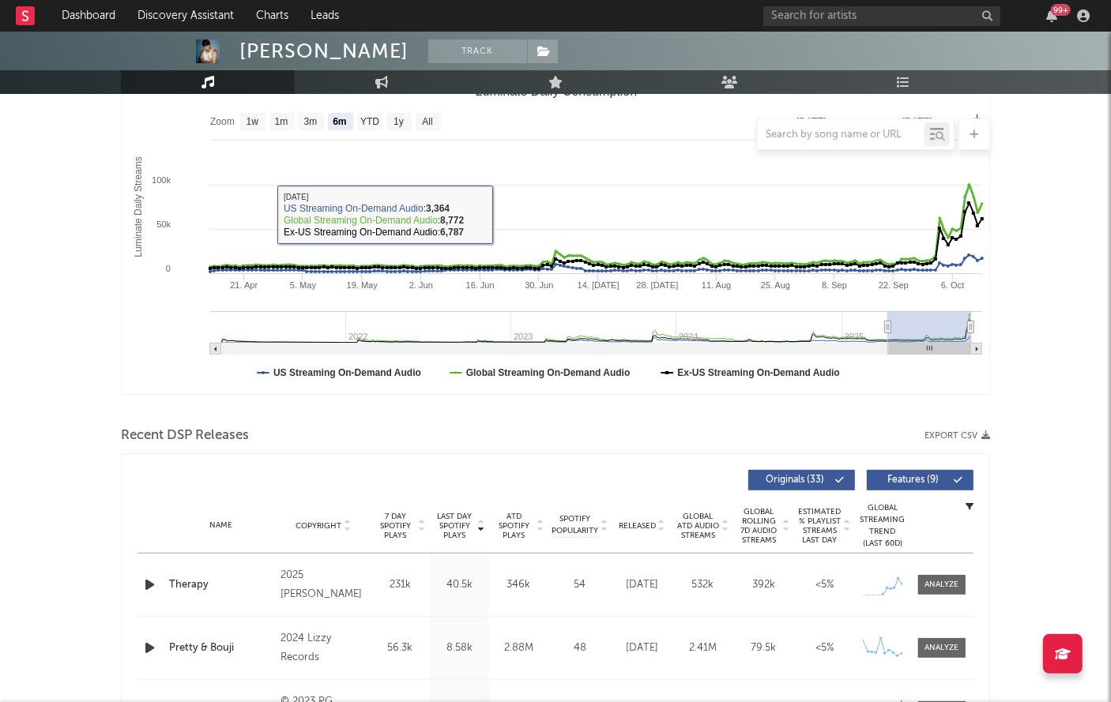
scroll to position [329, 0]
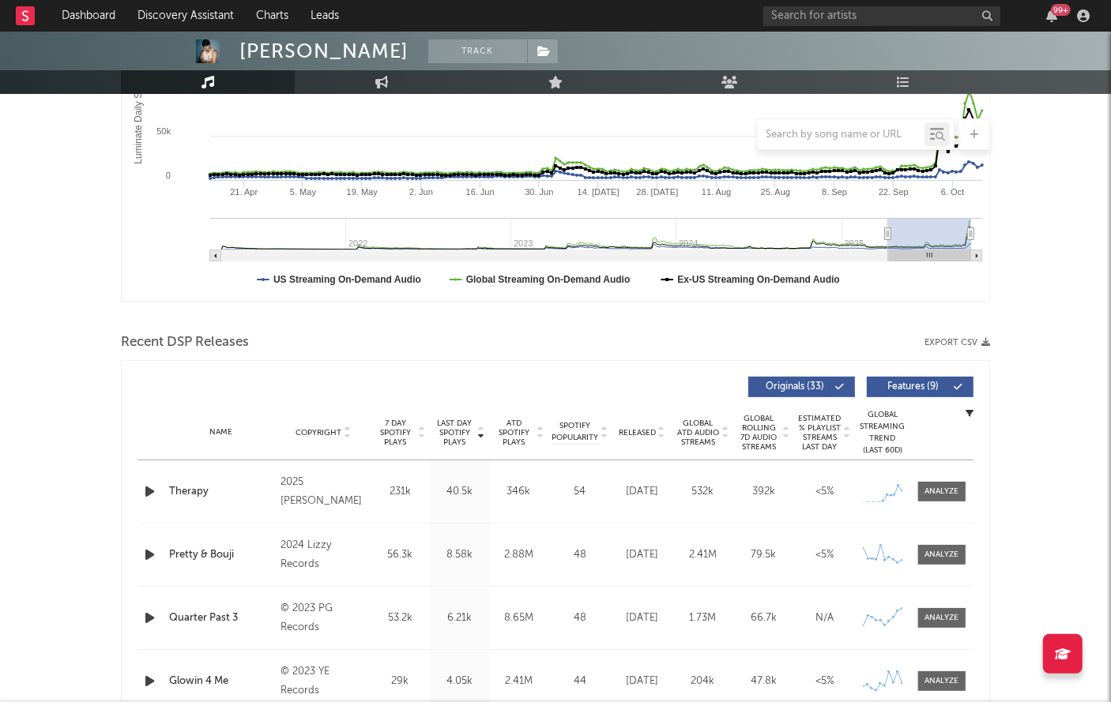
click at [939, 504] on div "Name Therapy Copyright 2025 Eric IV Label Independent Album Names Therapy Compo…" at bounding box center [555, 492] width 836 height 62
click at [939, 486] on div at bounding box center [942, 492] width 34 height 12
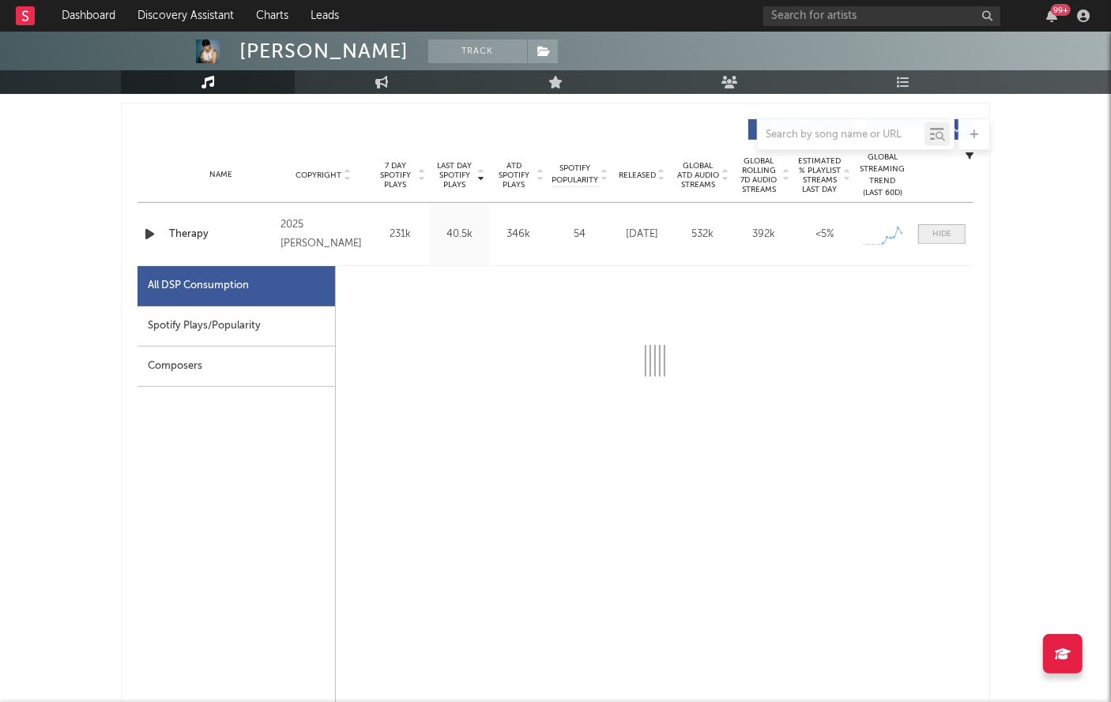
select select "1w"
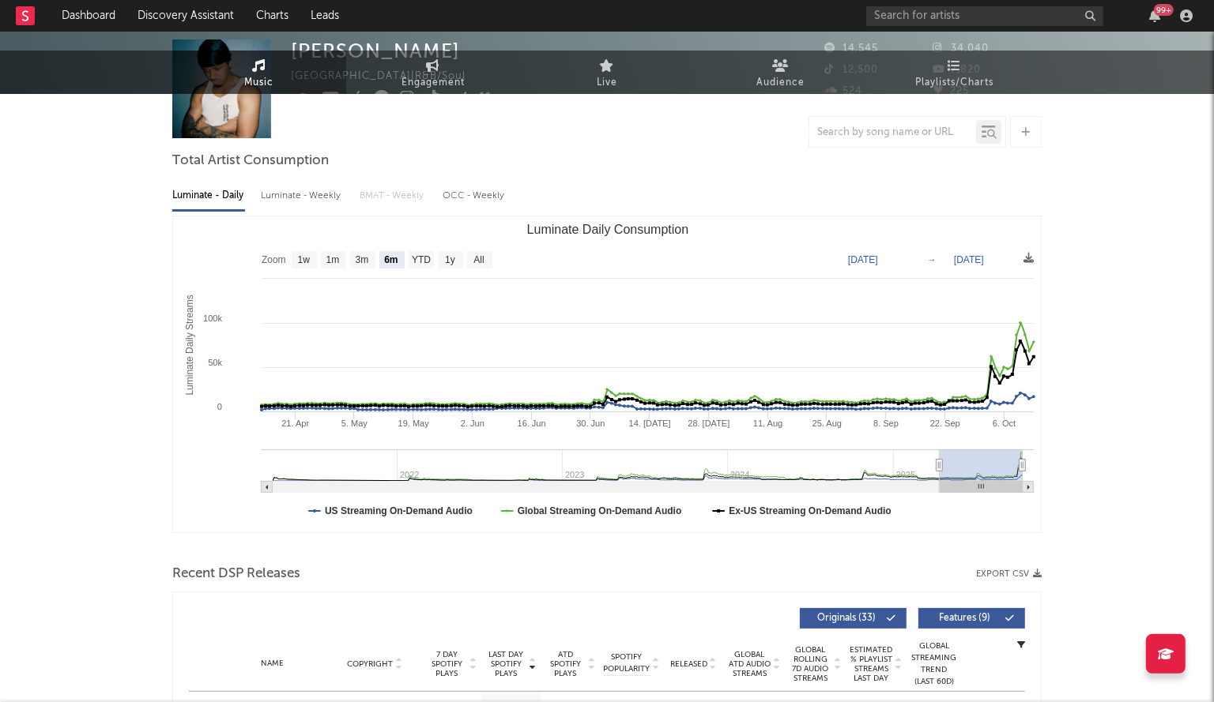
scroll to position [0, 0]
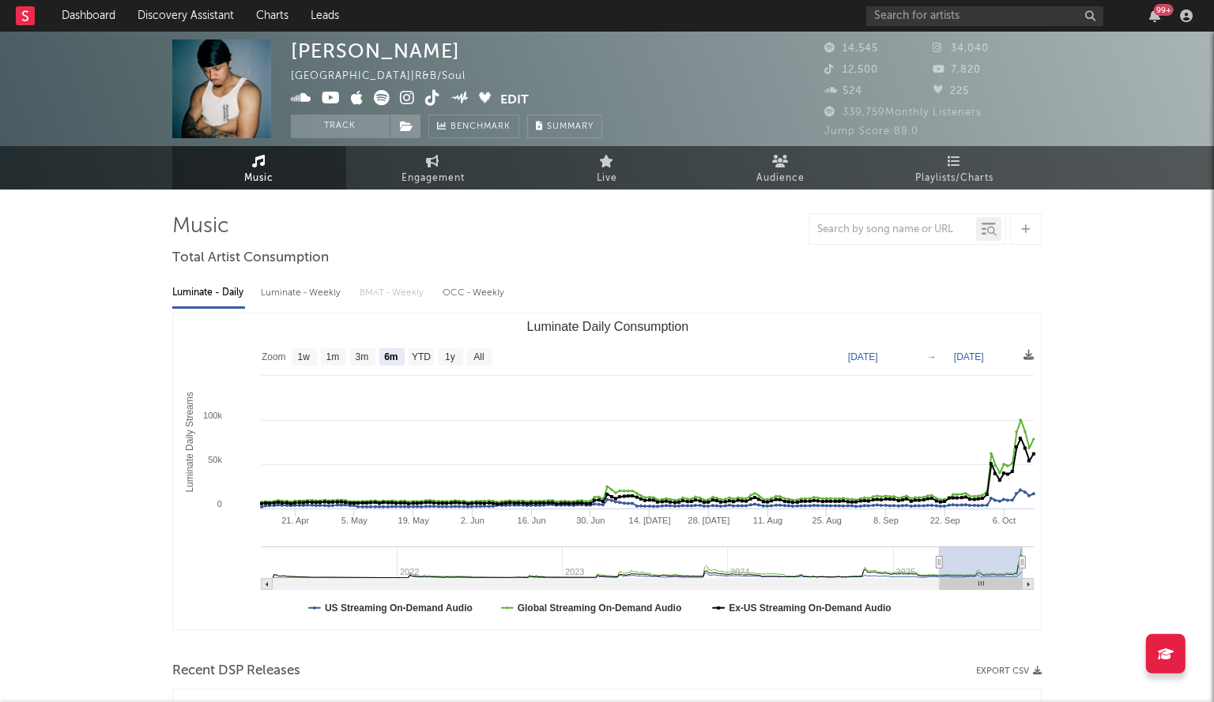
click at [429, 102] on icon at bounding box center [432, 98] width 15 height 16
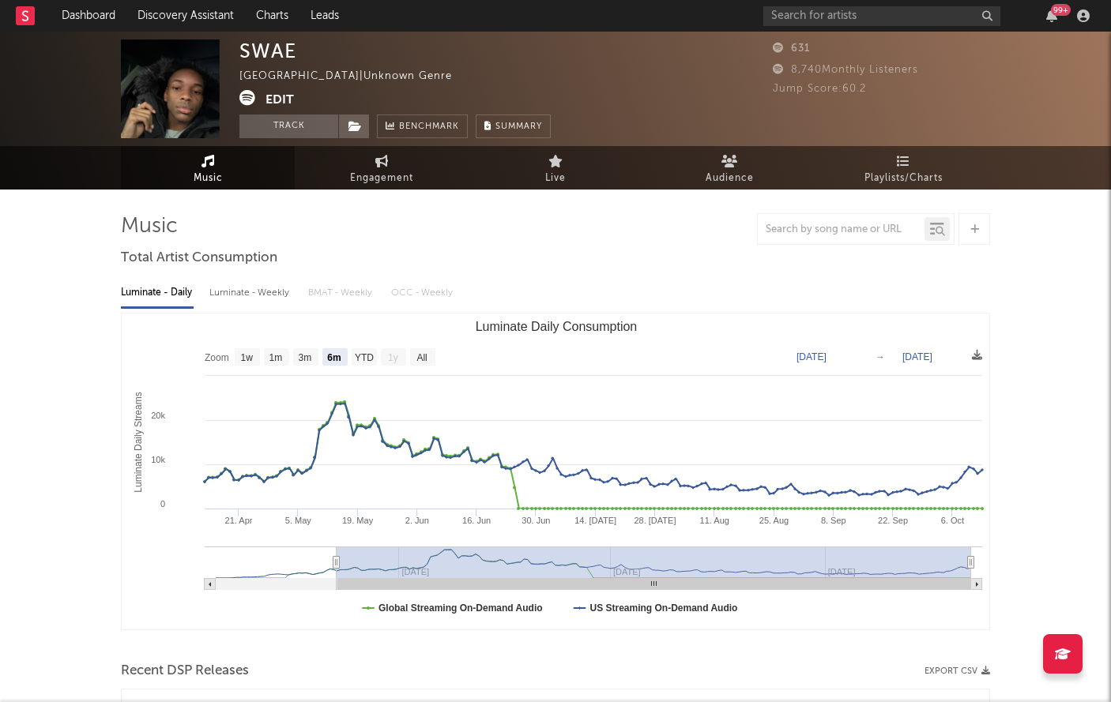
select select "6m"
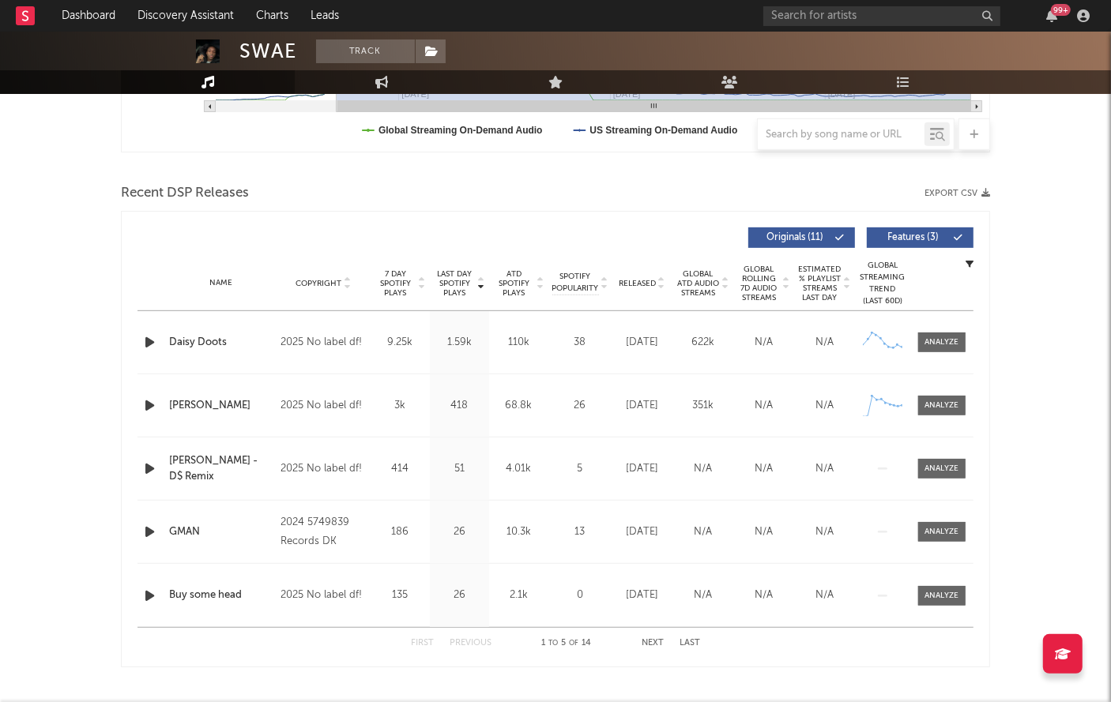
scroll to position [495, 0]
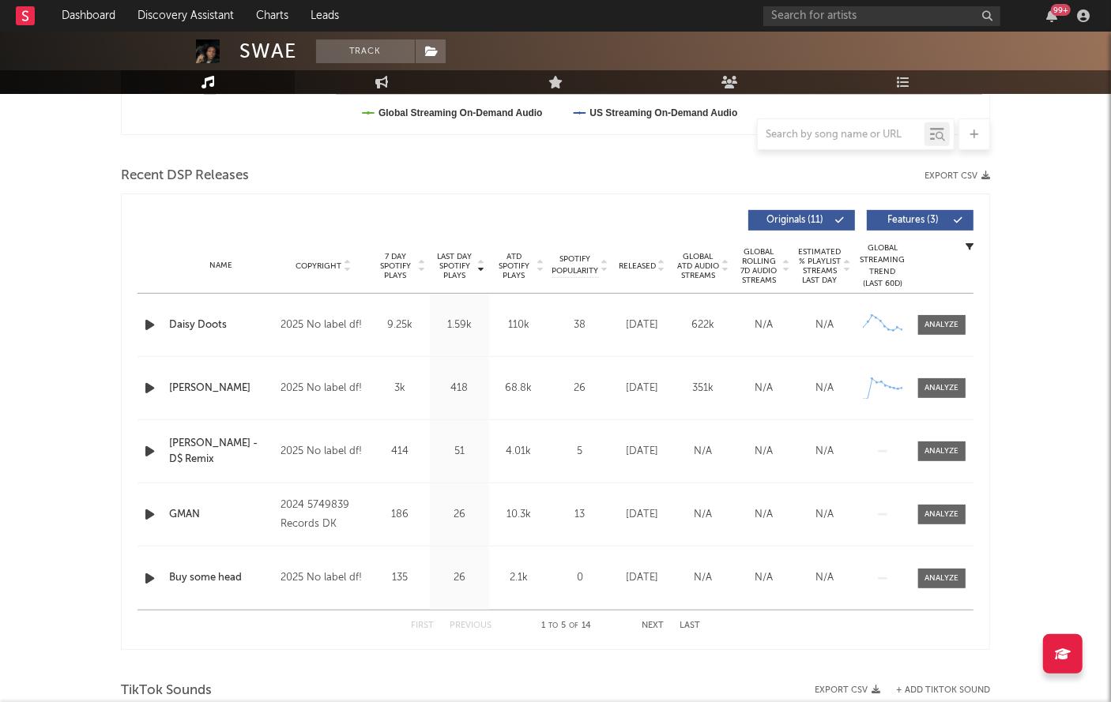
click at [137, 324] on div at bounding box center [151, 325] width 28 height 20
click at [150, 324] on icon "button" at bounding box center [149, 325] width 17 height 20
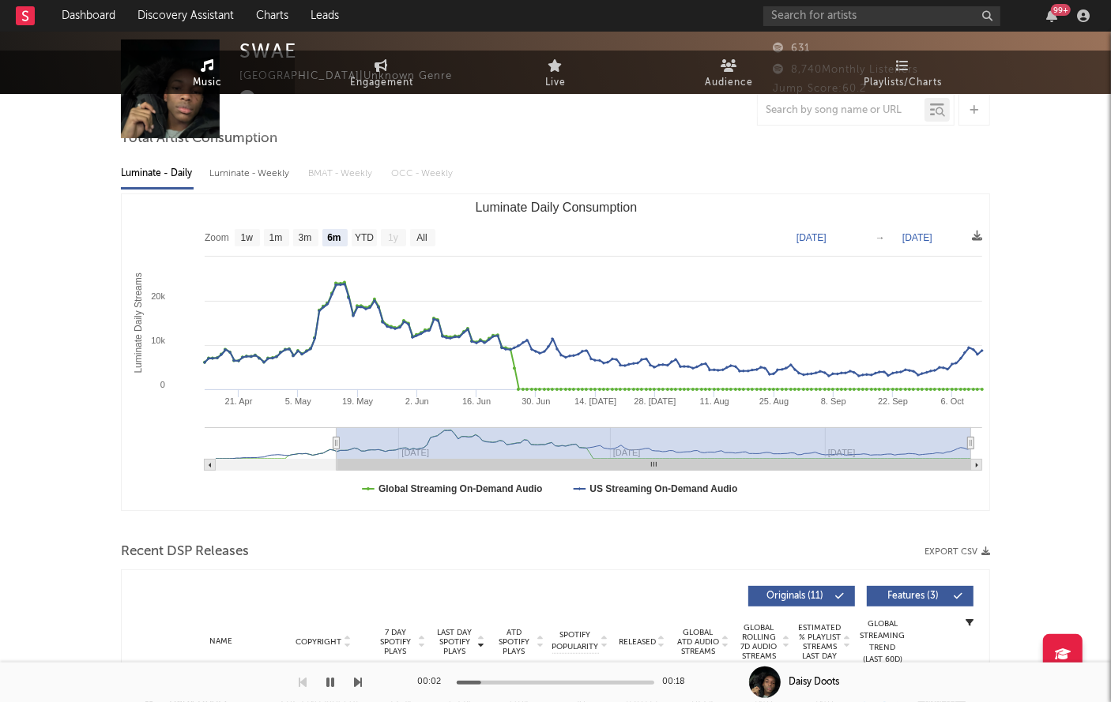
scroll to position [0, 0]
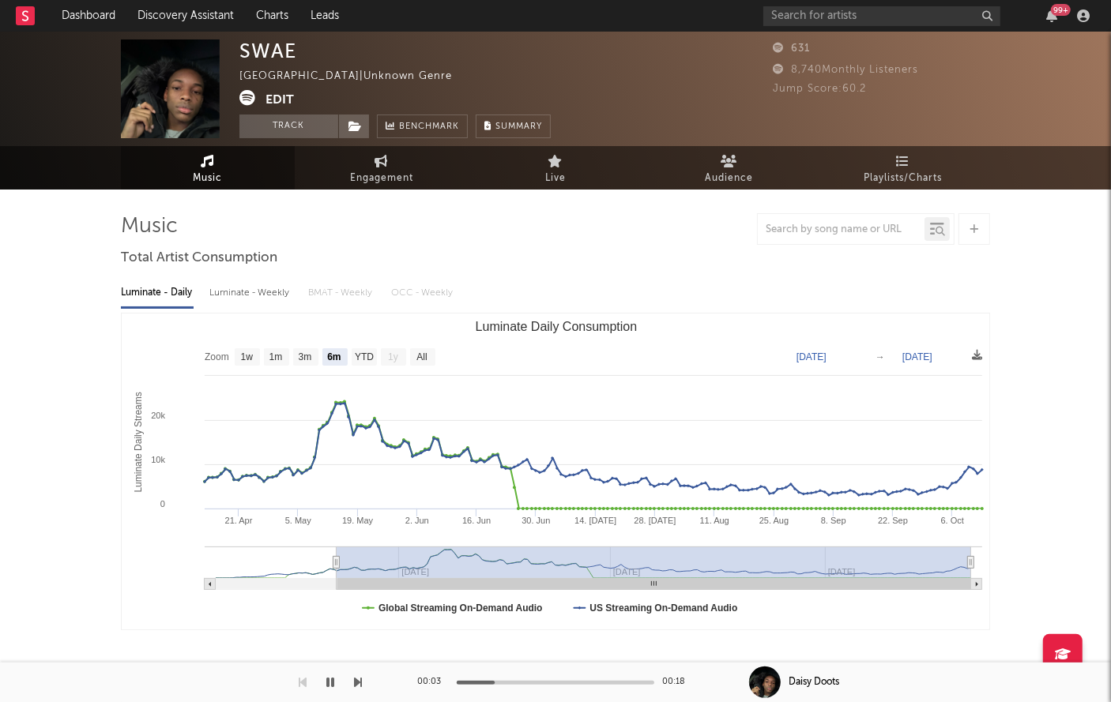
click at [251, 97] on icon at bounding box center [247, 98] width 16 height 16
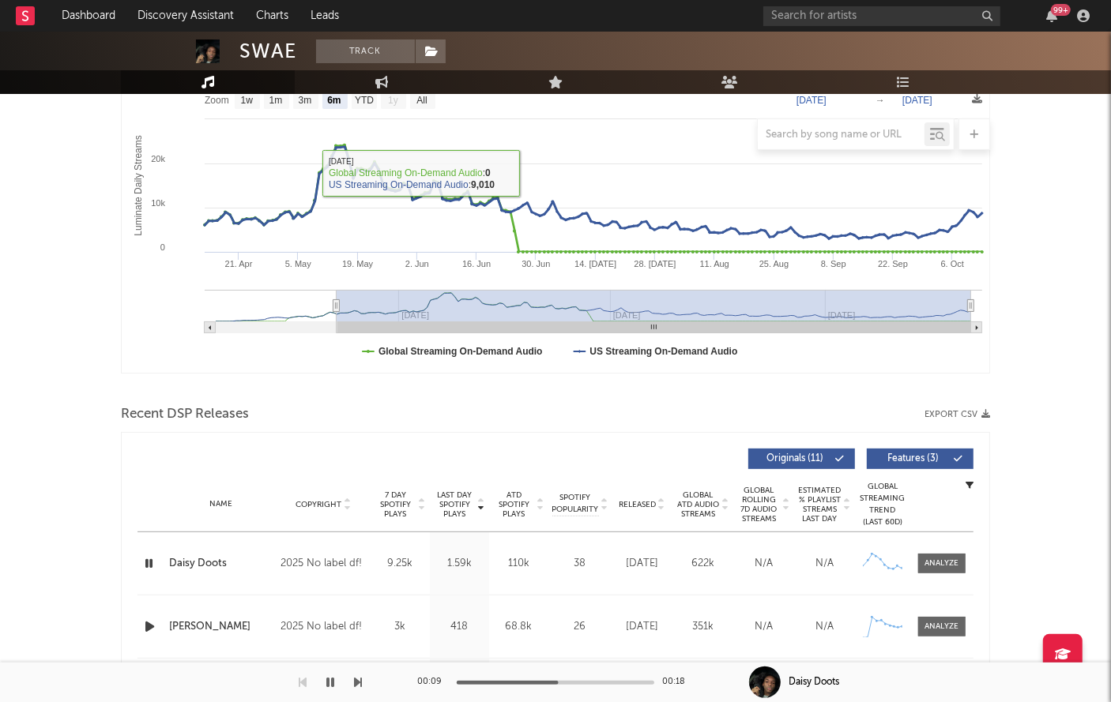
scroll to position [294, 0]
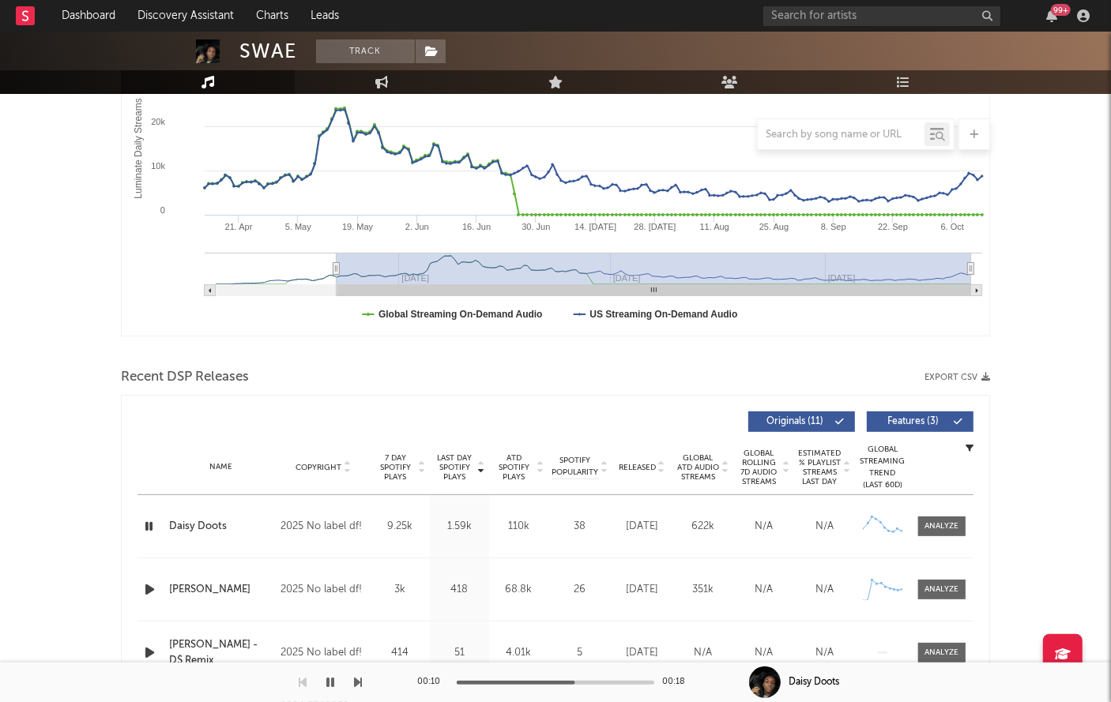
click at [331, 680] on icon "button" at bounding box center [330, 682] width 8 height 13
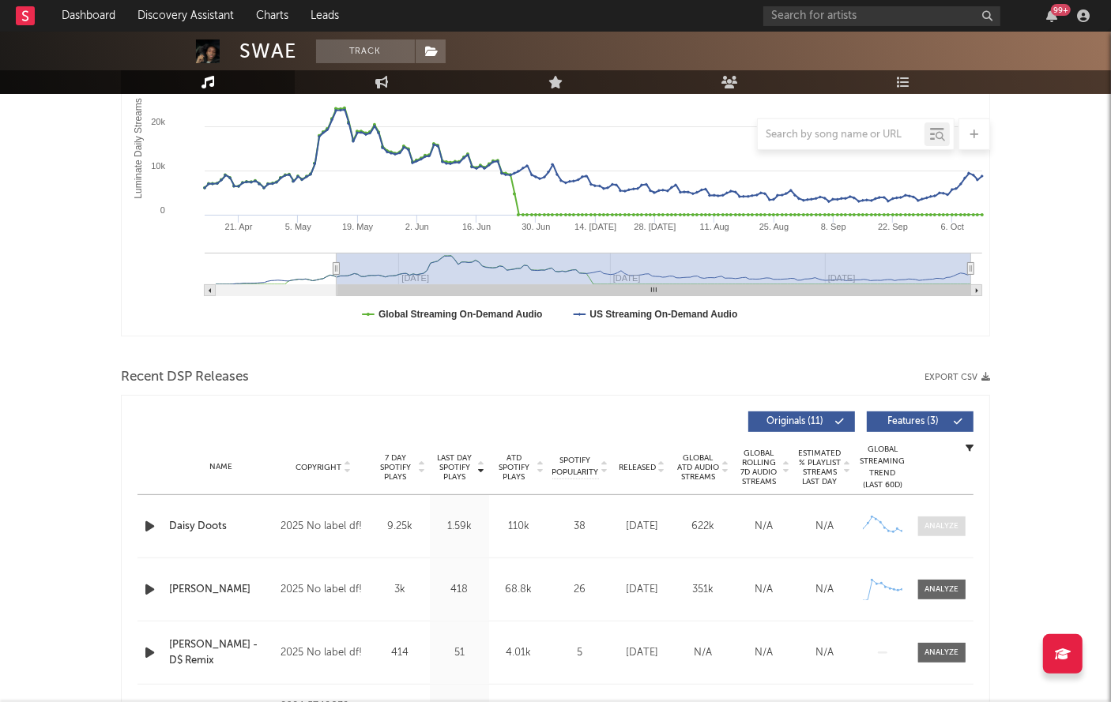
click at [941, 529] on div at bounding box center [942, 527] width 34 height 12
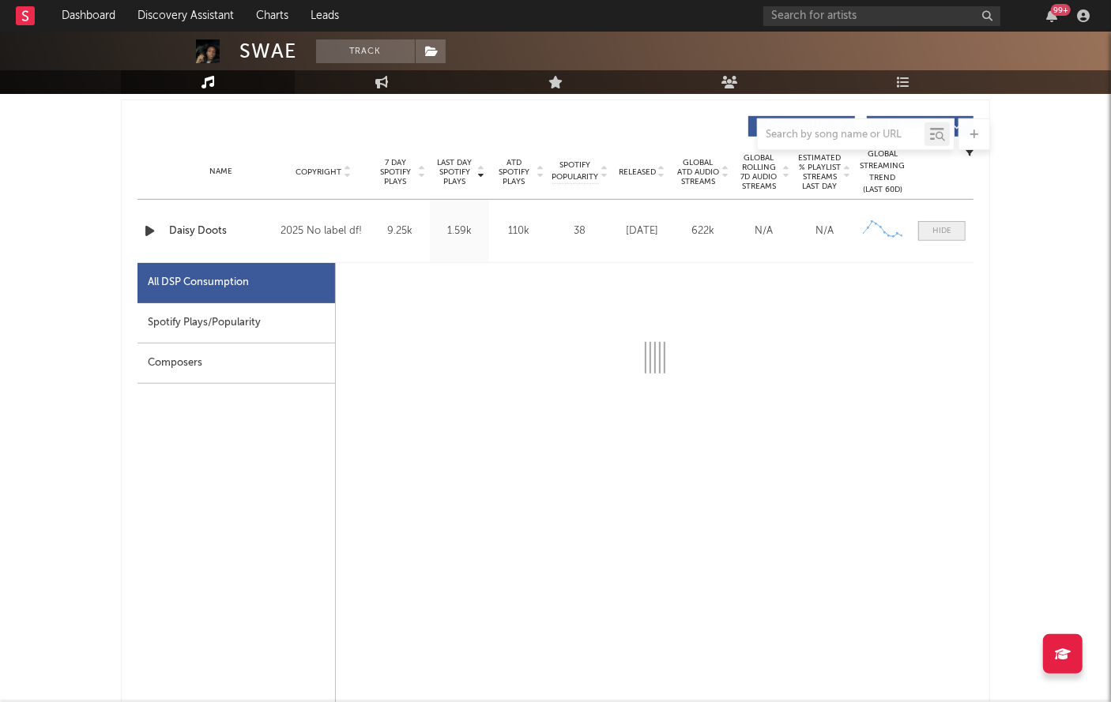
select select "6m"
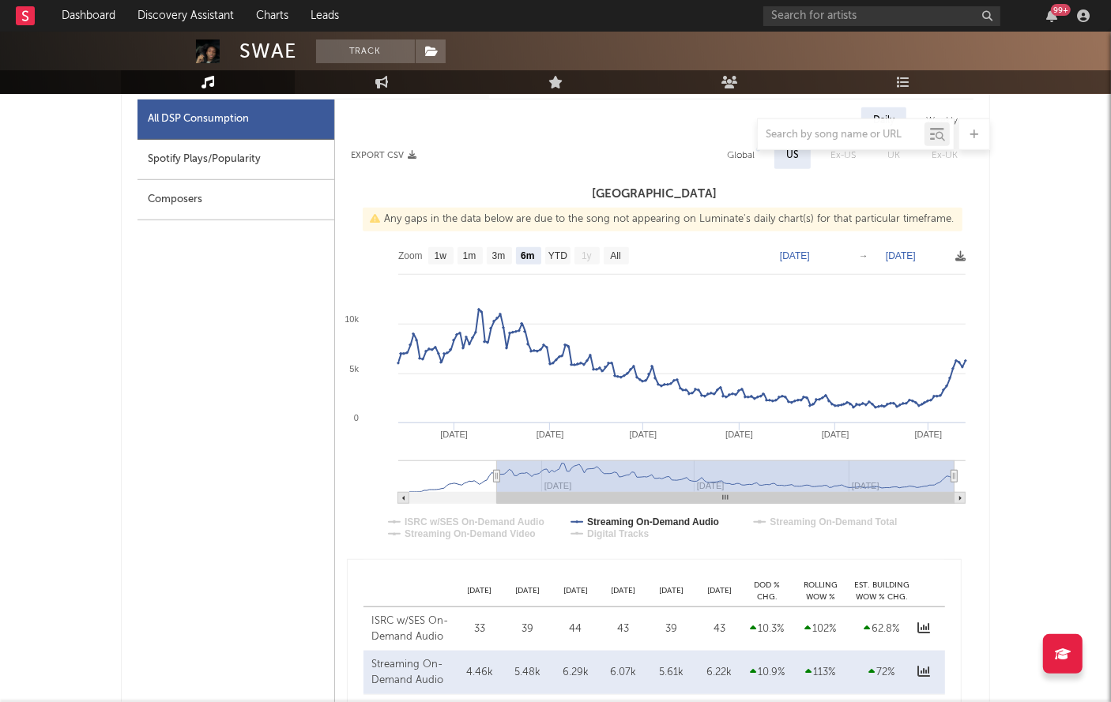
scroll to position [713, 0]
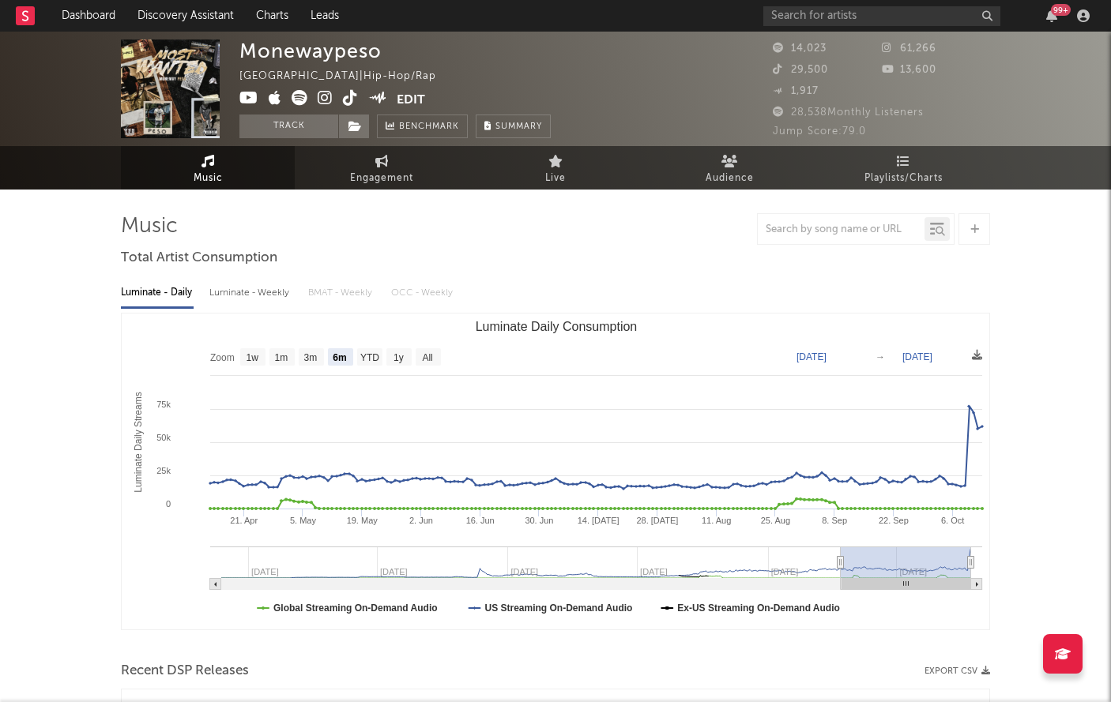
select select "6m"
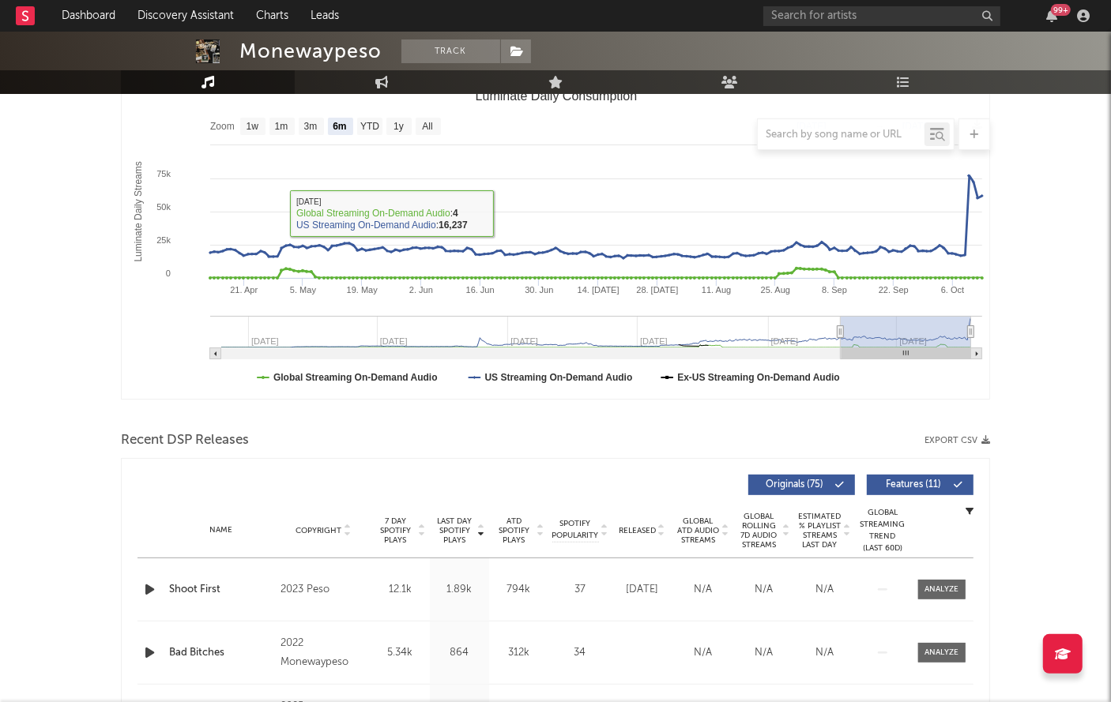
scroll to position [296, 0]
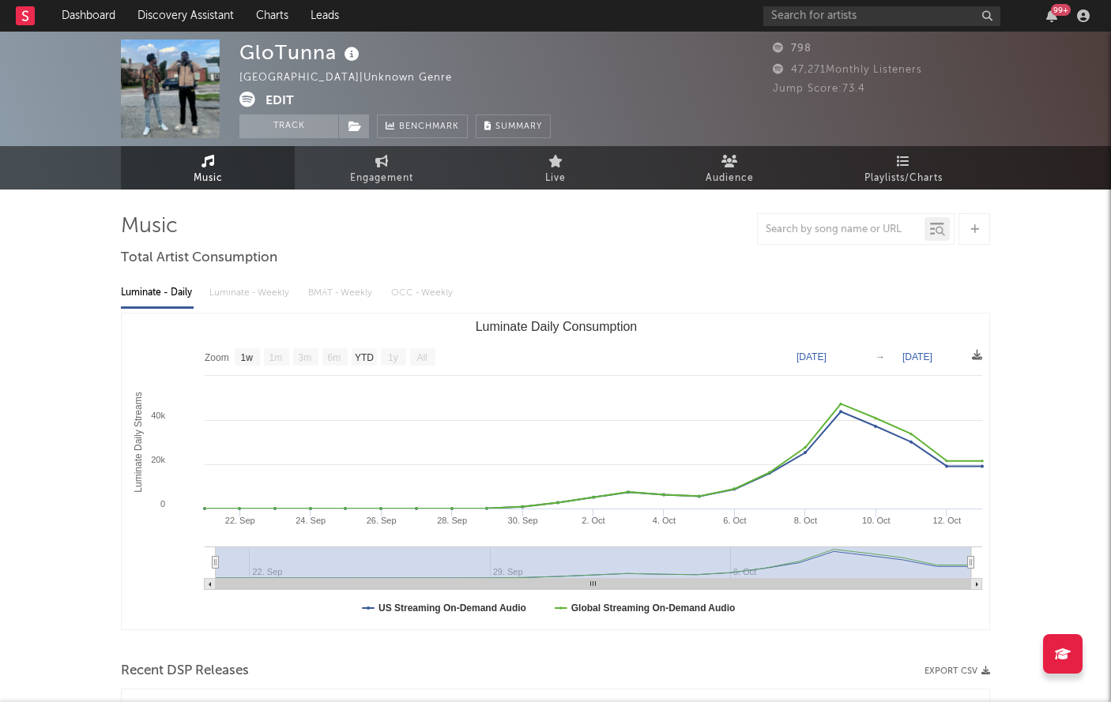
select select "1w"
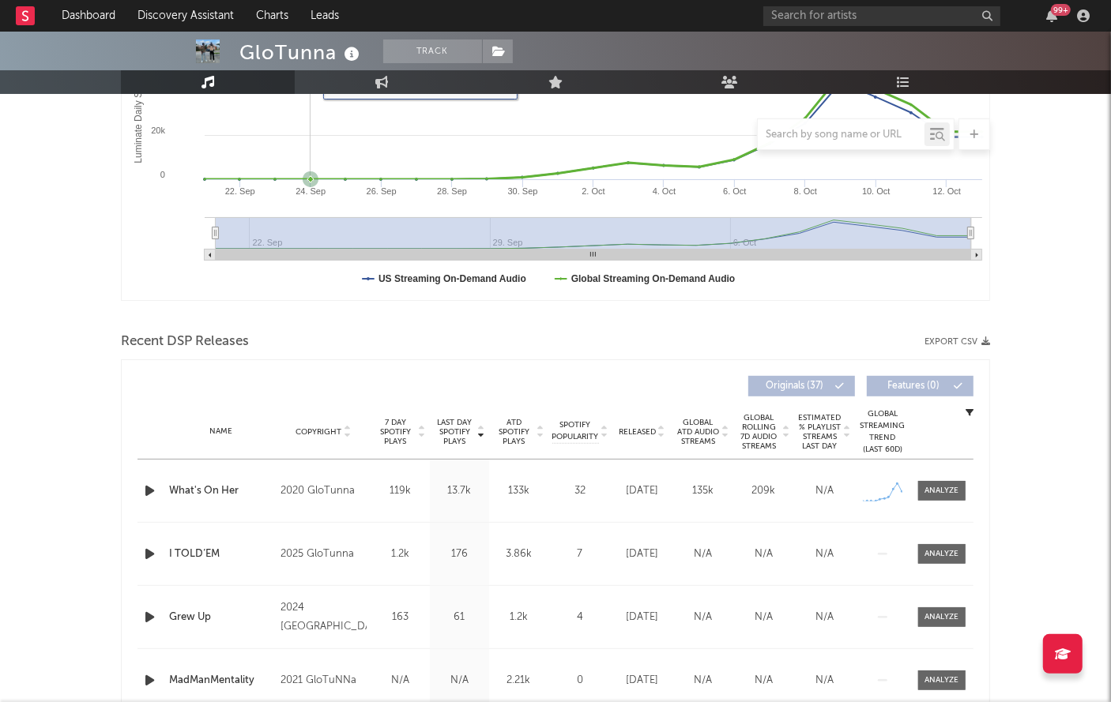
scroll to position [333, 0]
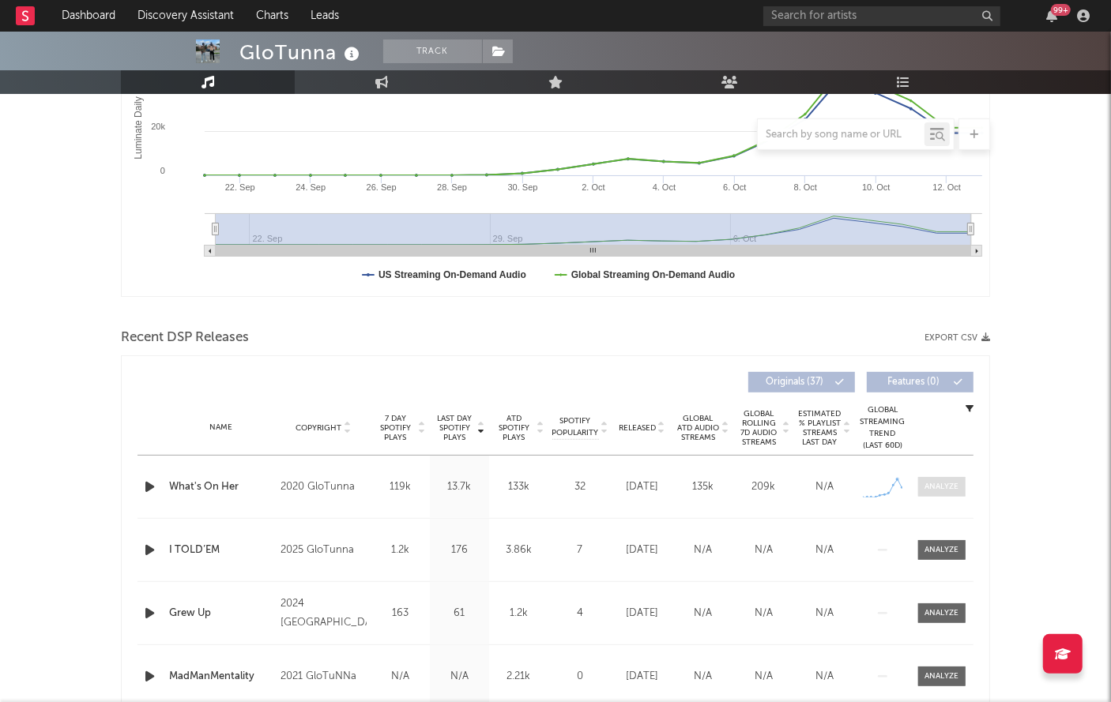
click at [955, 488] on div at bounding box center [942, 487] width 34 height 12
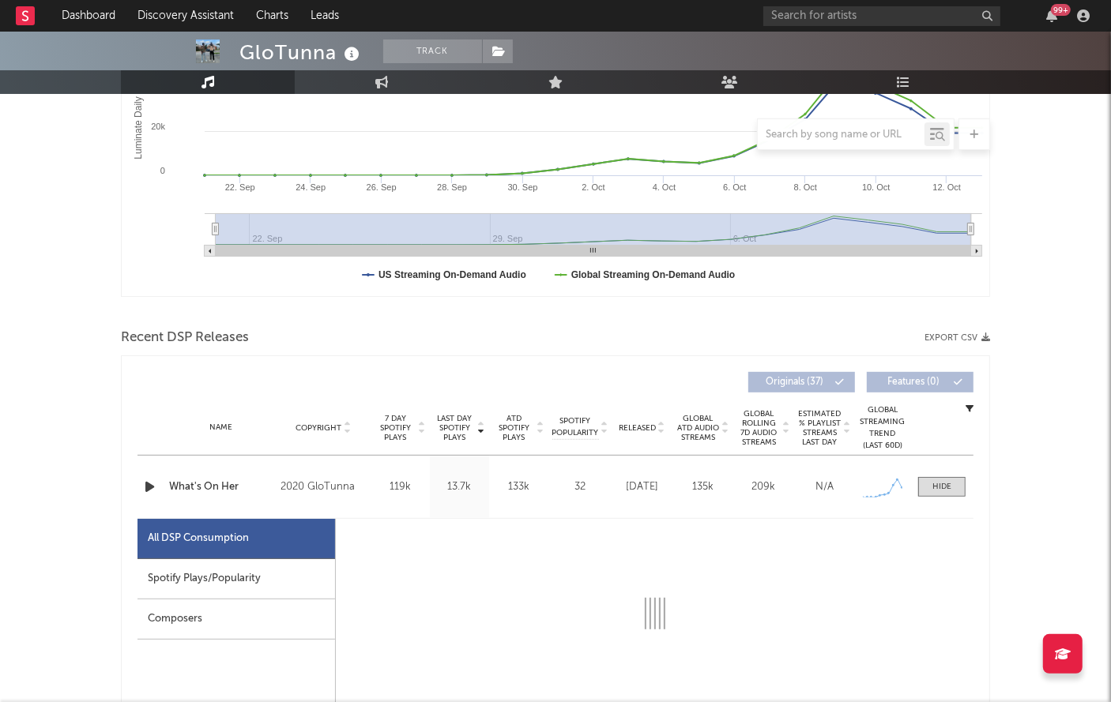
select select "1w"
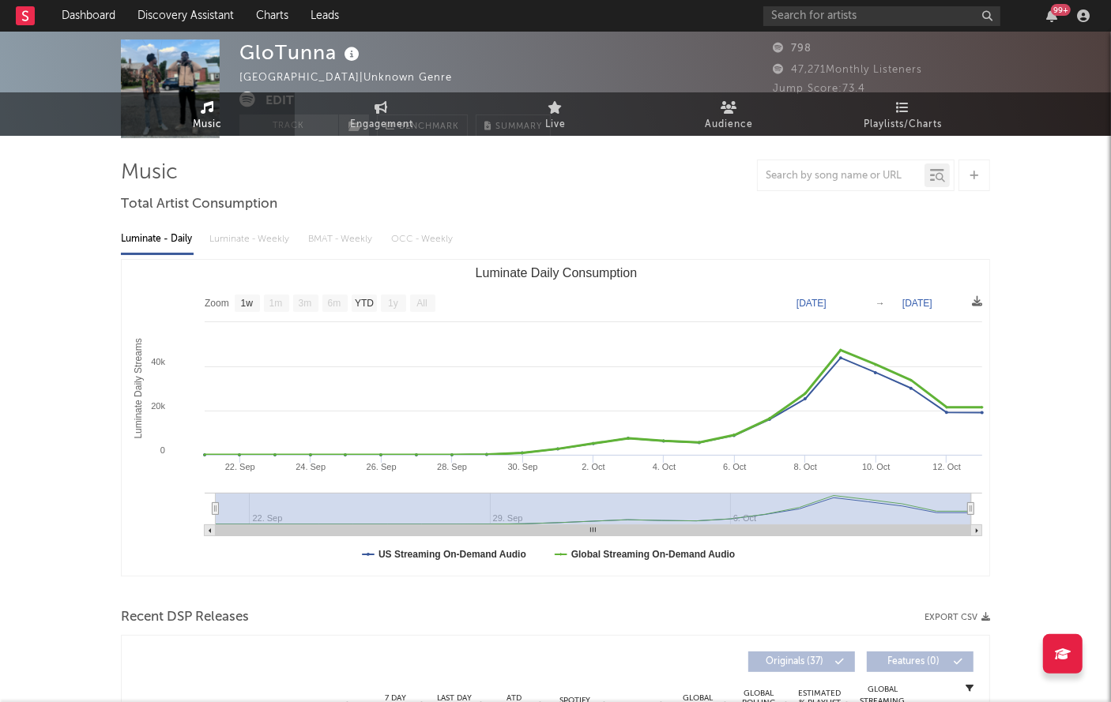
scroll to position [0, 0]
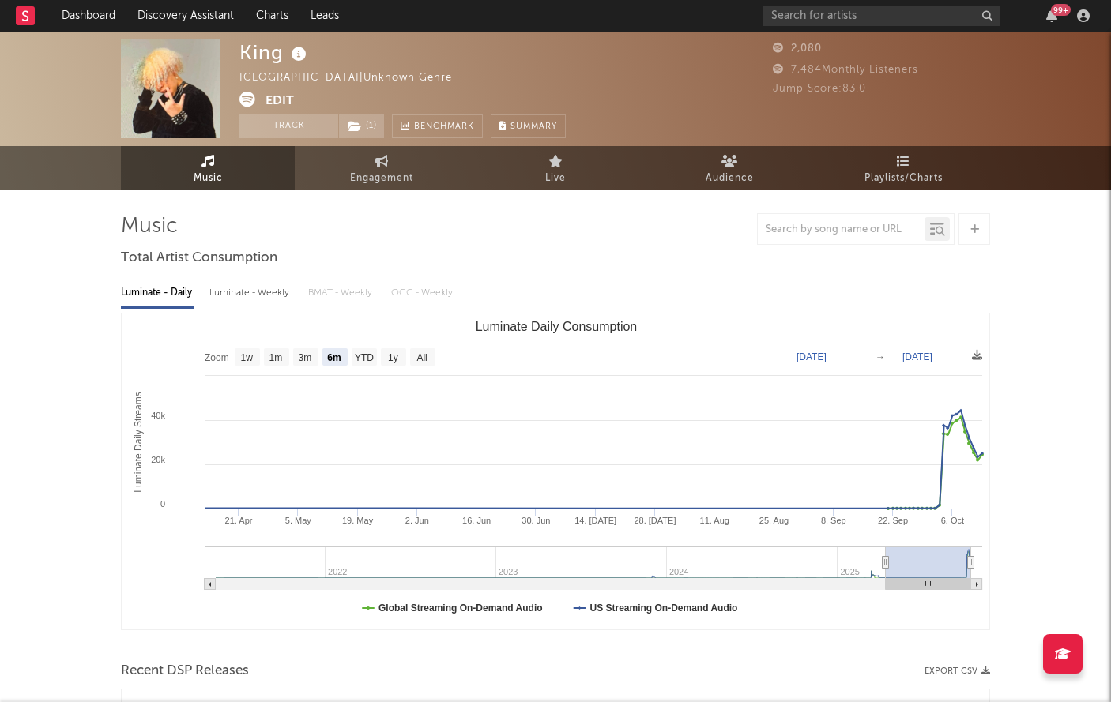
select select "6m"
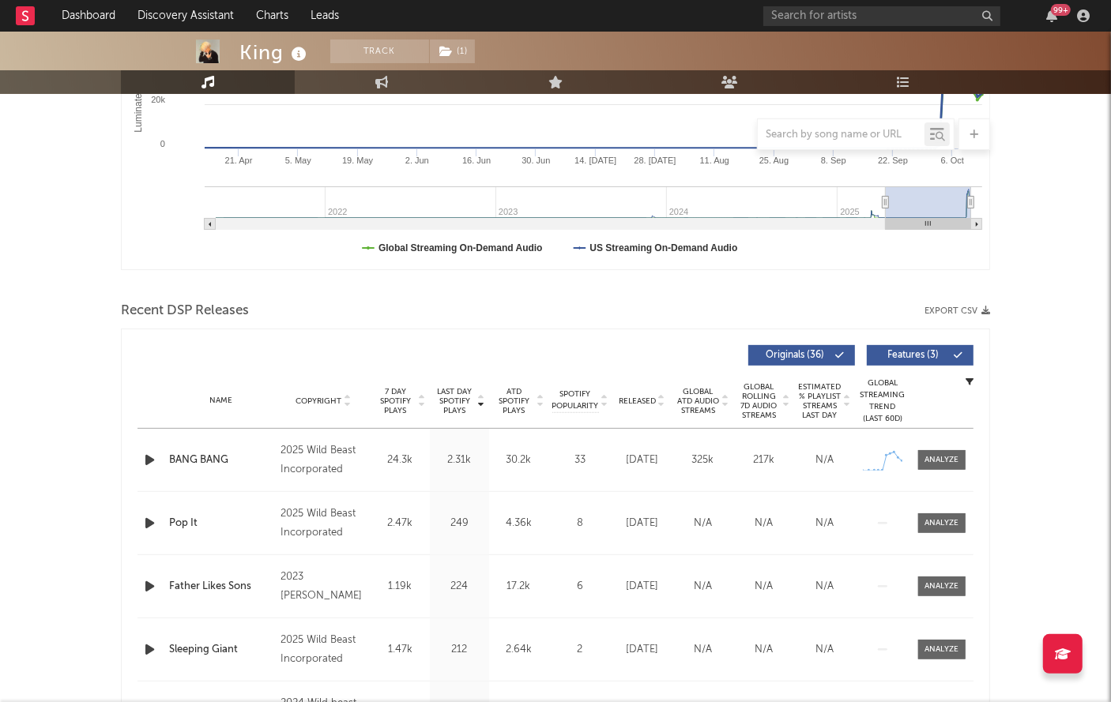
scroll to position [360, 0]
click at [960, 457] on span at bounding box center [941, 461] width 47 height 20
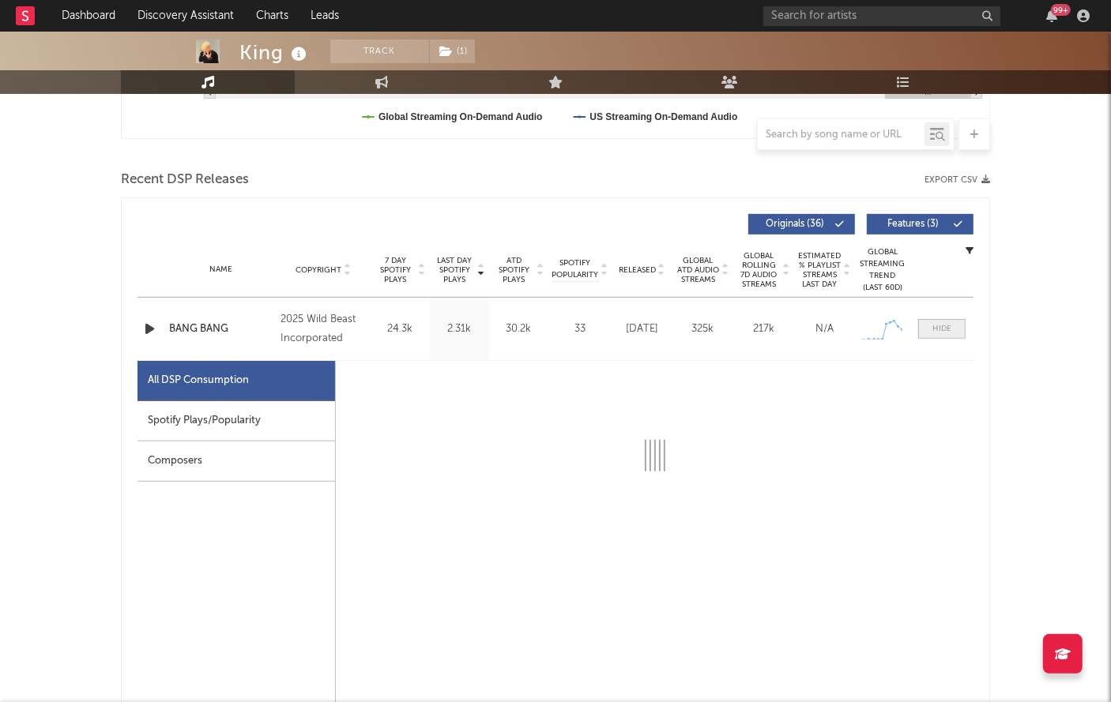
select select "1w"
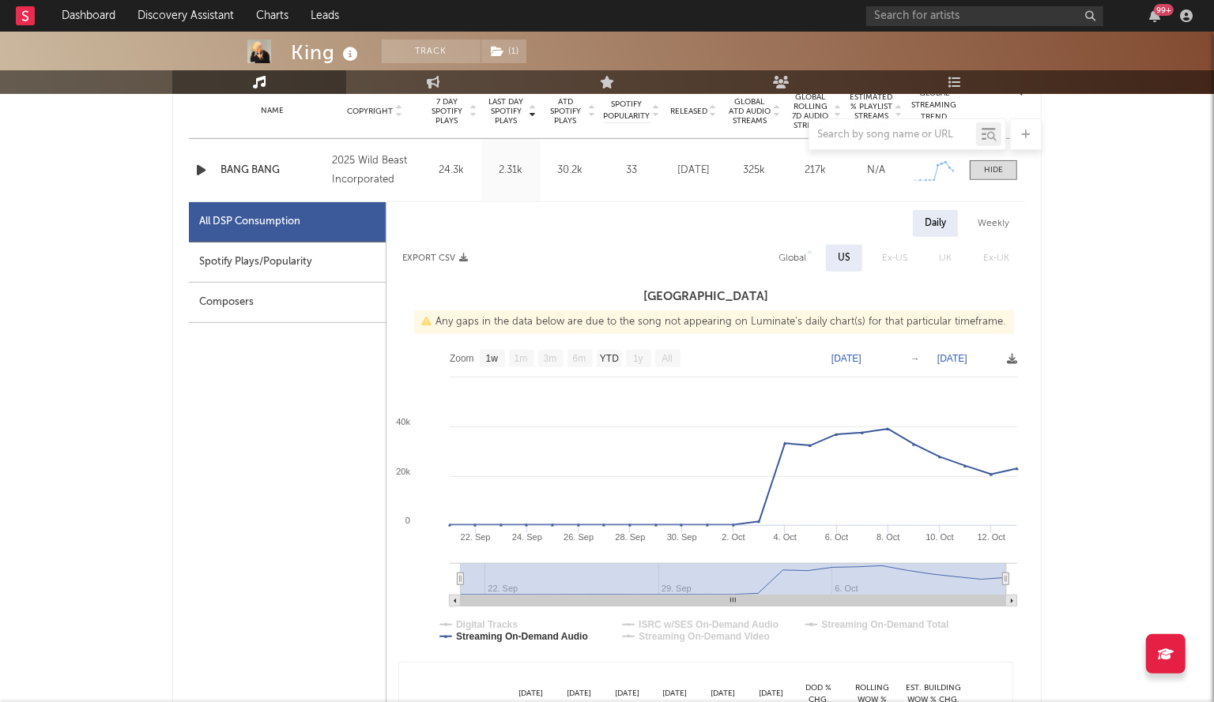
scroll to position [494, 0]
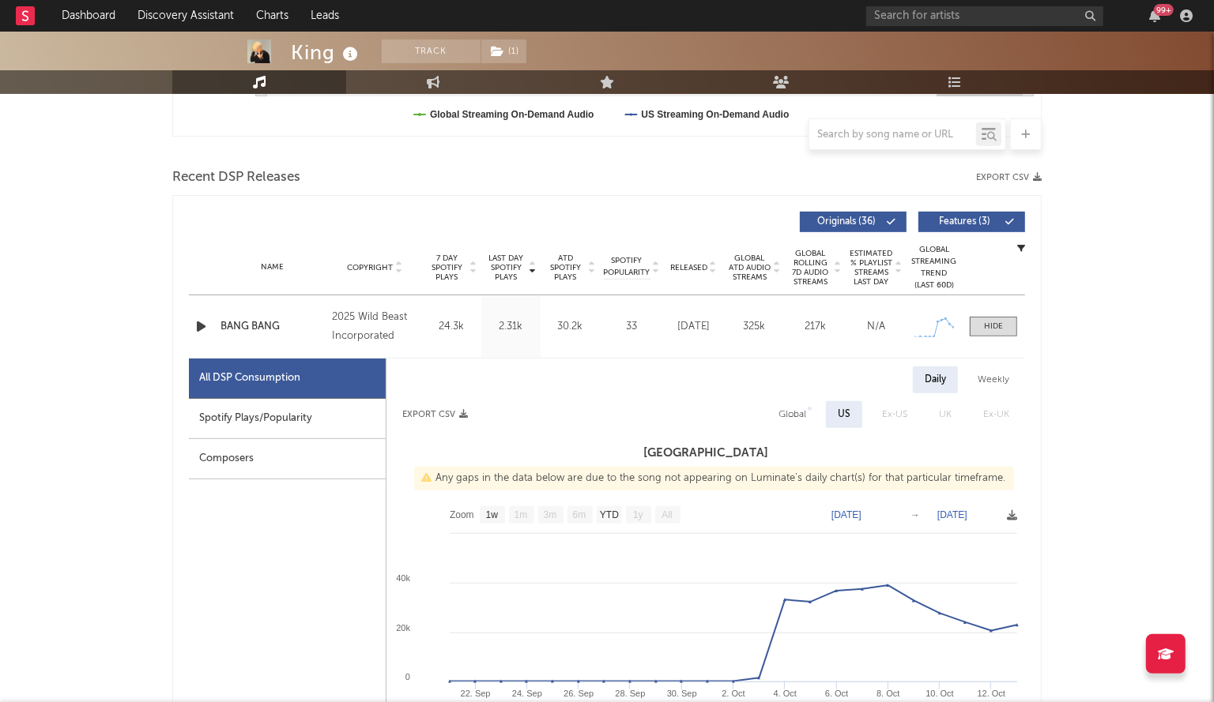
click at [239, 319] on div "BANG BANG" at bounding box center [272, 327] width 104 height 16
click at [993, 326] on div at bounding box center [993, 327] width 19 height 12
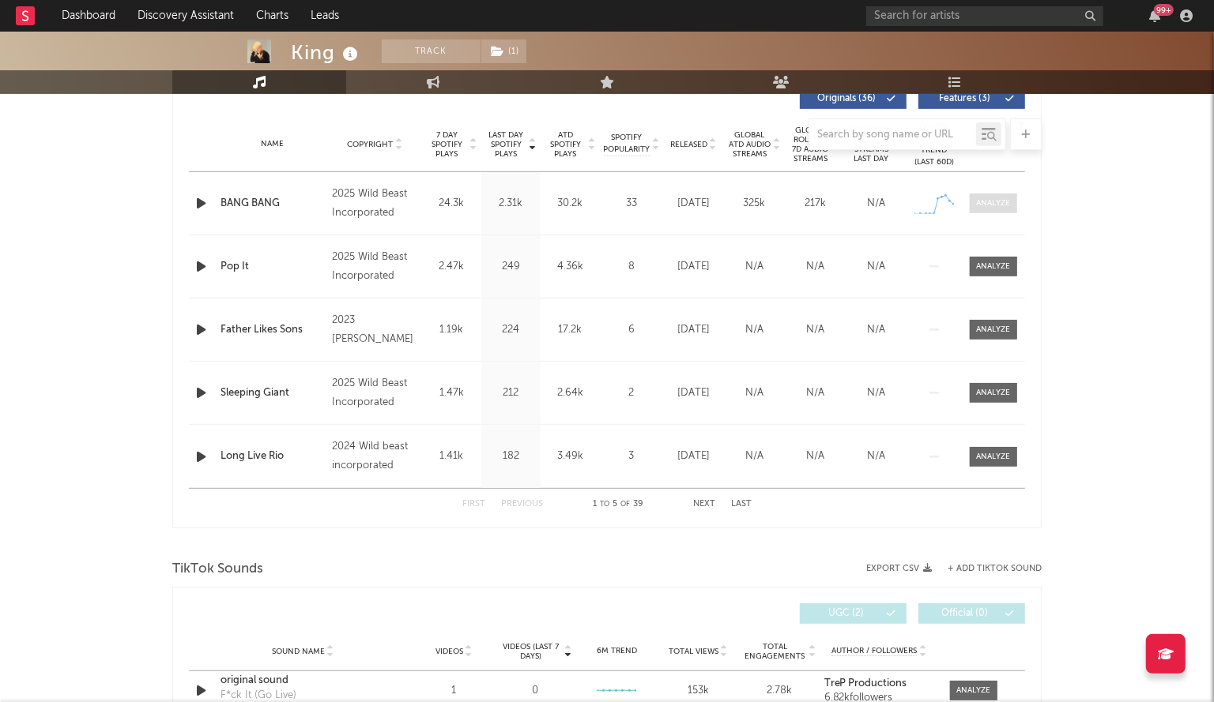
scroll to position [628, 0]
